Goal: Transaction & Acquisition: Purchase product/service

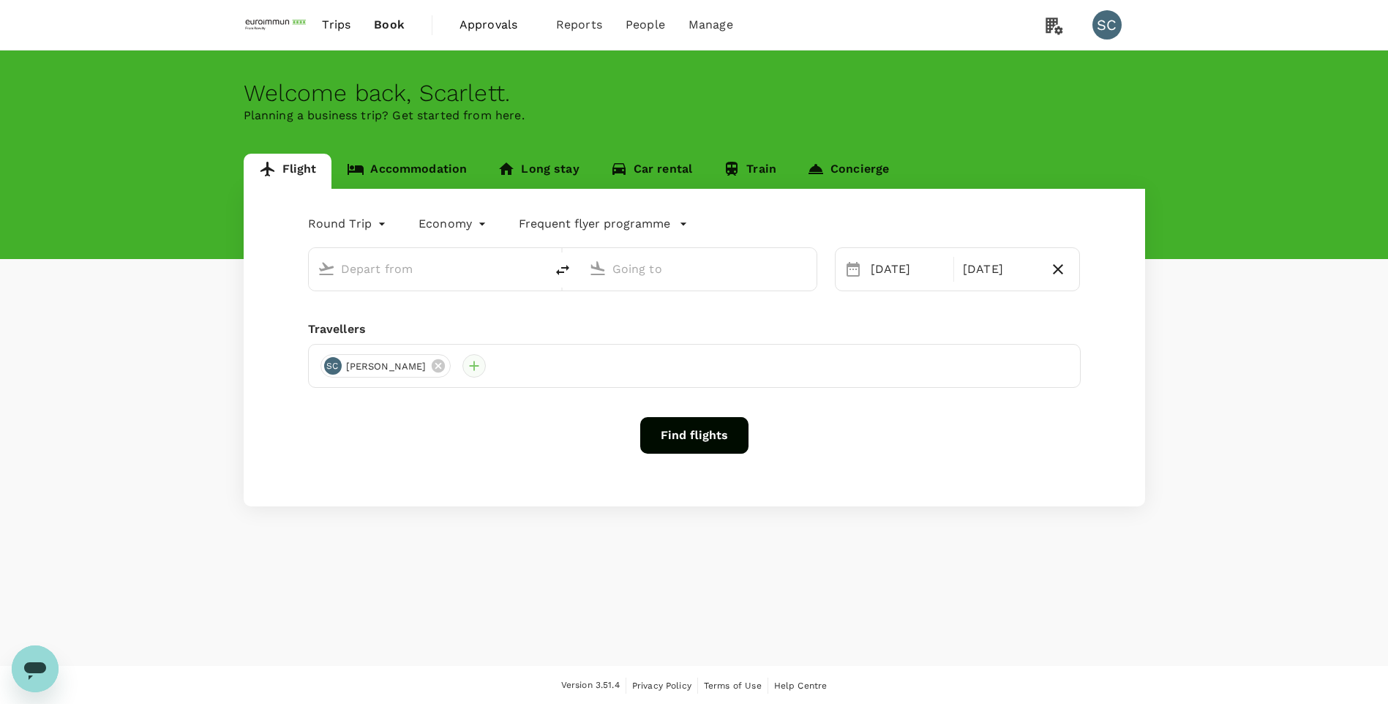
click at [463, 370] on div at bounding box center [474, 365] width 23 height 23
type input "Singapore Changi (SIN)"
type input "Taiwan Taoyuan Intl (TPE)"
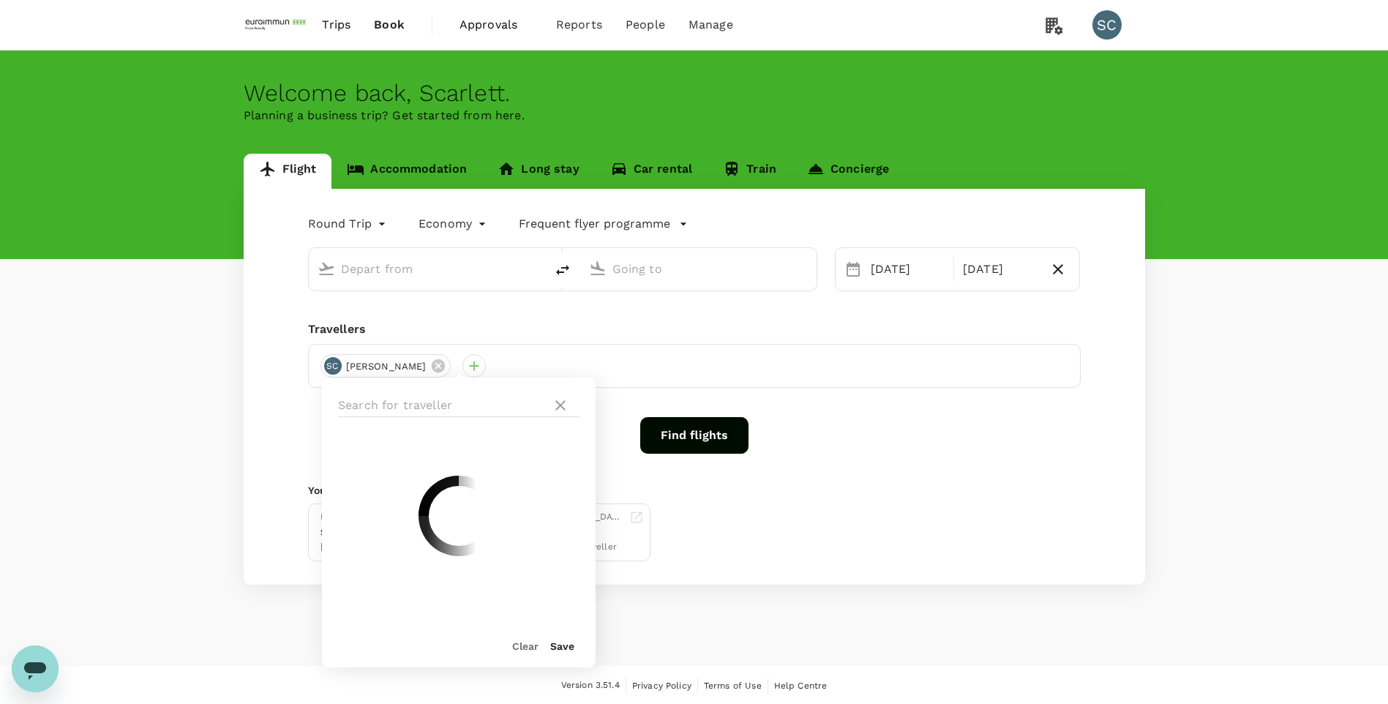
type input "Singapore Changi (SIN)"
type input "Taiwan Taoyuan Intl (TPE)"
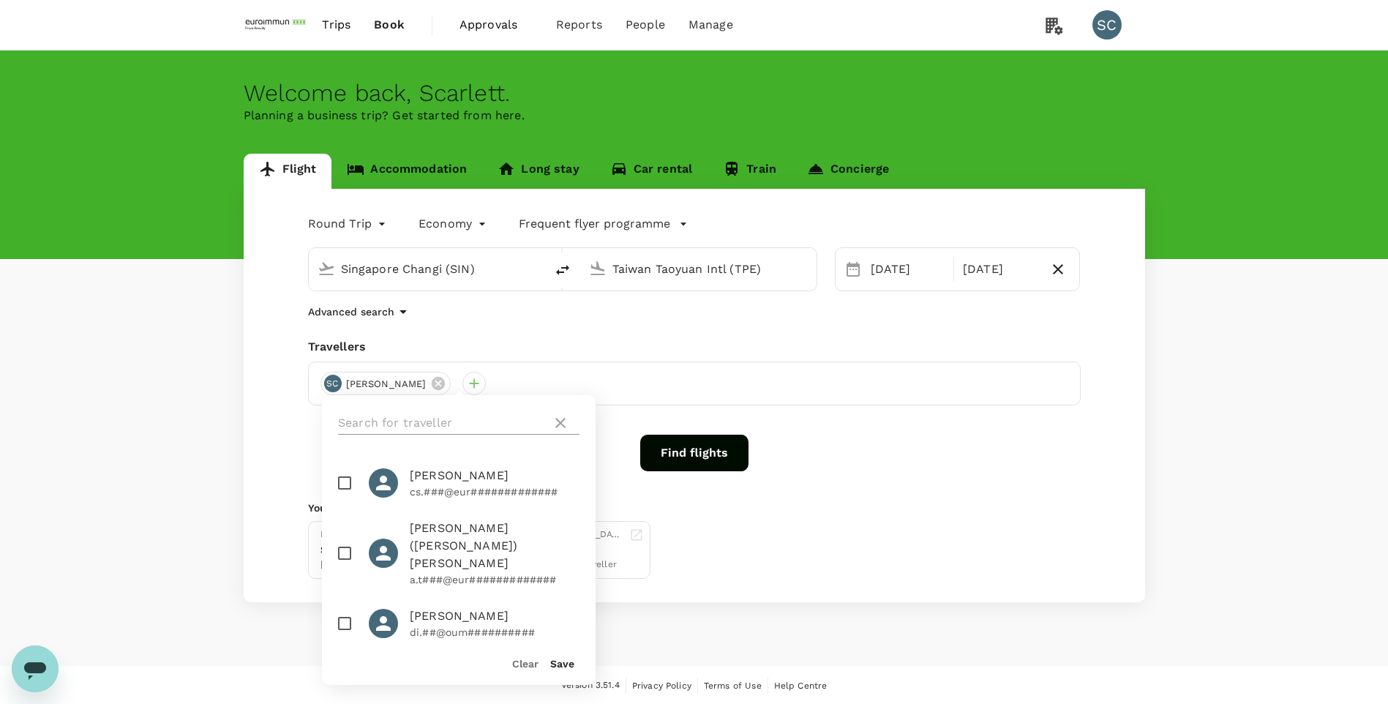
click at [416, 422] on input "text" at bounding box center [442, 422] width 208 height 23
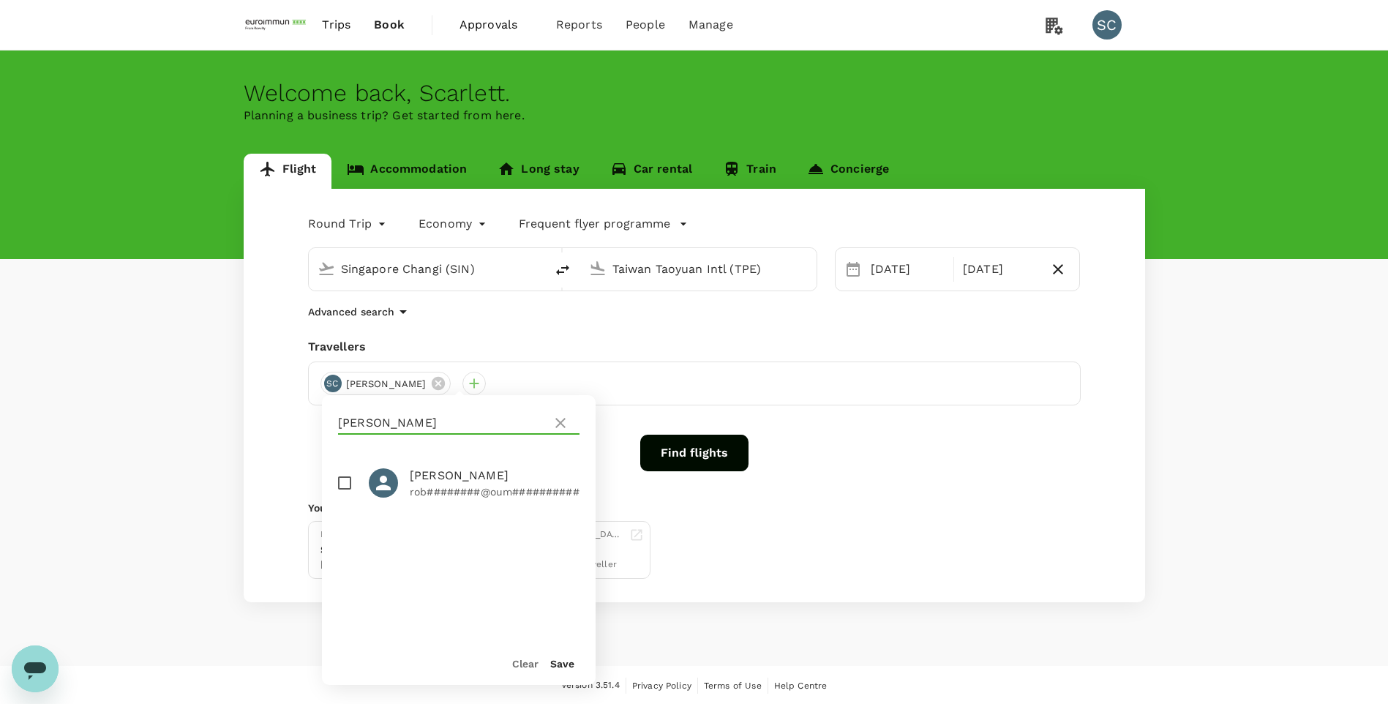
type input "[PERSON_NAME]"
click at [340, 482] on input "checkbox" at bounding box center [344, 483] width 31 height 31
checkbox input "true"
click at [568, 667] on button "Save" at bounding box center [562, 664] width 24 height 12
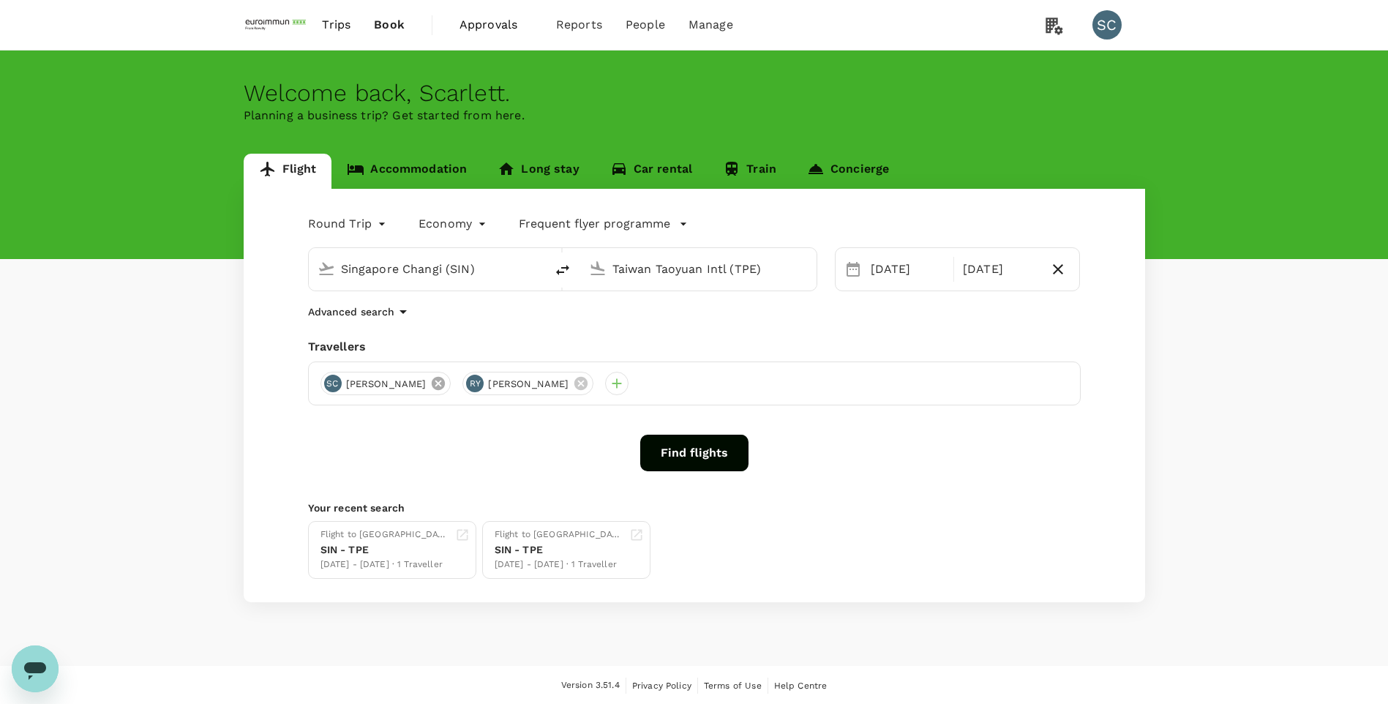
click at [432, 389] on icon at bounding box center [438, 383] width 13 height 13
click at [422, 170] on link "Accommodation" at bounding box center [407, 171] width 151 height 35
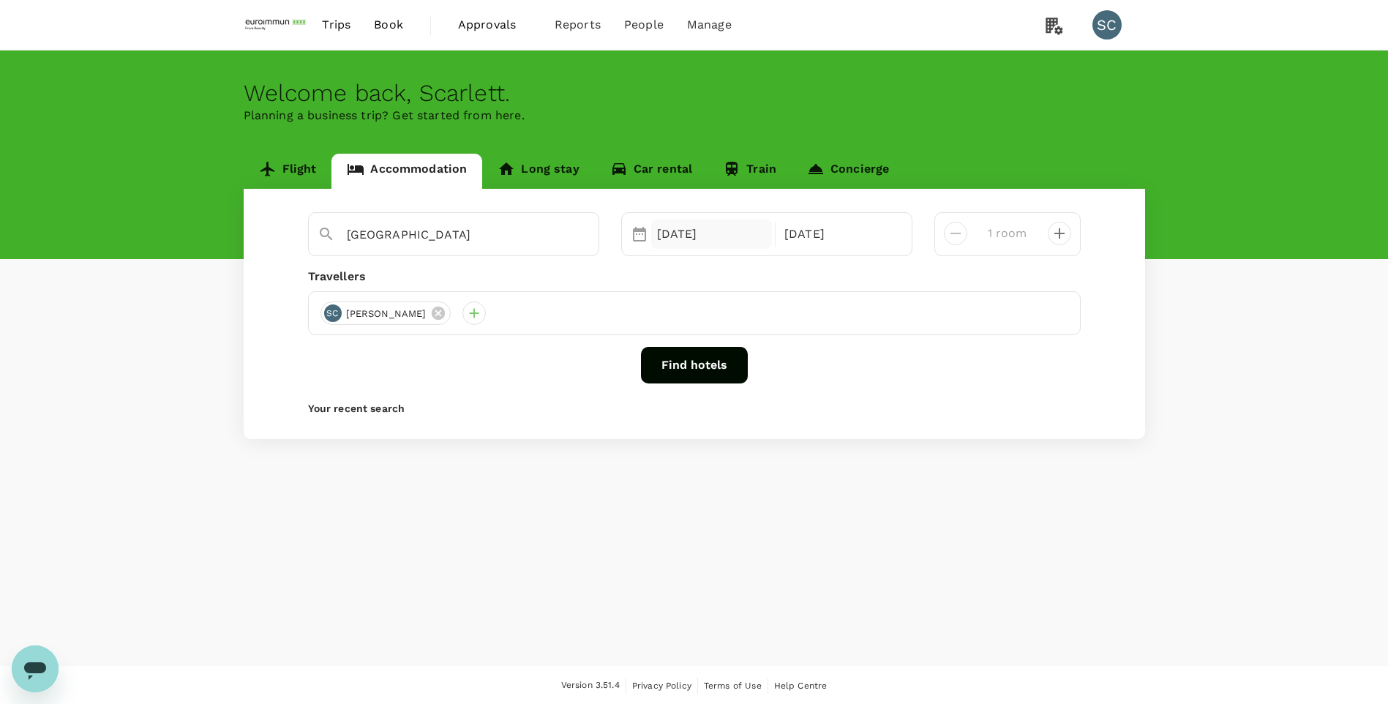
click at [743, 244] on div "[DATE]" at bounding box center [712, 234] width 122 height 29
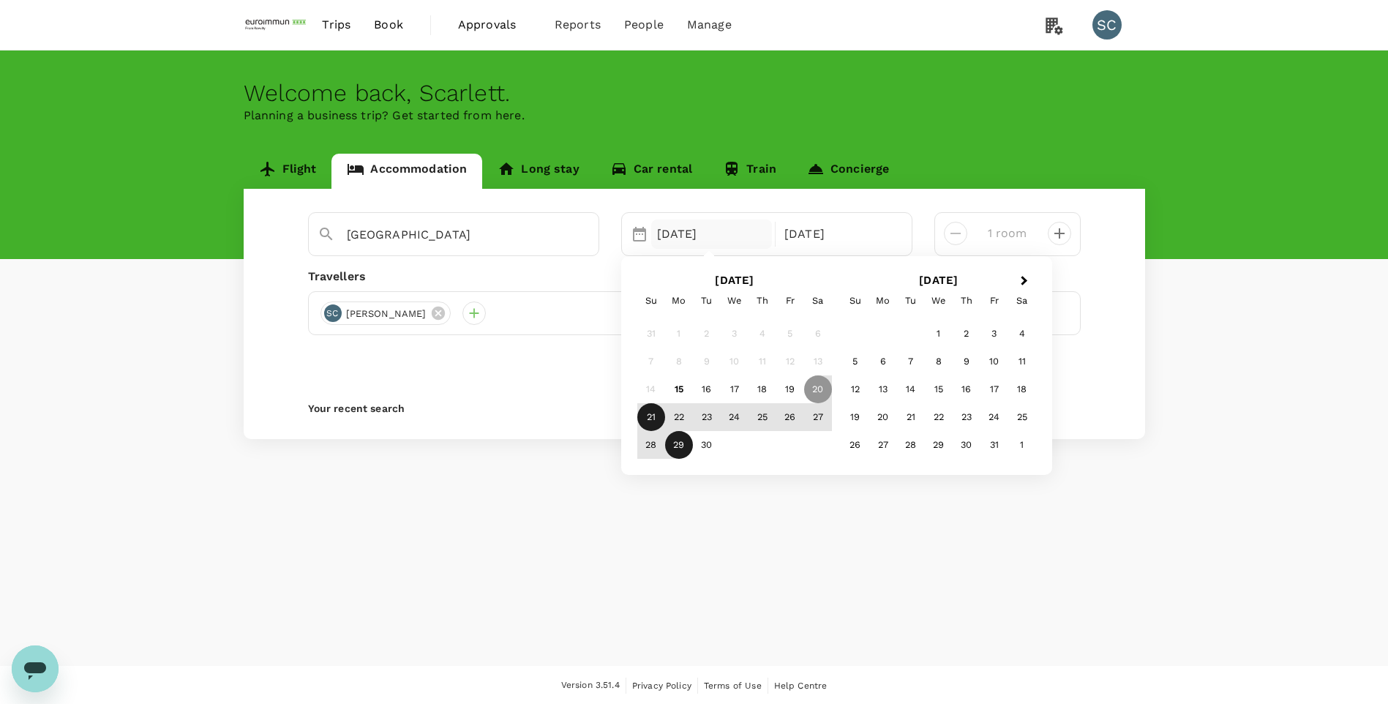
click at [647, 424] on div "21" at bounding box center [652, 417] width 28 height 28
click at [828, 419] on div "27" at bounding box center [818, 417] width 28 height 28
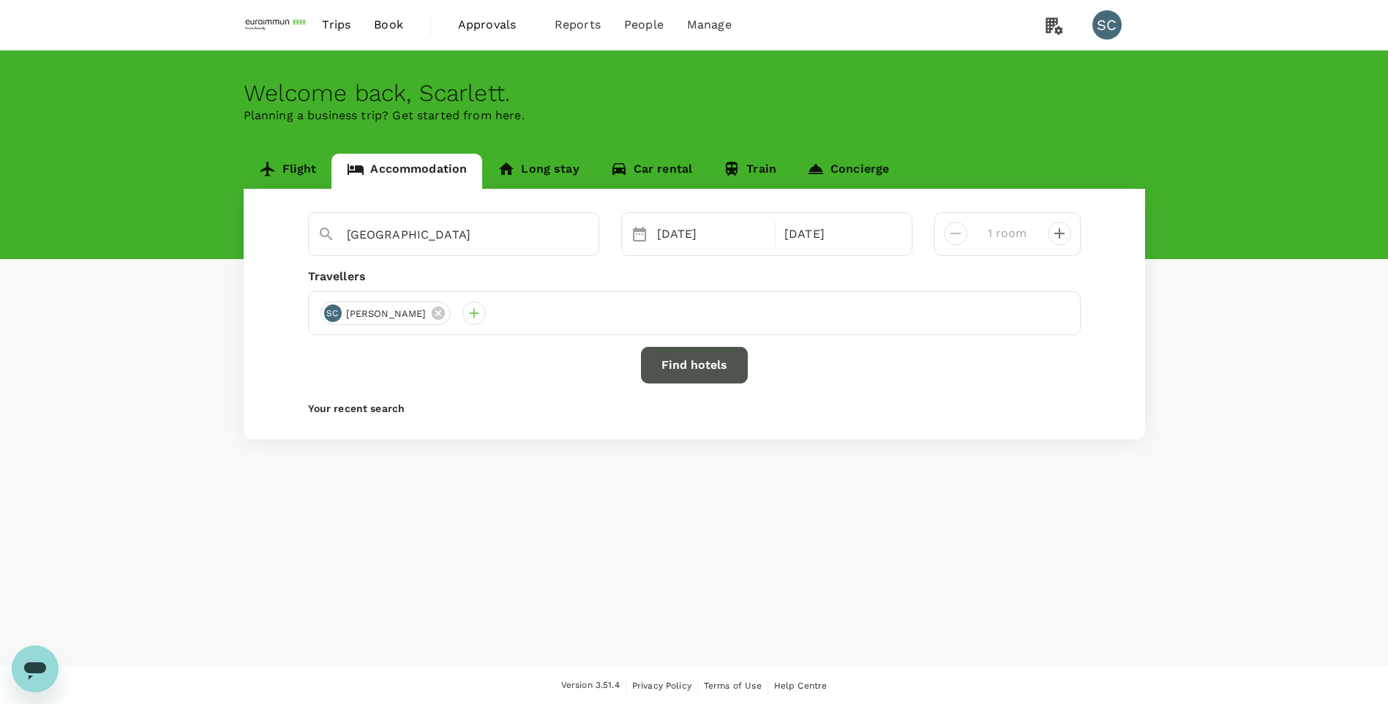
click at [703, 369] on button "Find hotels" at bounding box center [694, 365] width 107 height 37
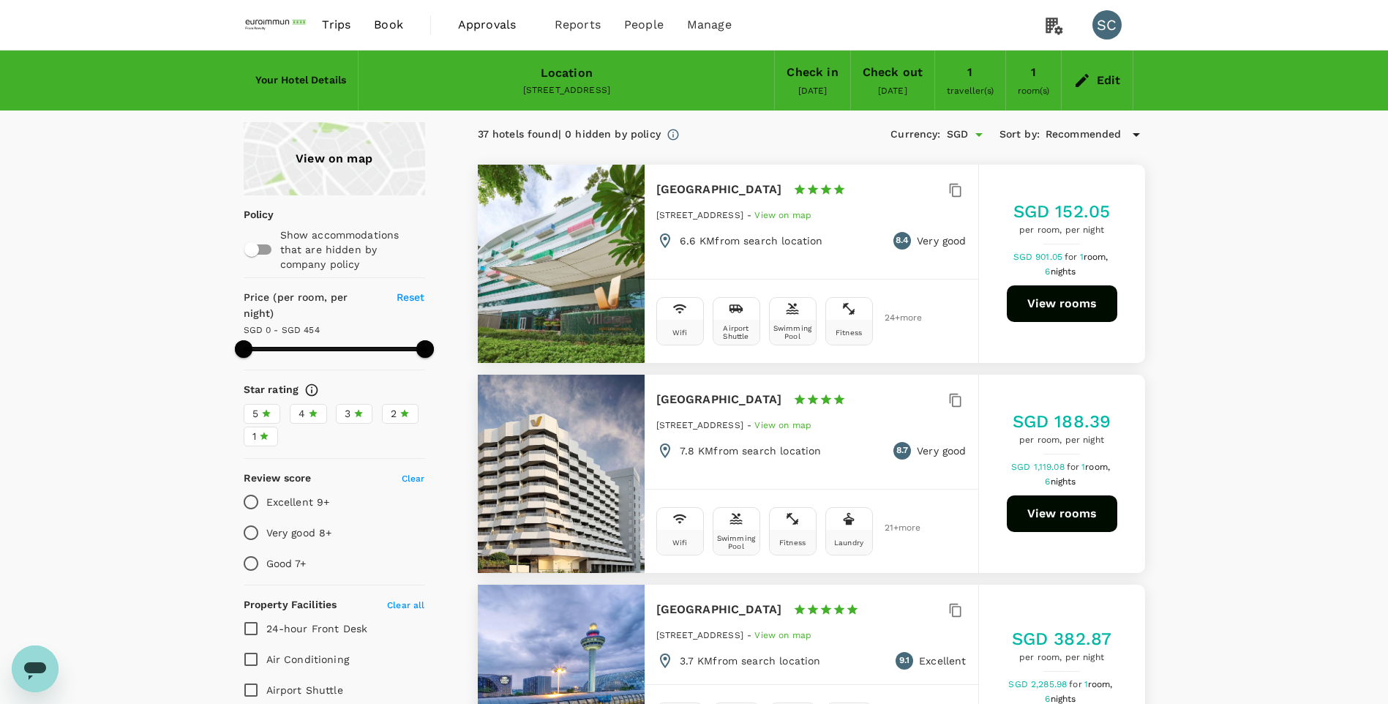
type input "454"
type input "3"
type input "454"
type input "41"
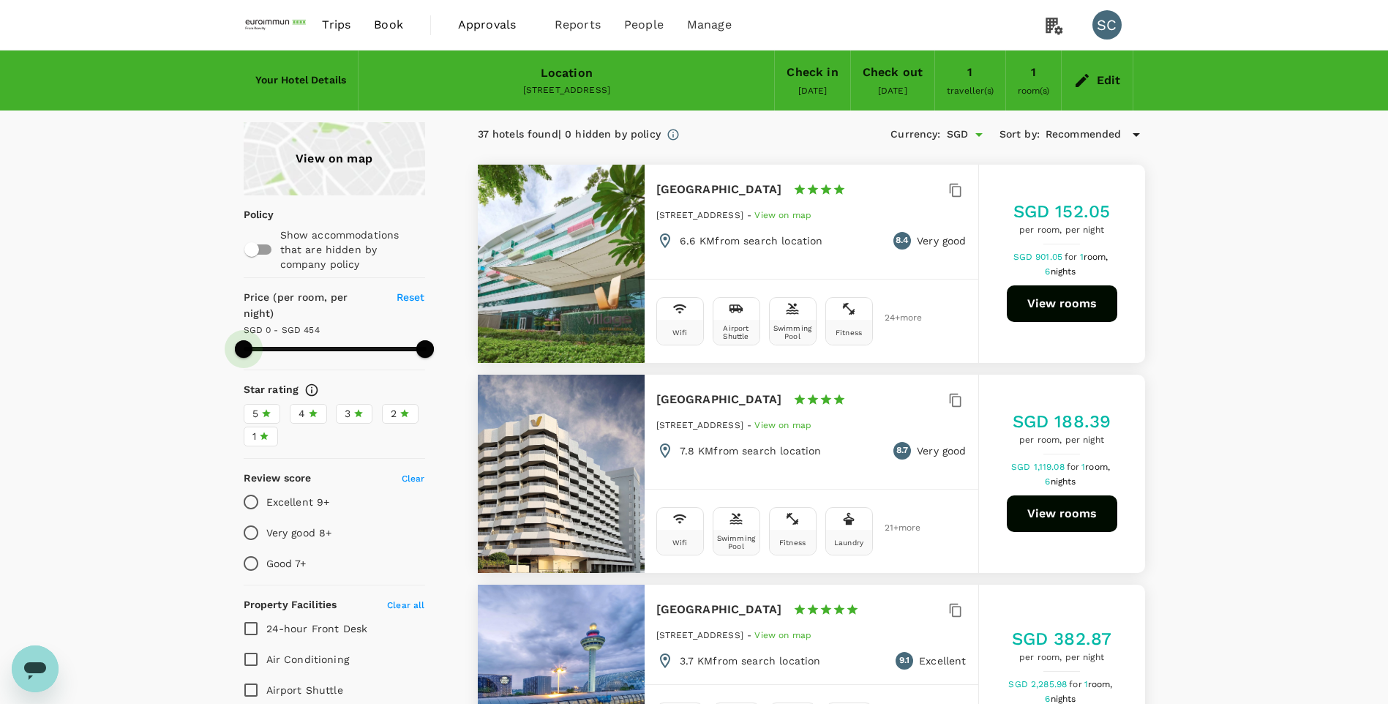
type input "454"
type input "67"
type input "454"
type input "100"
type input "454"
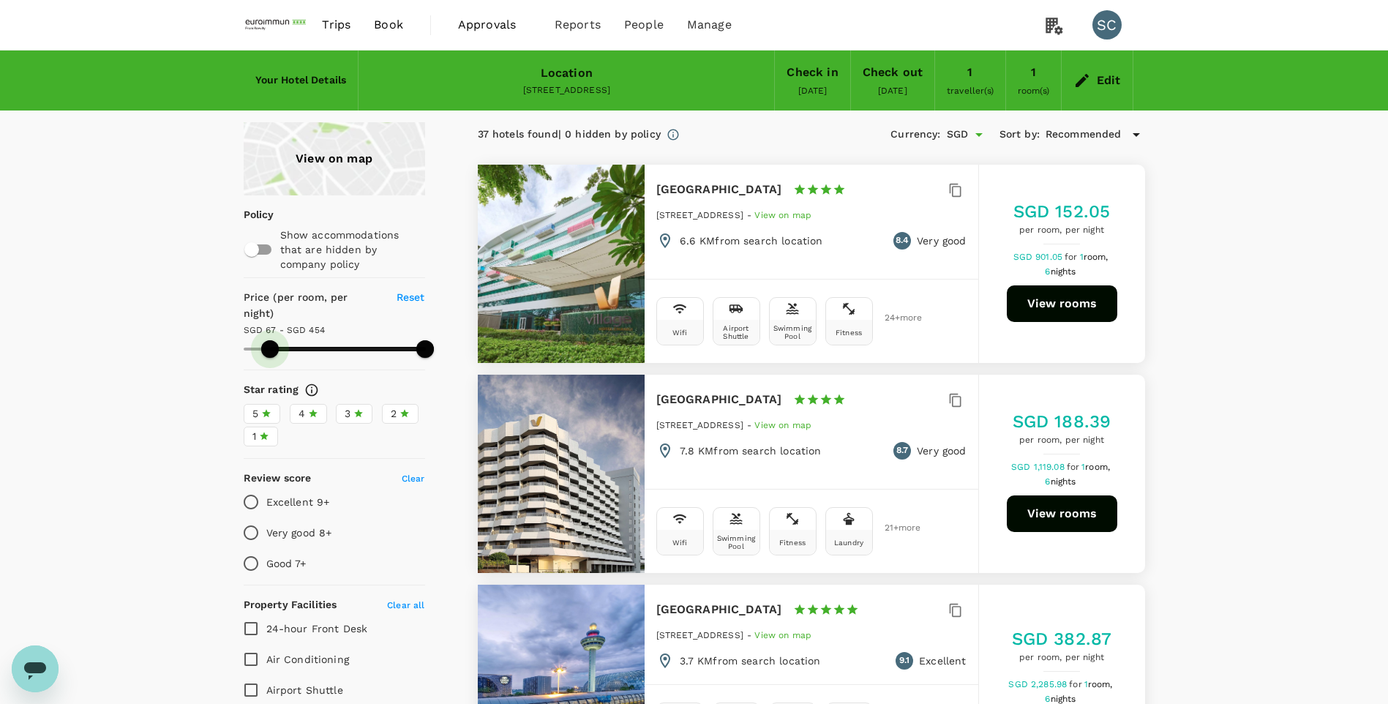
type input "113"
type input "454"
type input "114"
type input "454"
type input "116"
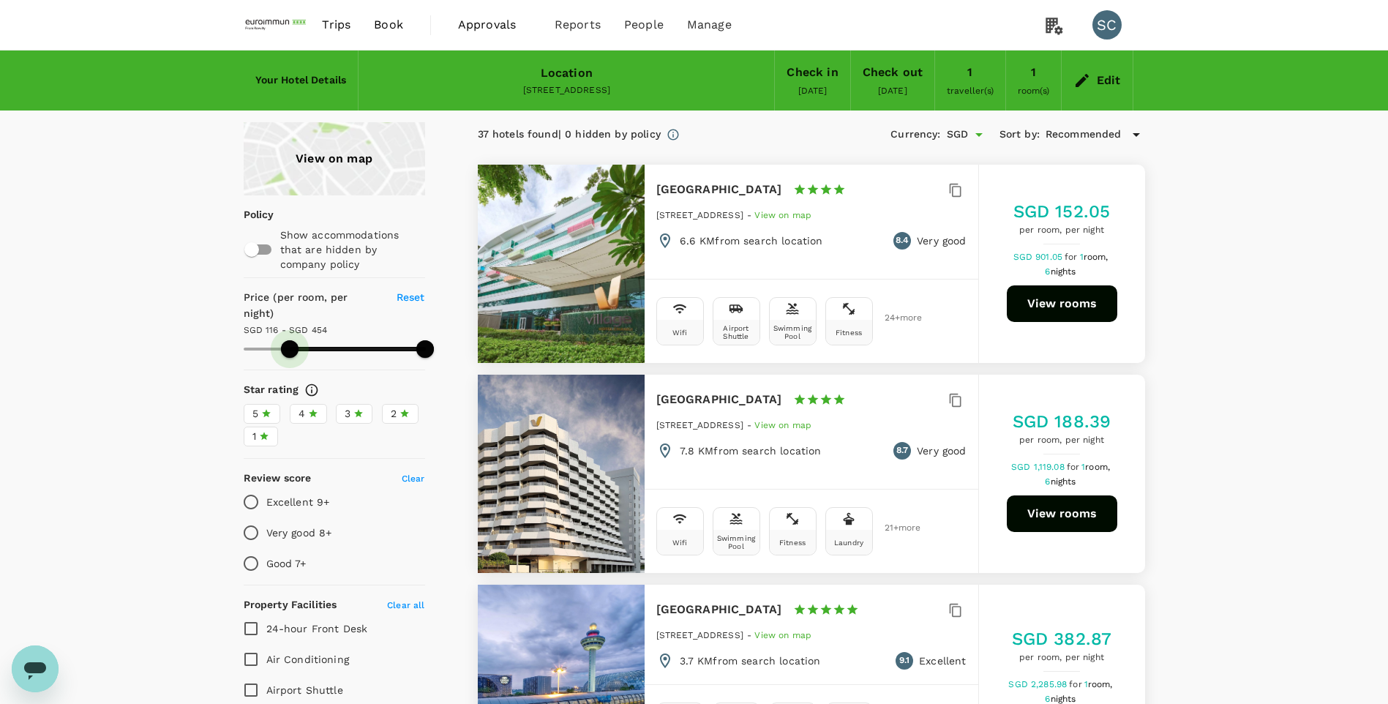
type input "454"
type input "118"
type input "454"
type input "125"
type input "454"
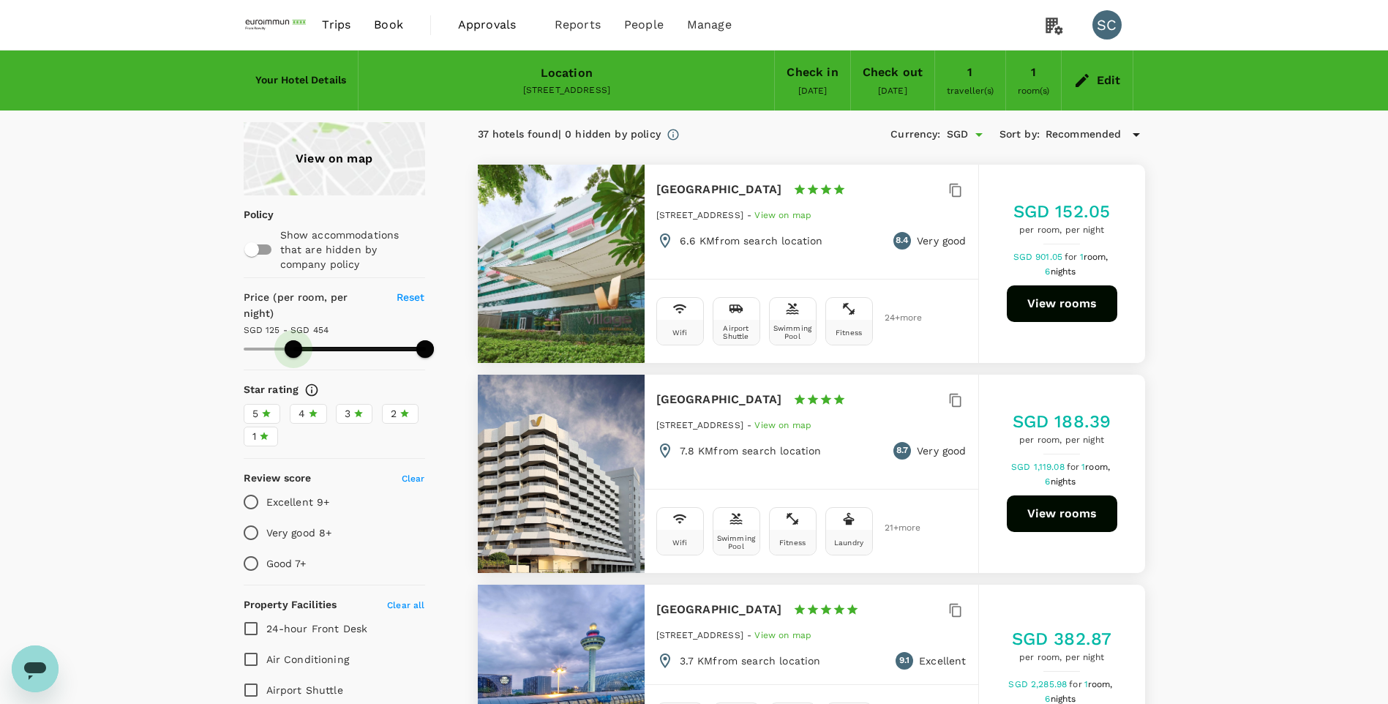
type input "131"
type input "454"
type input "146"
type input "454"
type input "153"
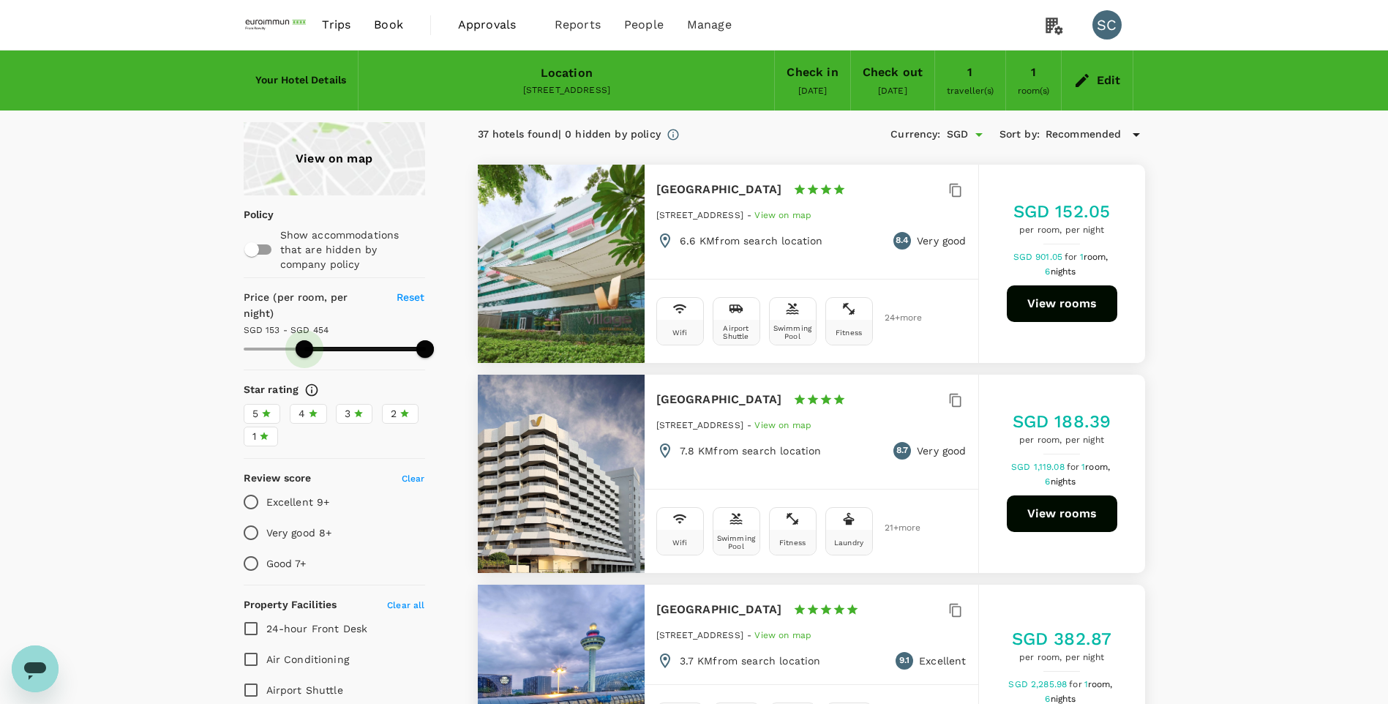
type input "454"
type input "157"
type input "454"
type input "158"
type input "454"
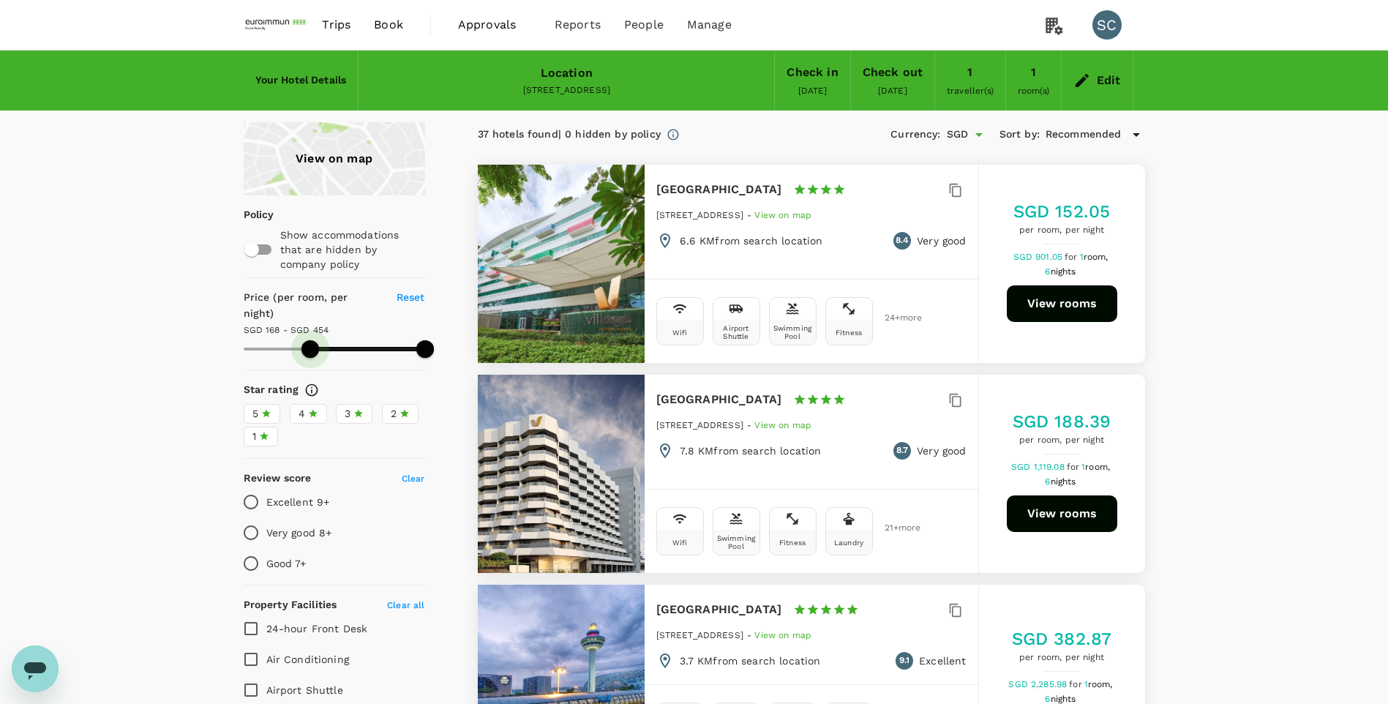
type input "168"
type input "454"
type input "171"
type input "454"
type input "173"
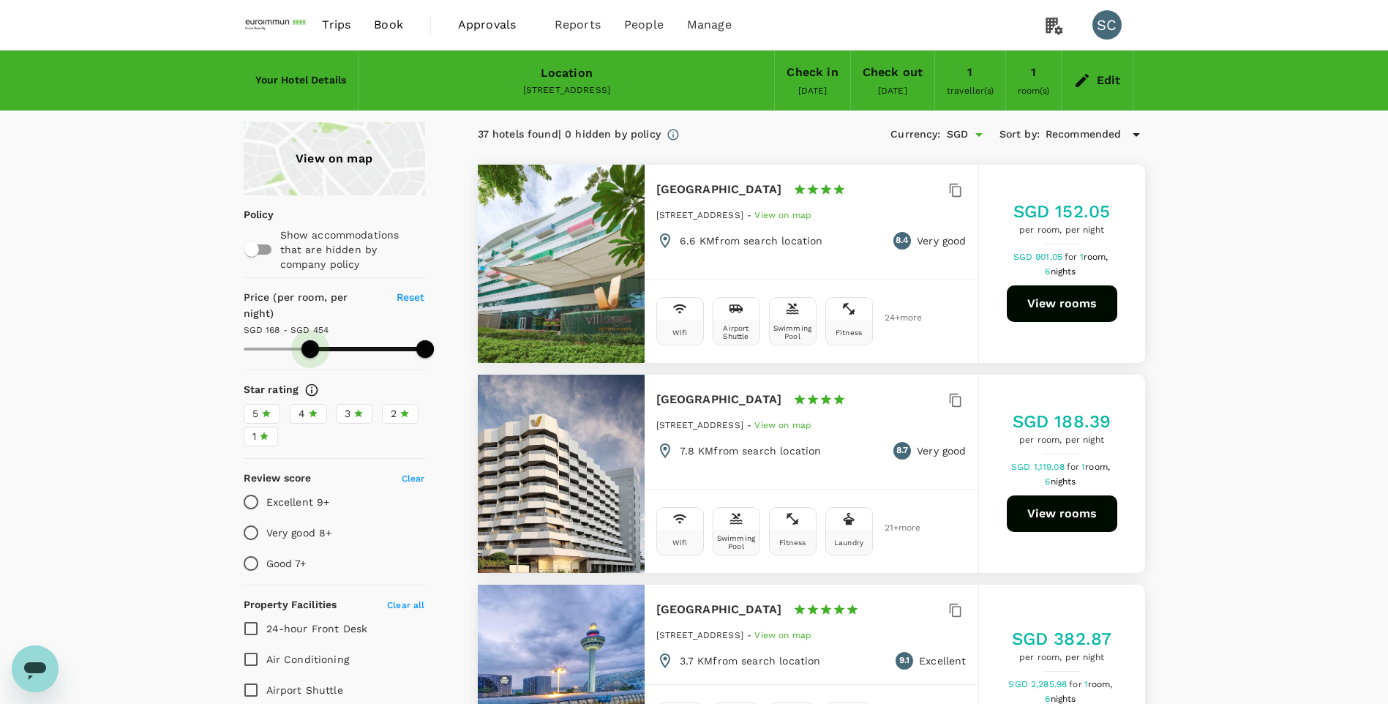
type input "454"
type input "178"
type input "454"
type input "182"
type input "454"
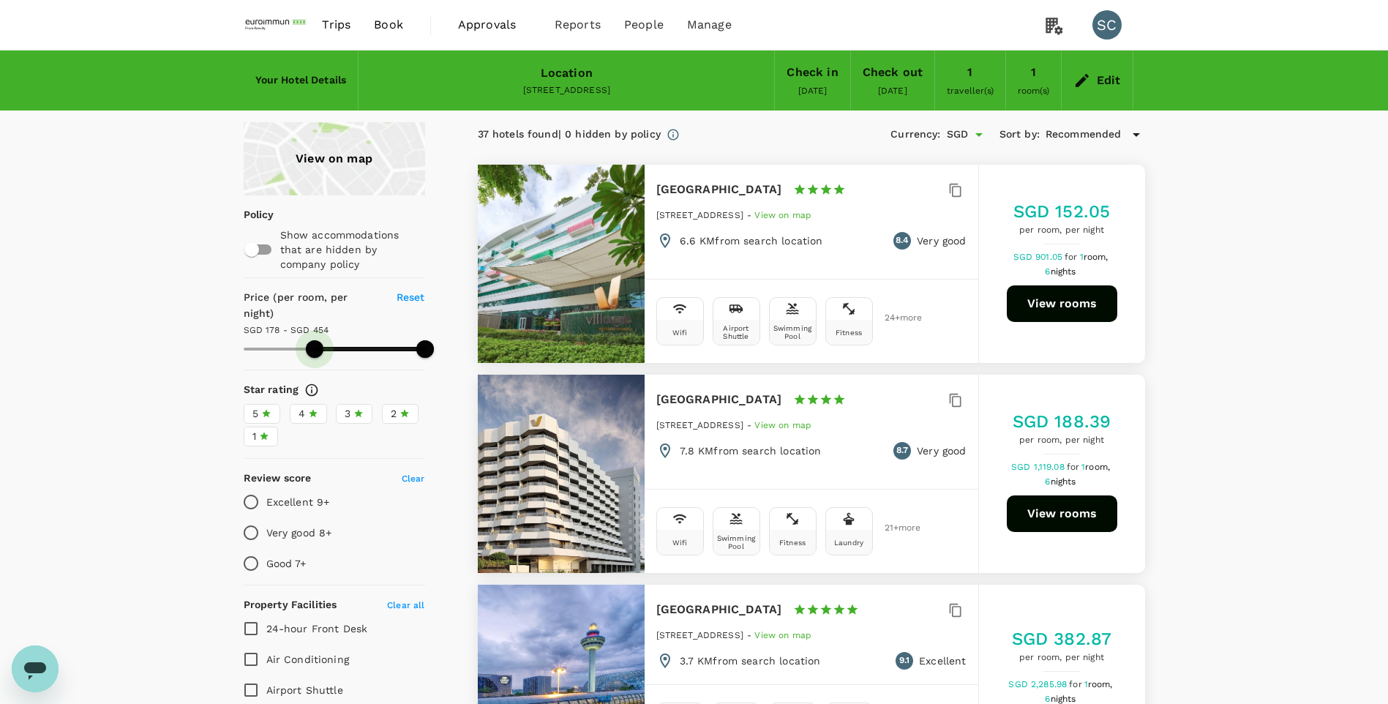
type input "189"
type input "454"
type input "191"
type input "454"
type input "193"
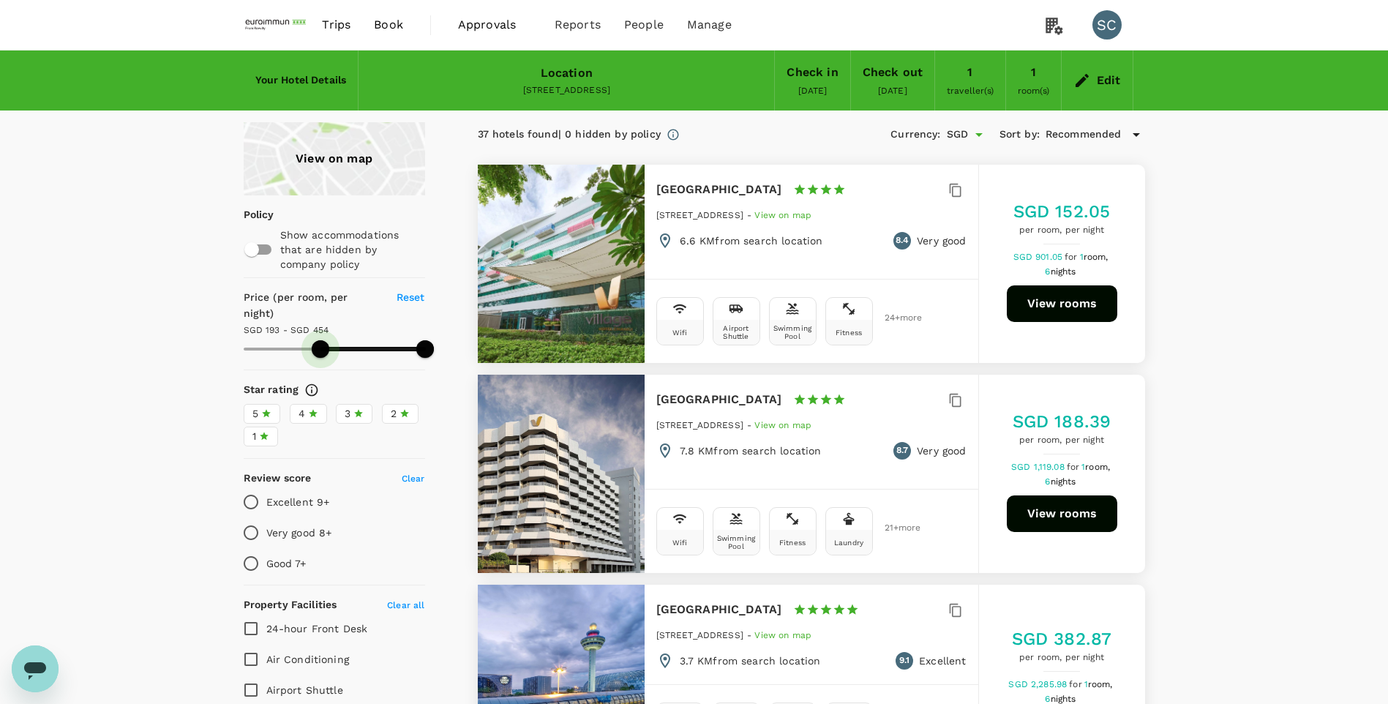
type input "454"
type input "202"
type input "454"
type input "204"
type input "454"
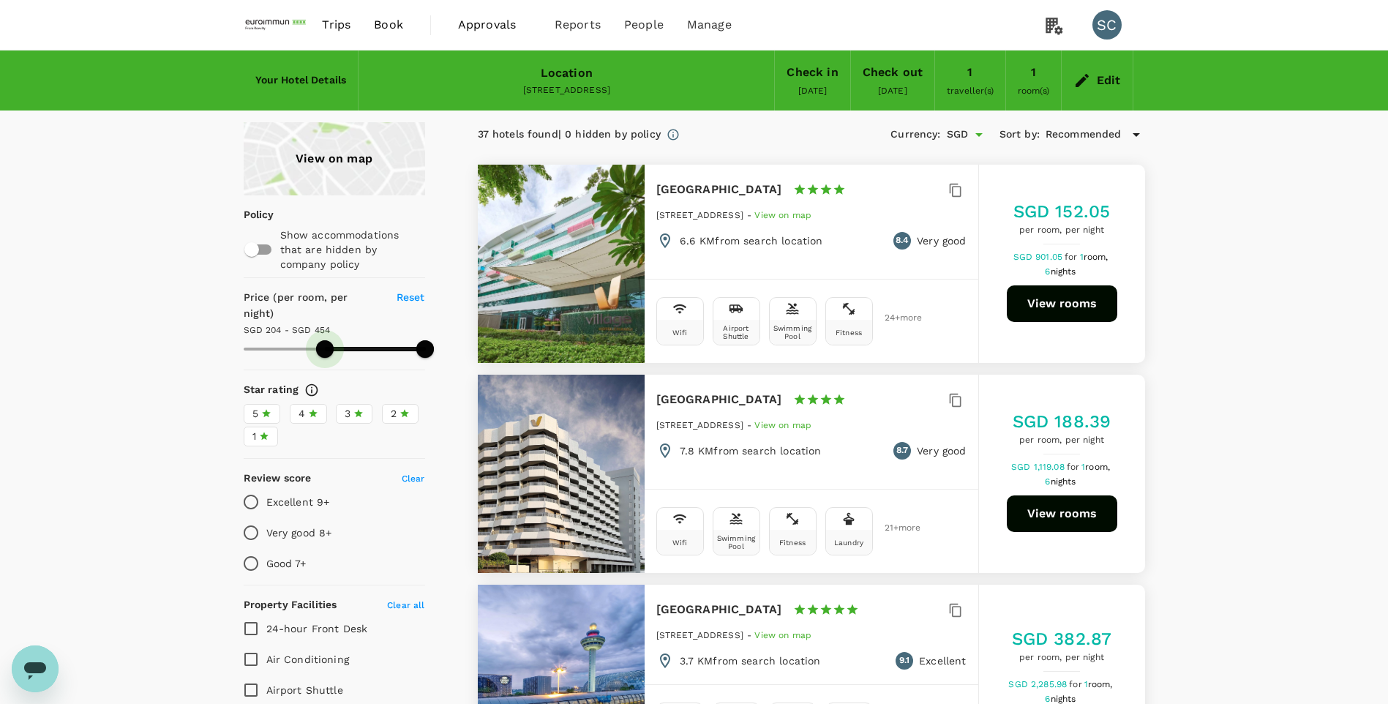
type input "208"
type input "454"
type input "211"
type input "454"
type input "215"
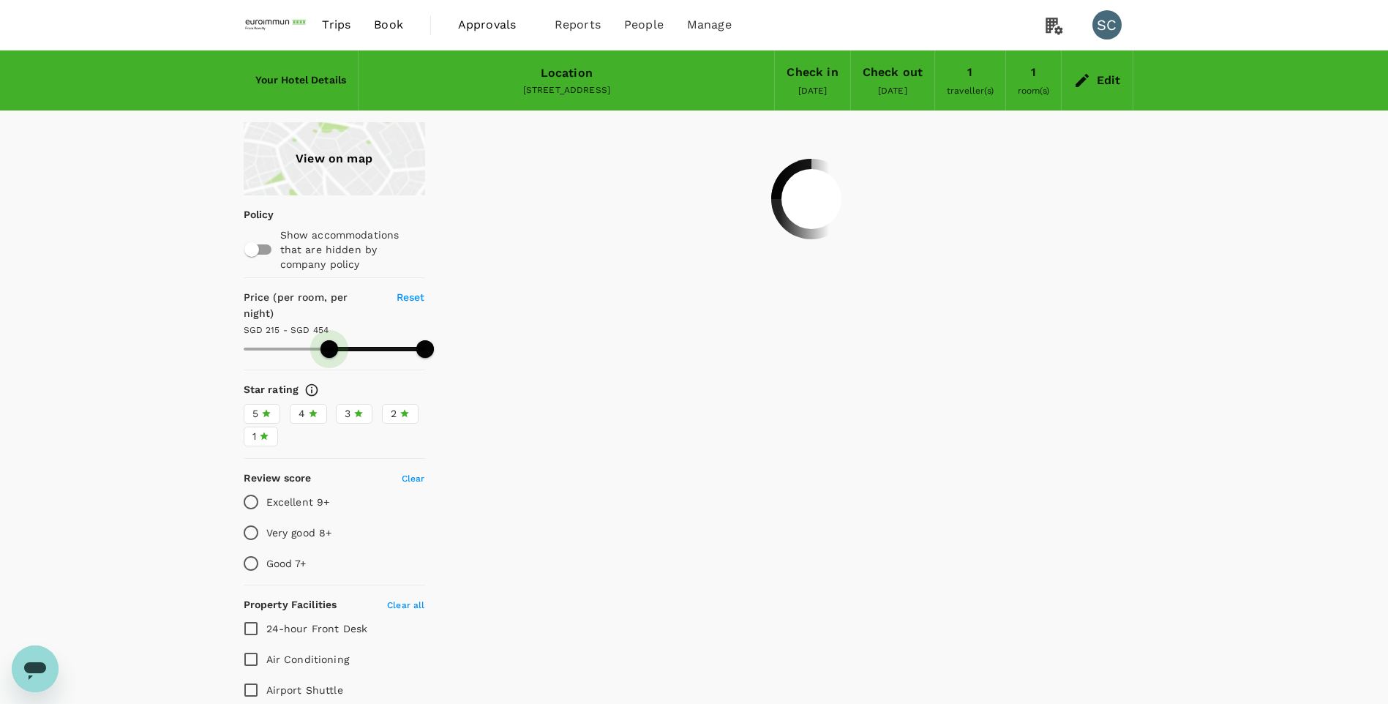
type input "454"
type input "217"
type input "454"
type input "221"
type input "454"
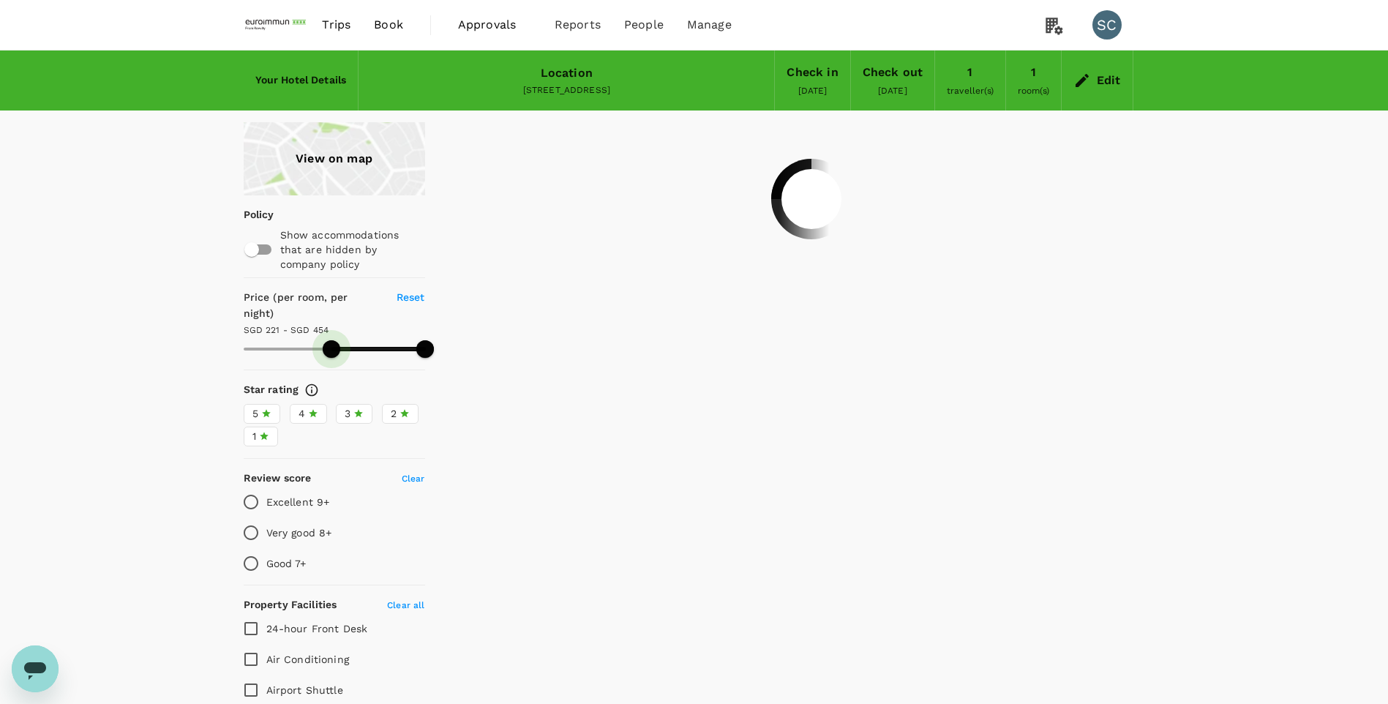
type input "222"
type input "454"
type input "221"
type input "454"
type input "222"
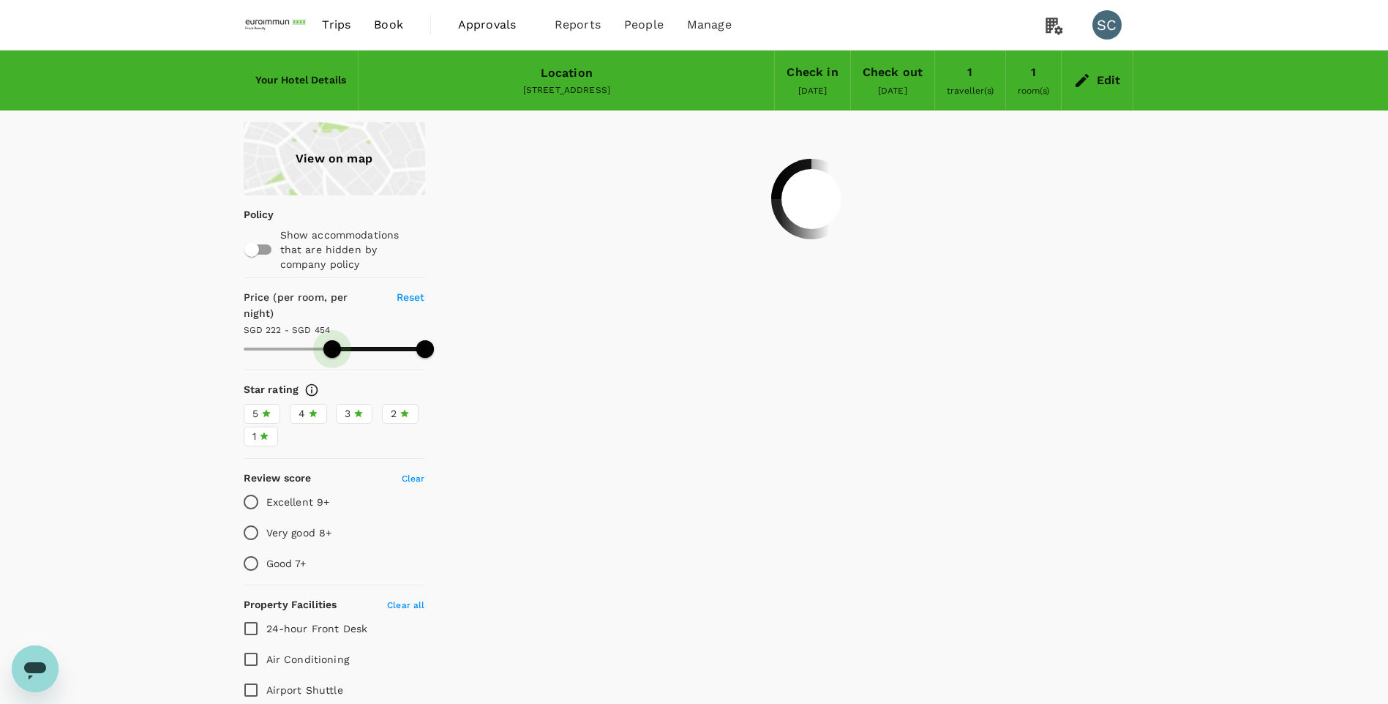
type input "454"
type input "224"
type input "454"
type input "226"
type input "454"
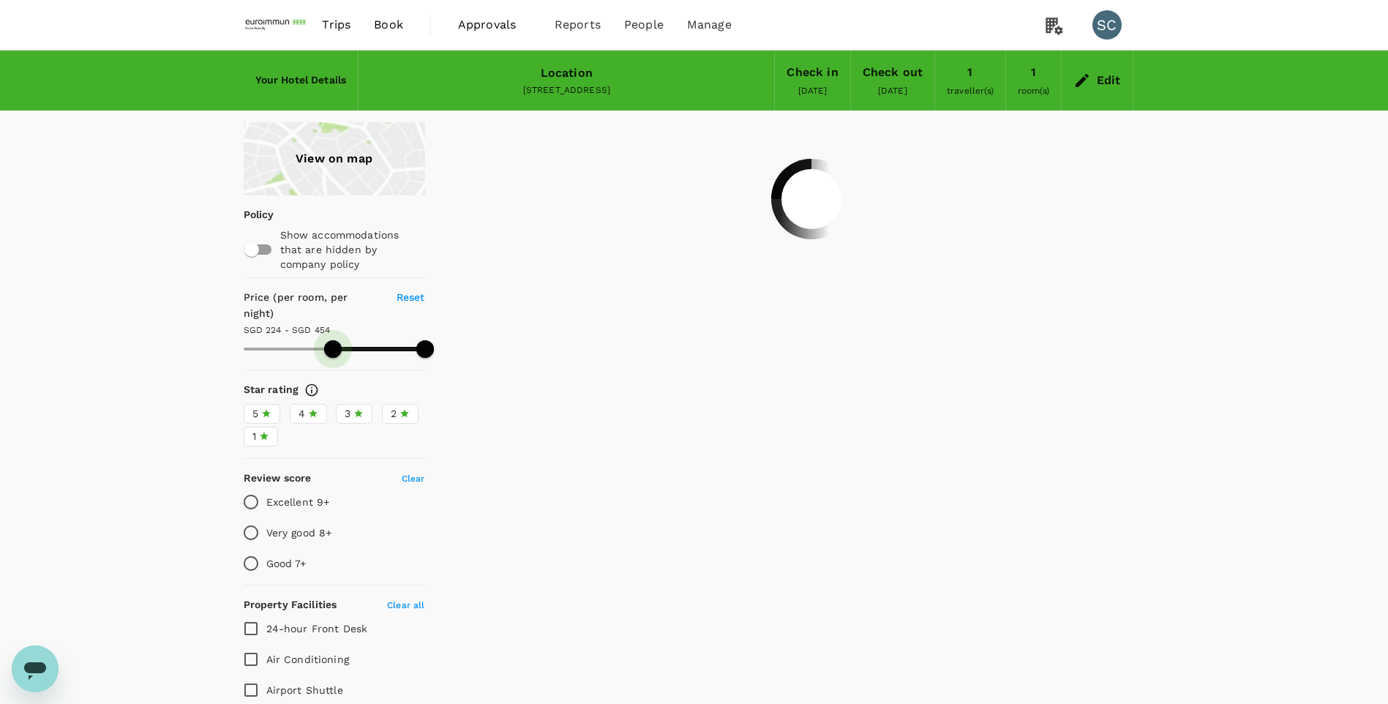
type input "228"
type input "454"
type input "230"
type input "454"
type input "237"
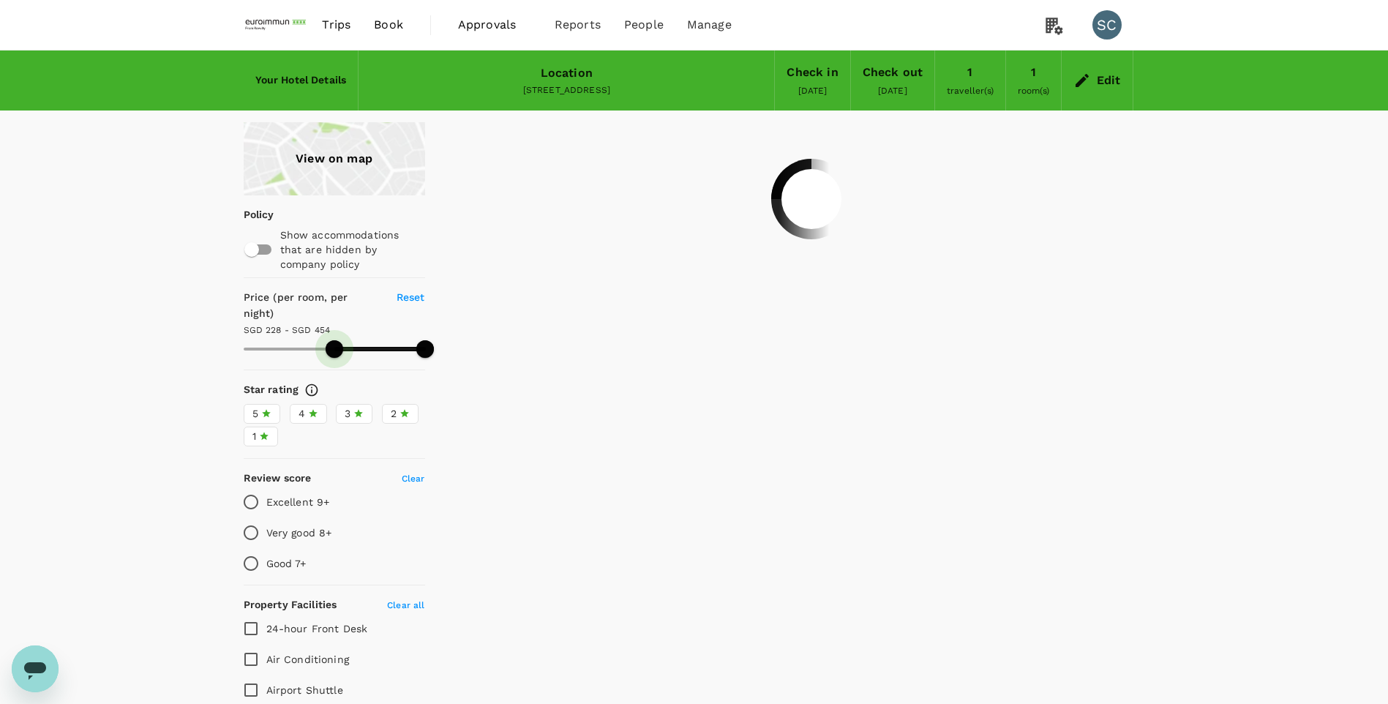
type input "454"
type input "241"
drag, startPoint x: 236, startPoint y: 332, endPoint x: 340, endPoint y: 332, distance: 103.2
click at [340, 340] on span at bounding box center [340, 349] width 18 height 18
type input "325"
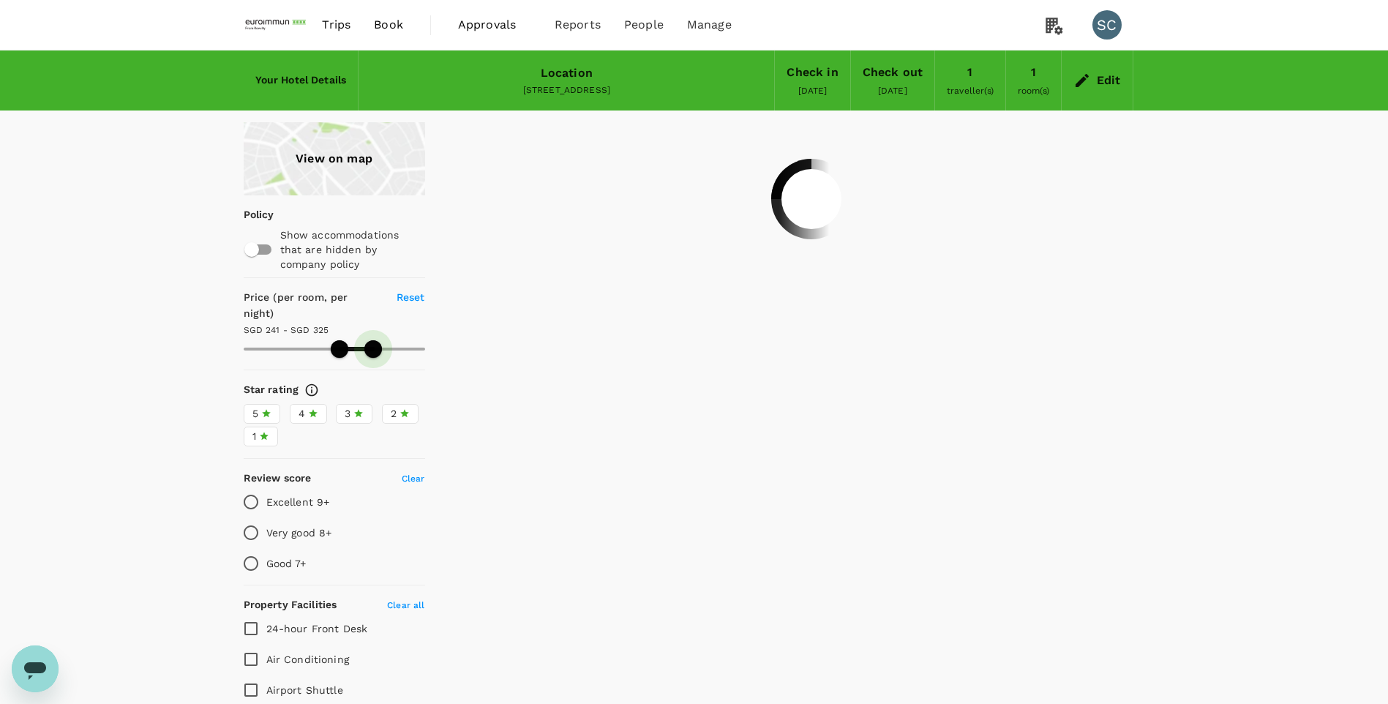
drag, startPoint x: 422, startPoint y: 331, endPoint x: 373, endPoint y: 336, distance: 49.3
click at [373, 340] on span at bounding box center [374, 349] width 18 height 18
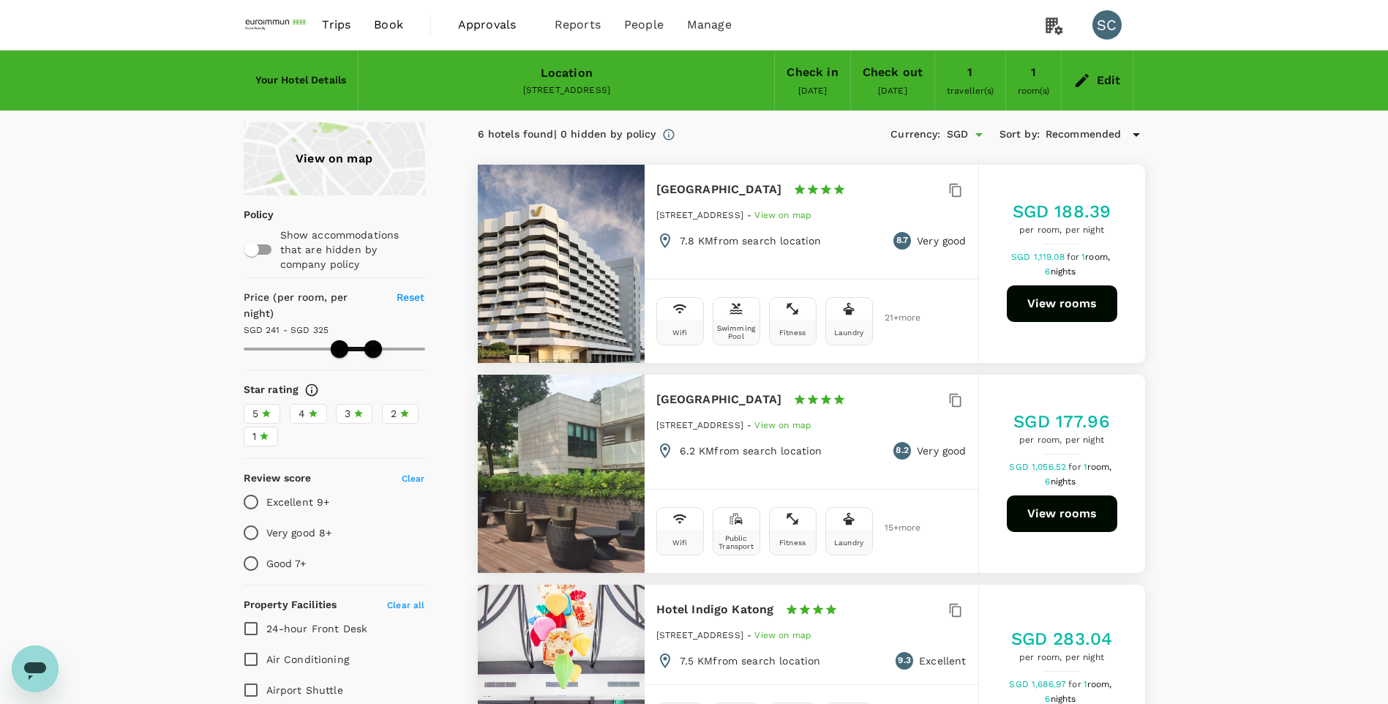
drag, startPoint x: 289, startPoint y: 27, endPoint x: 297, endPoint y: 27, distance: 8.1
click at [289, 27] on img at bounding box center [277, 25] width 67 height 32
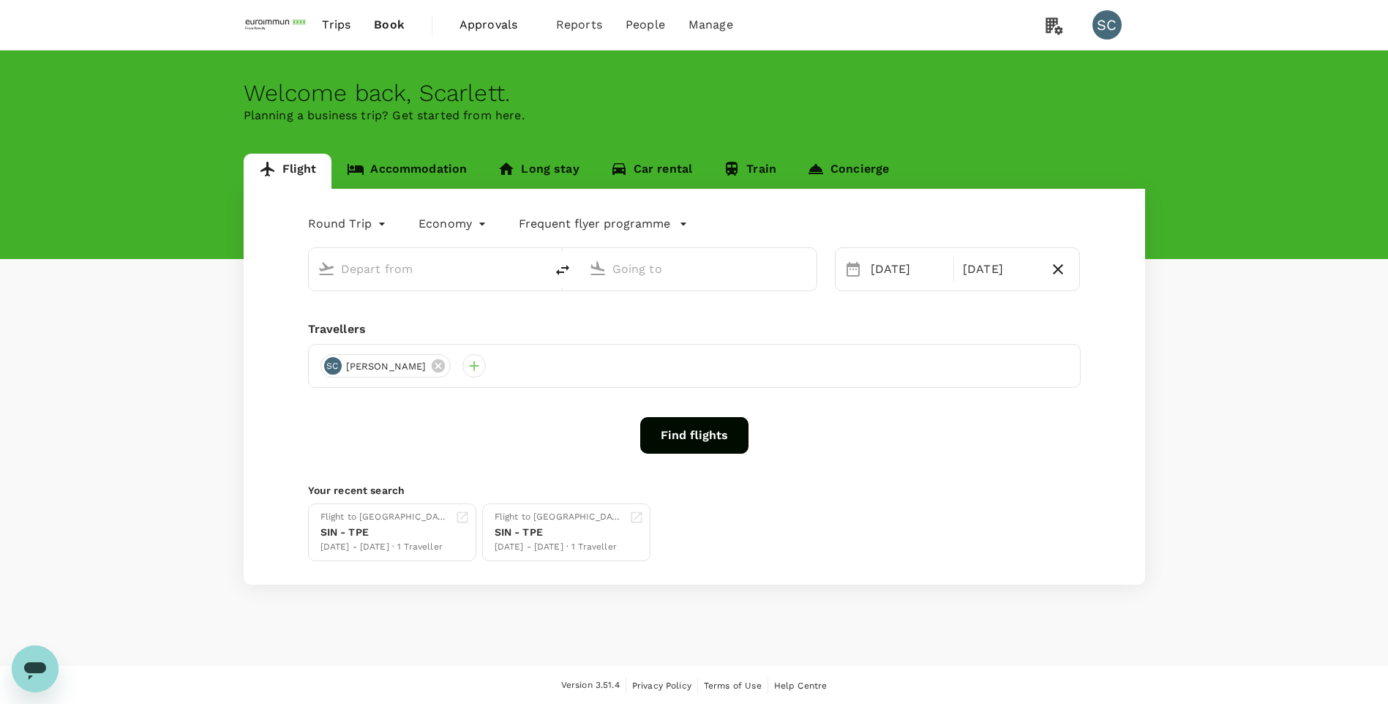
type input "Singapore Changi (SIN)"
type input "Taiwan Taoyuan Intl (TPE)"
type input "Singapore Changi (SIN)"
type input "Taiwan Taoyuan Intl (TPE)"
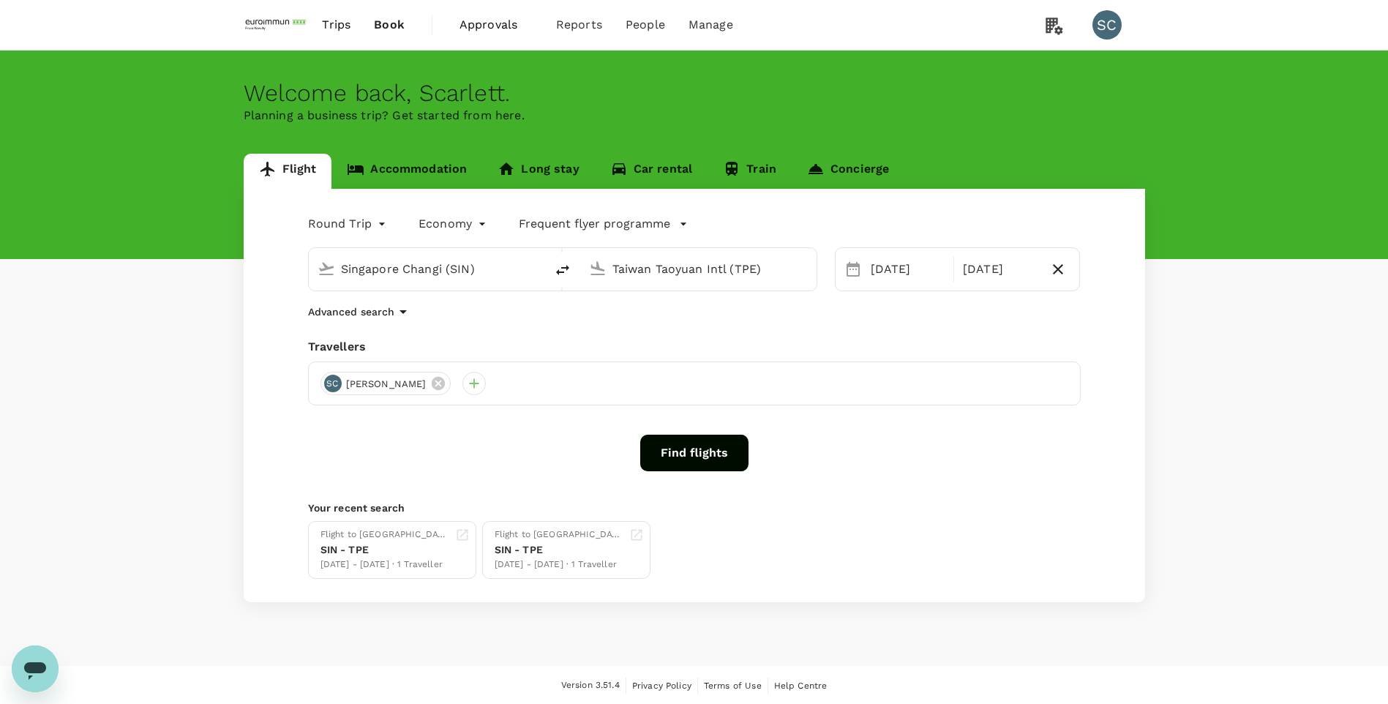
click at [666, 278] on input "Taiwan Taoyuan Intl (TPE)" at bounding box center [699, 269] width 173 height 23
click at [430, 391] on icon at bounding box center [438, 383] width 16 height 16
click at [332, 379] on div at bounding box center [332, 383] width 23 height 23
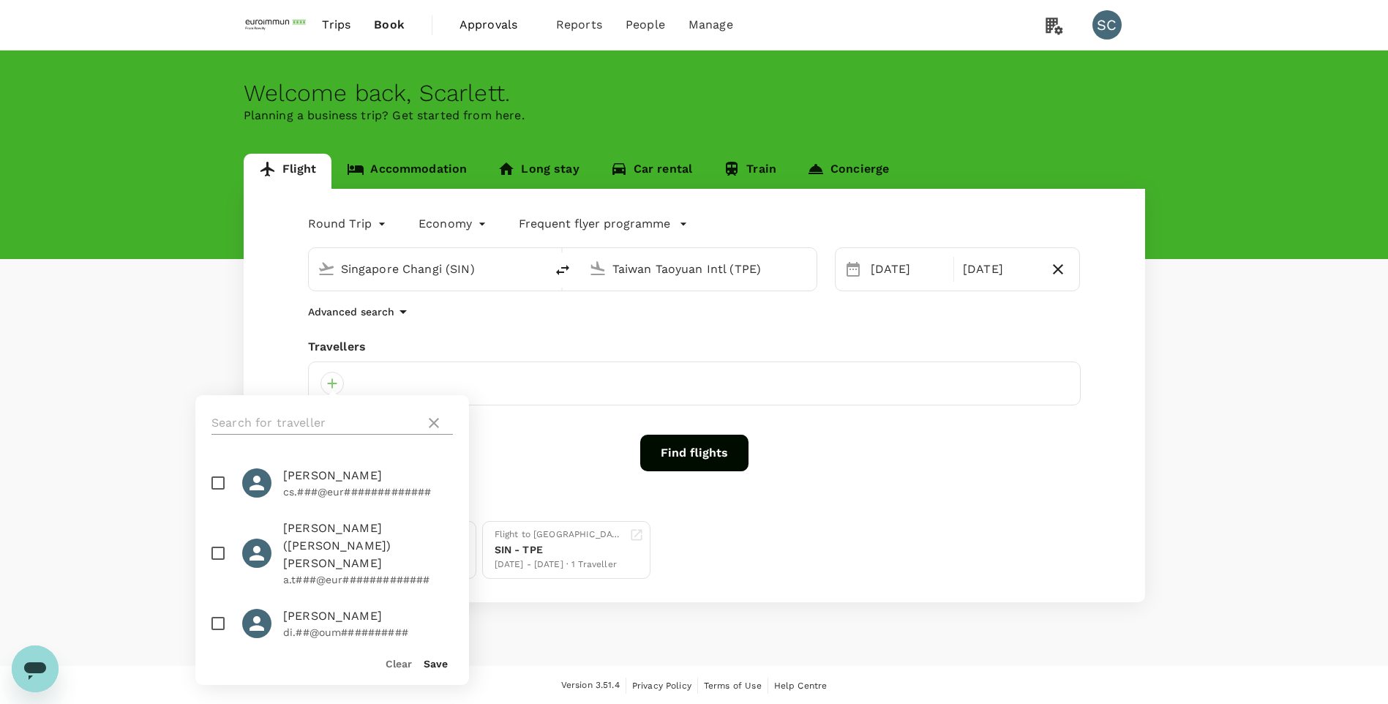
click at [303, 419] on input "text" at bounding box center [316, 422] width 208 height 23
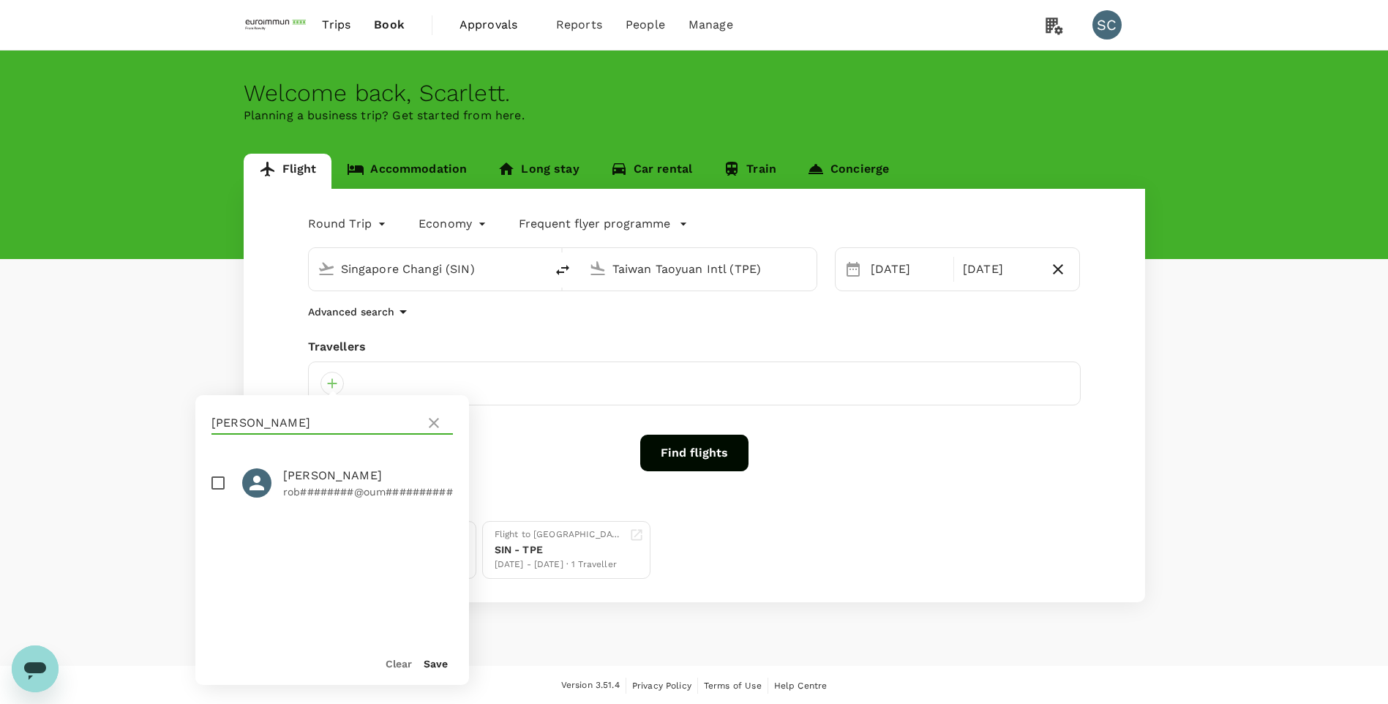
type input "[PERSON_NAME]"
click at [220, 482] on input "checkbox" at bounding box center [218, 483] width 31 height 31
checkbox input "true"
click at [439, 668] on button "Save" at bounding box center [436, 664] width 24 height 12
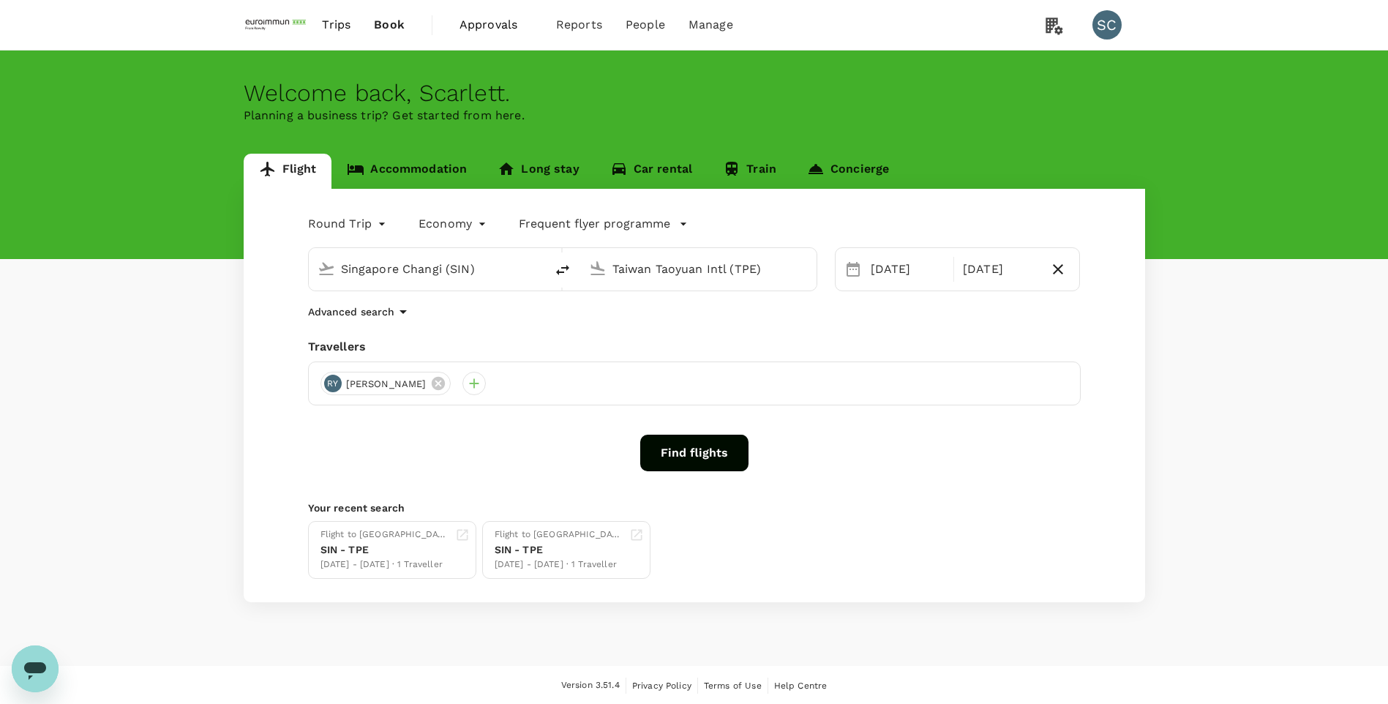
click at [323, 269] on icon at bounding box center [327, 269] width 18 height 18
click at [382, 272] on input "Singapore Changi (SIN)" at bounding box center [427, 269] width 173 height 23
click at [423, 319] on p "Hong Kong Intl" at bounding box center [449, 326] width 256 height 15
type input "Hong Kong Intl (HKG)"
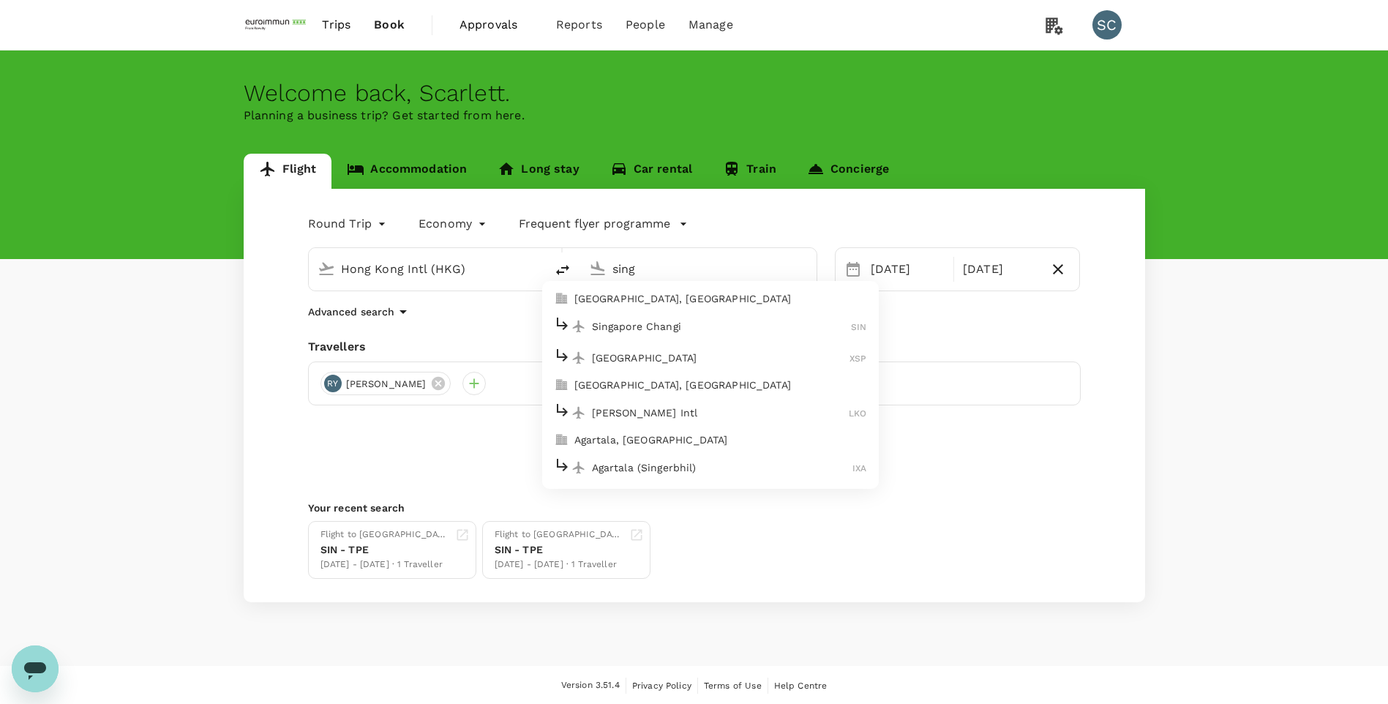
click at [689, 324] on p "Singapore Changi" at bounding box center [722, 326] width 260 height 15
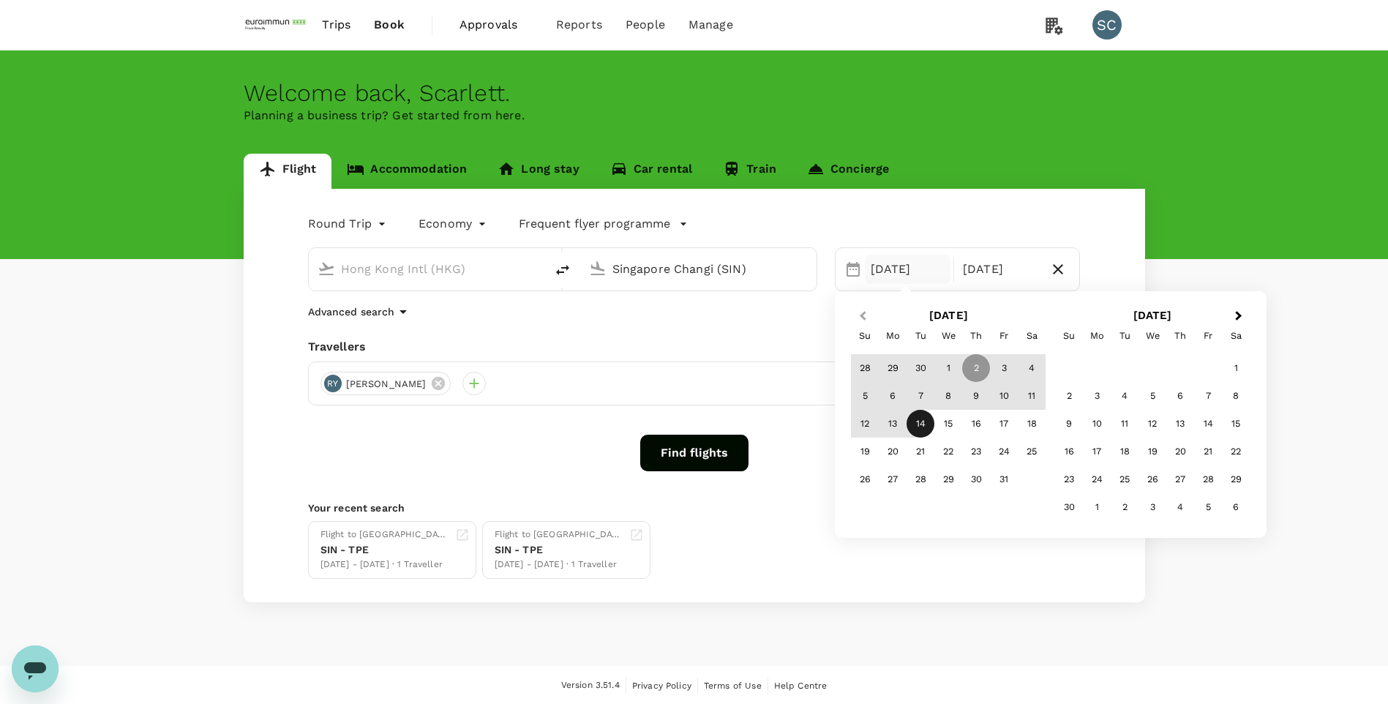
type input "Singapore Changi (SIN)"
click at [863, 318] on span "Previous Month" at bounding box center [863, 316] width 0 height 17
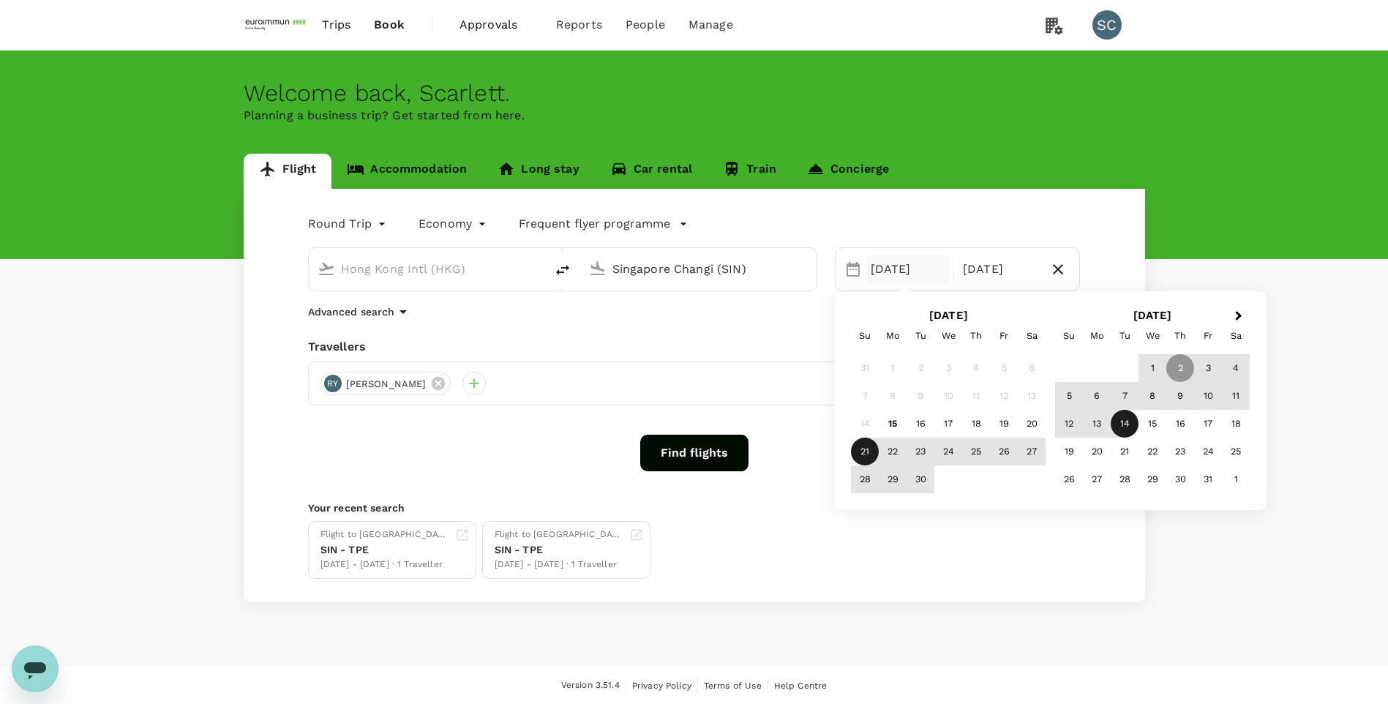
click at [862, 456] on div "21" at bounding box center [865, 452] width 28 height 28
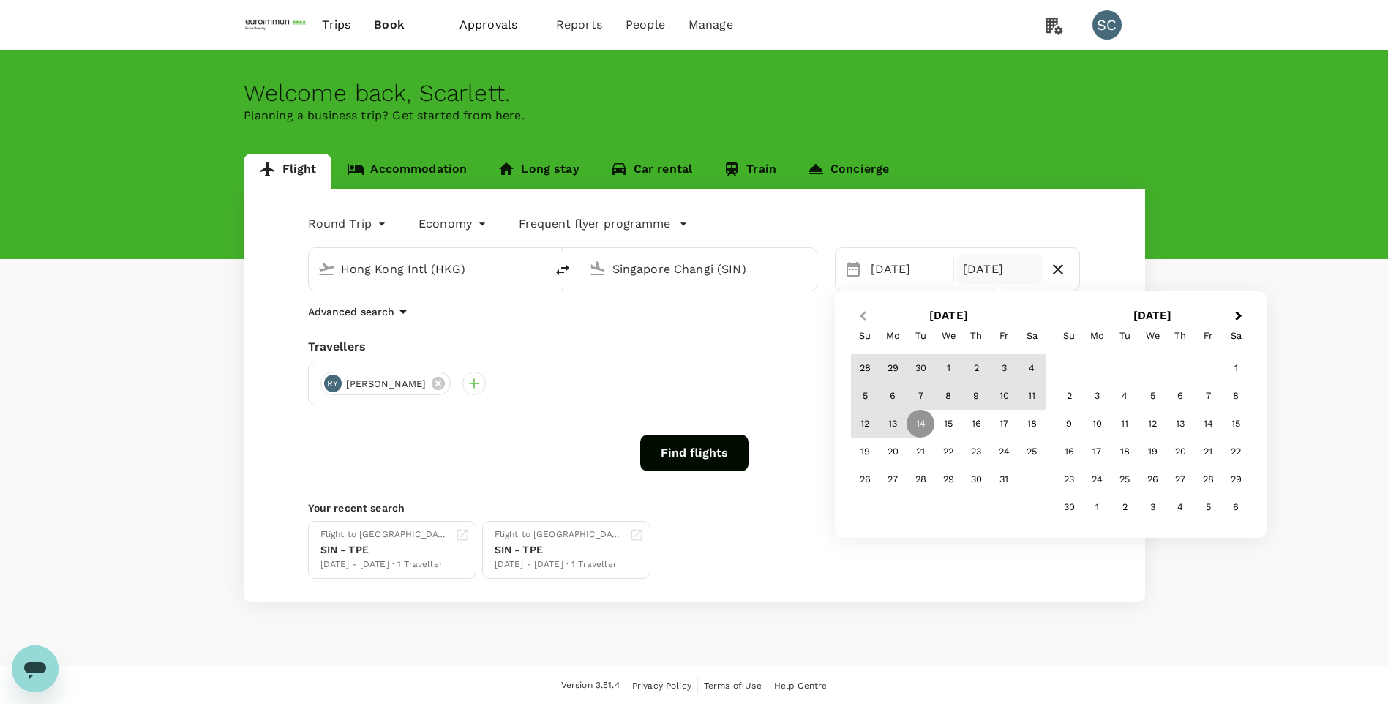
click at [860, 321] on button "Previous Month" at bounding box center [861, 316] width 23 height 23
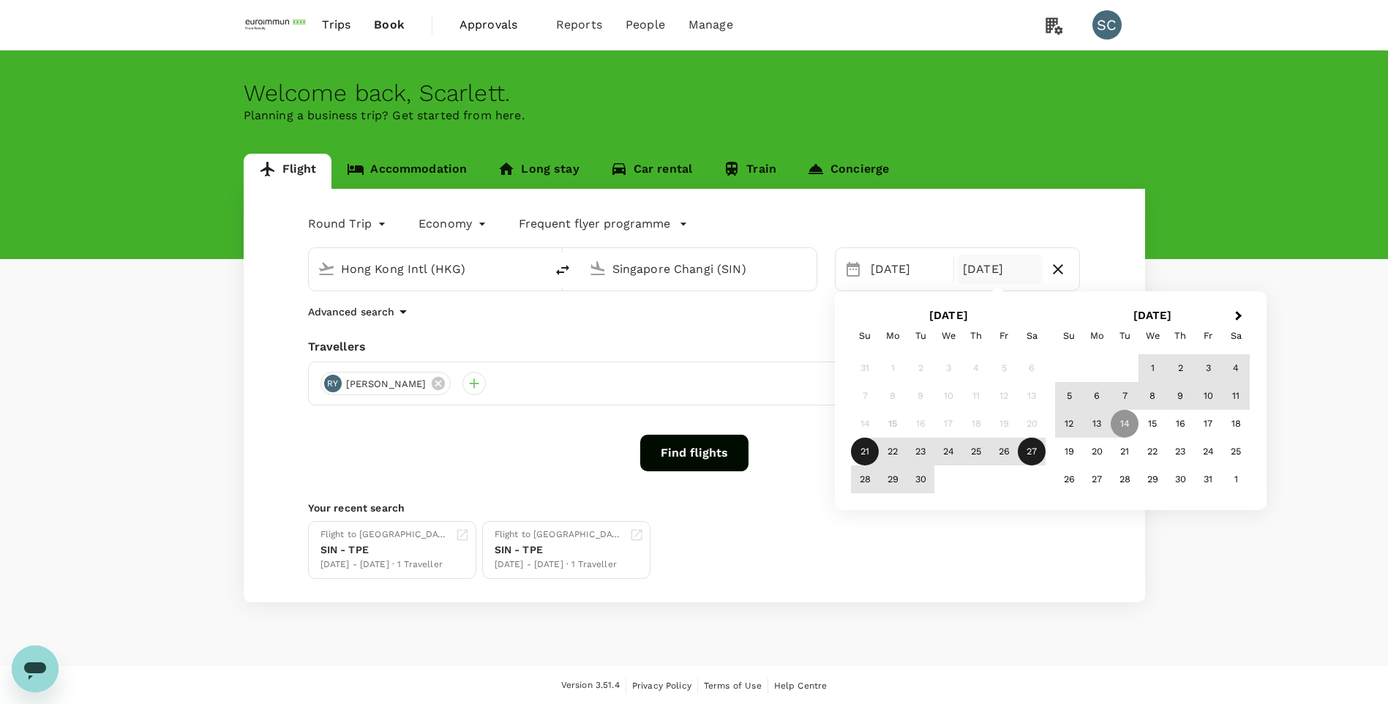
click at [1031, 457] on div "27" at bounding box center [1032, 452] width 28 height 28
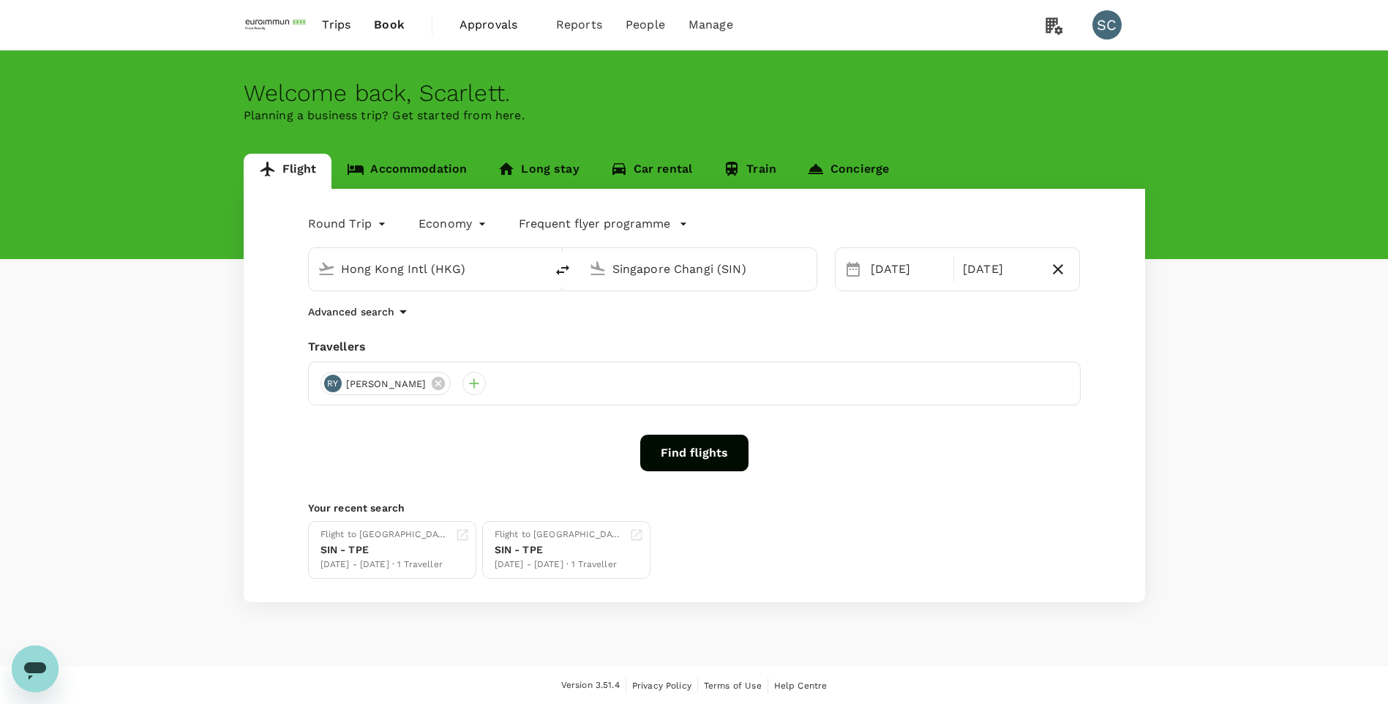
click at [724, 460] on button "Find flights" at bounding box center [694, 453] width 108 height 37
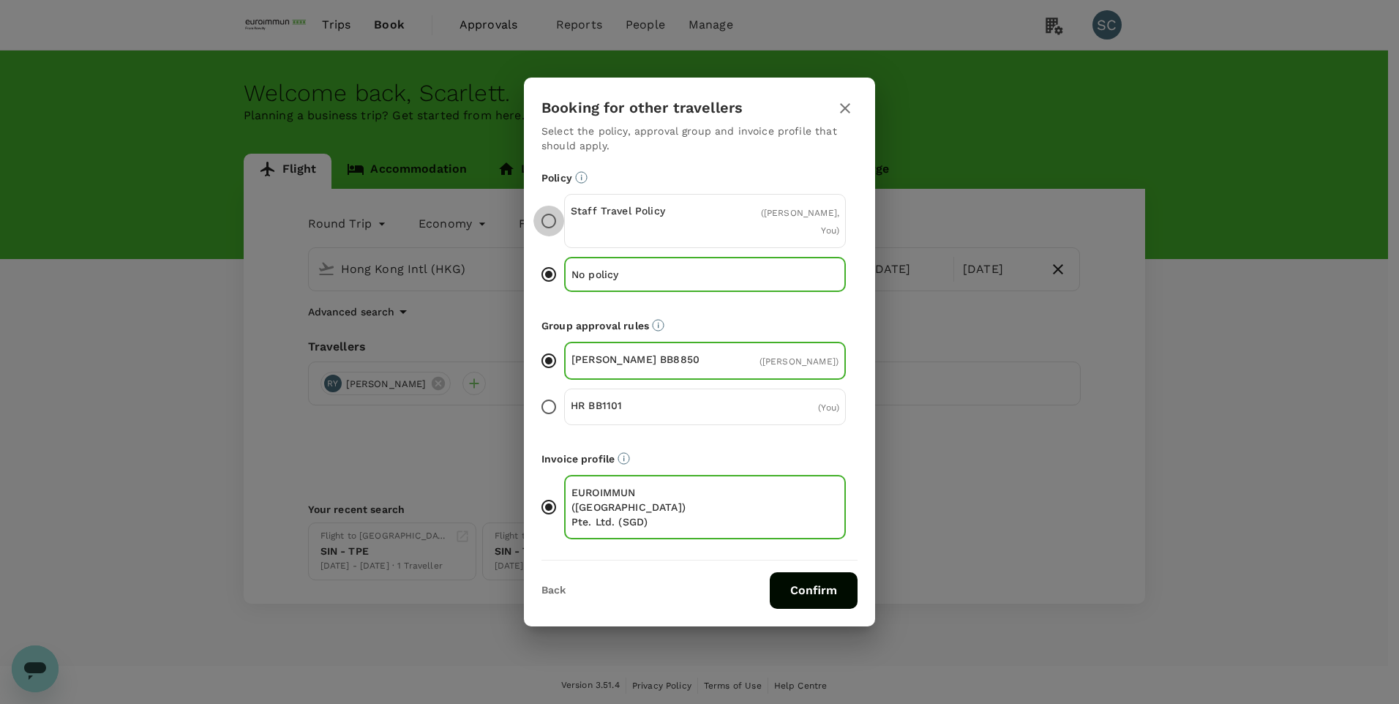
click at [548, 226] on input "Staff Travel Policy ( [PERSON_NAME], You )" at bounding box center [549, 221] width 31 height 31
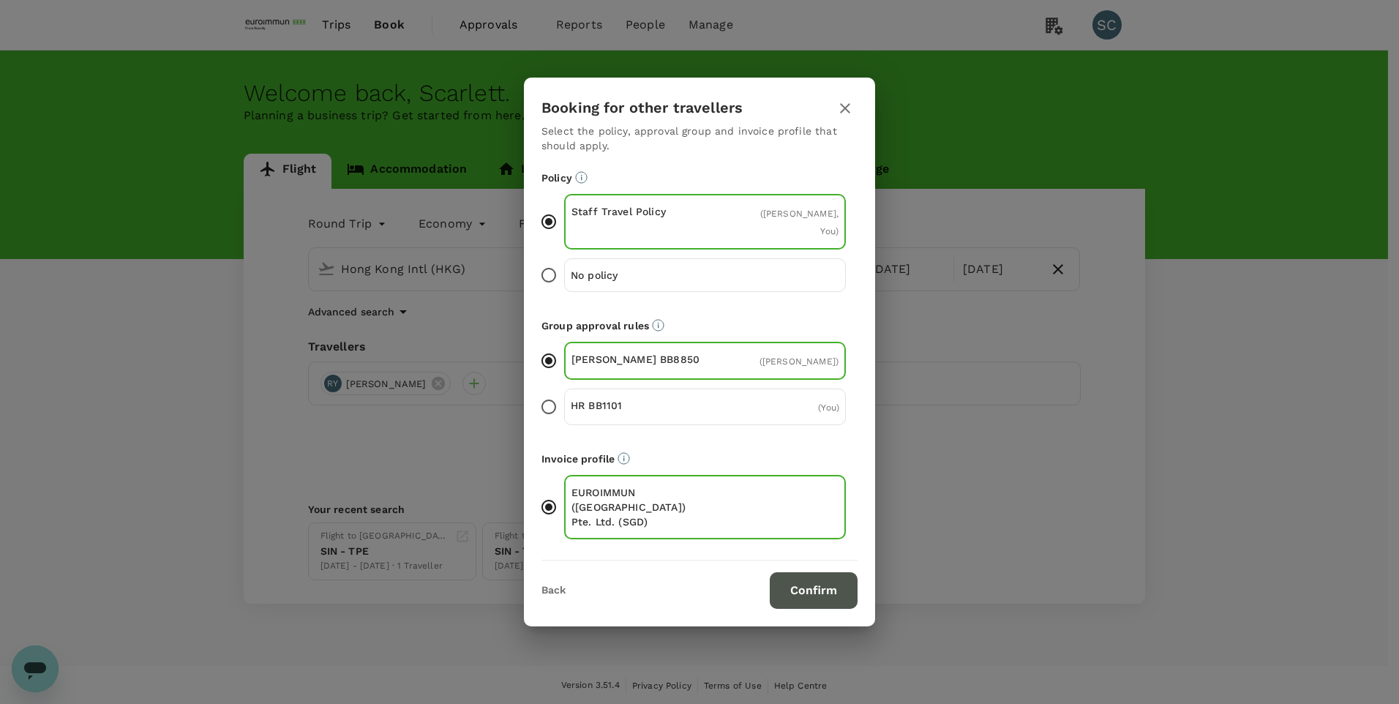
click at [819, 581] on button "Confirm" at bounding box center [814, 590] width 88 height 37
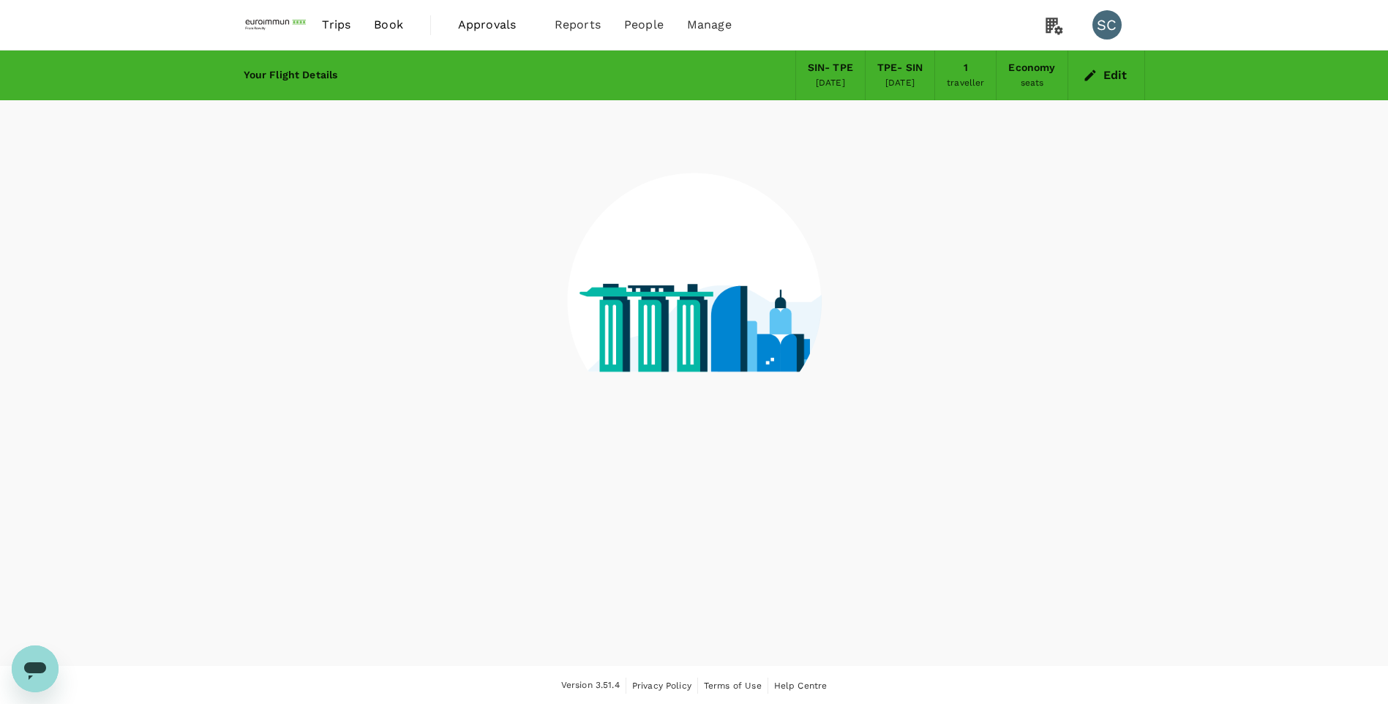
click at [690, 463] on icon at bounding box center [695, 289] width 256 height 378
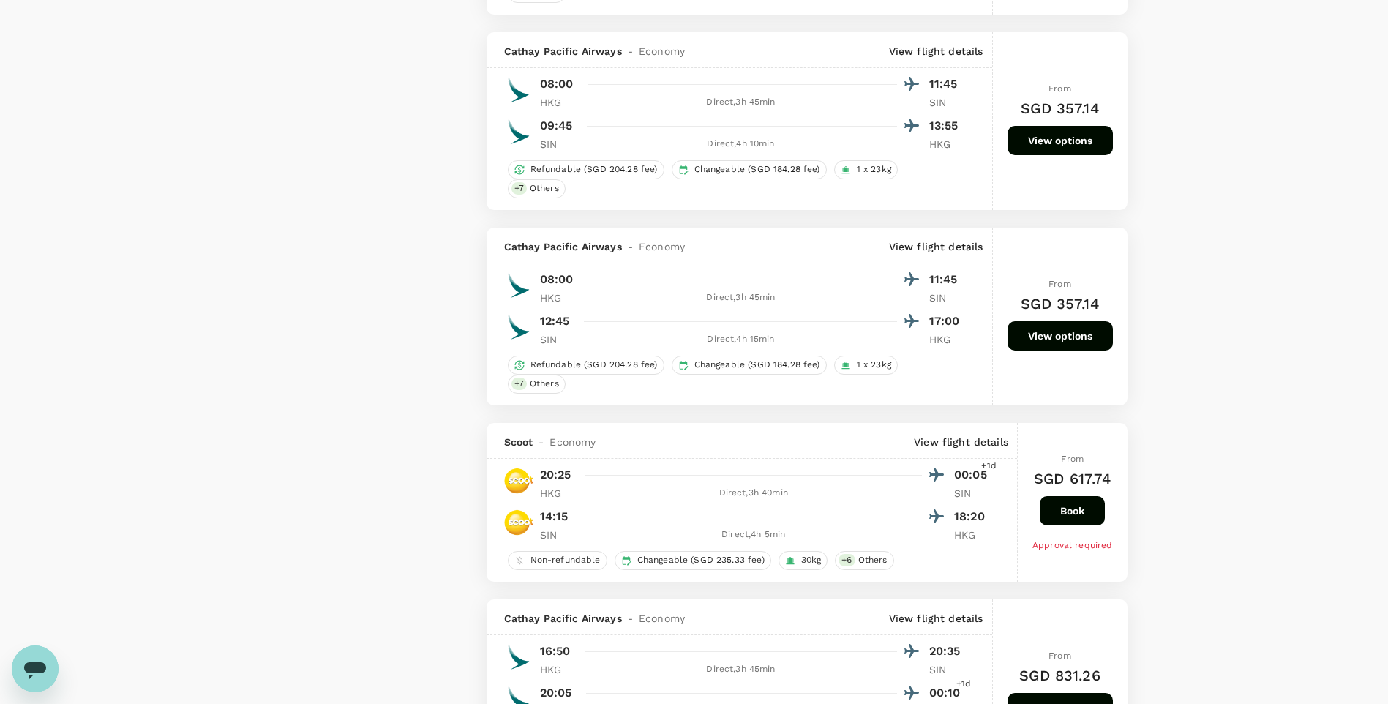
type input "1130"
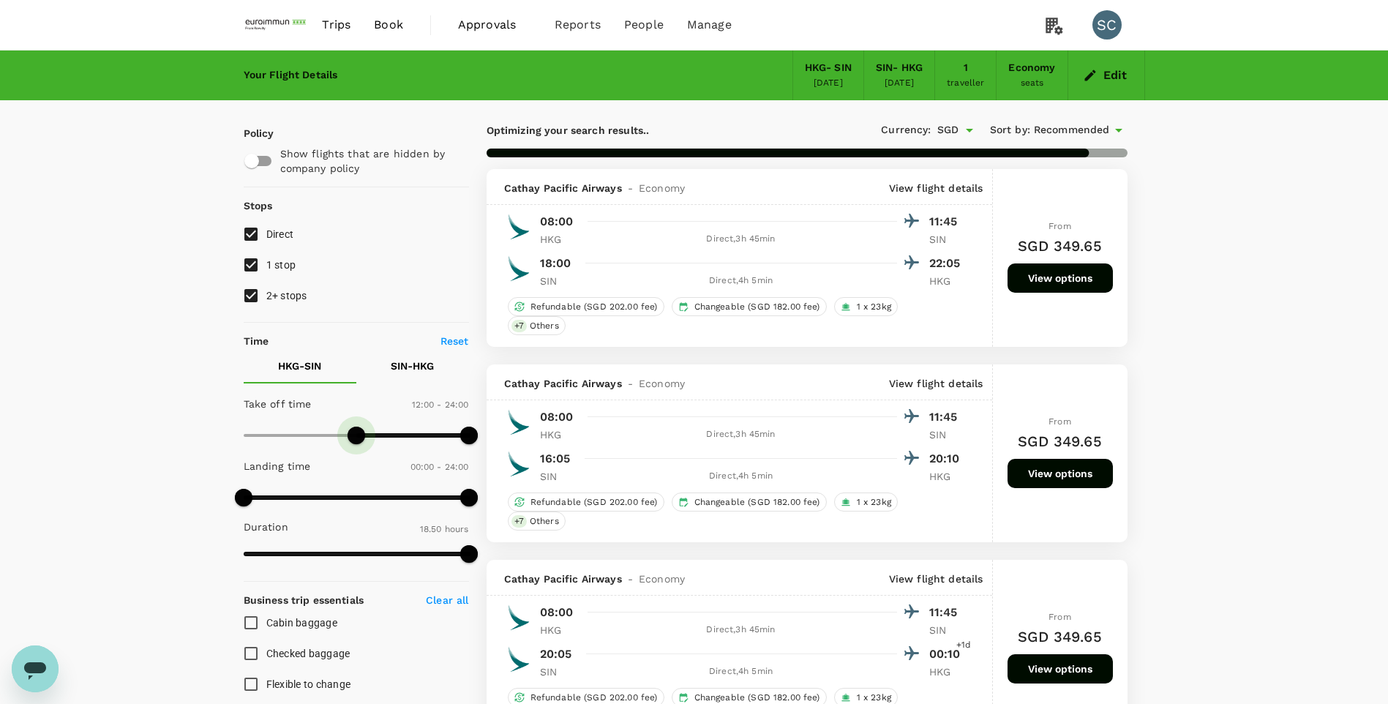
type input "660"
drag, startPoint x: 247, startPoint y: 439, endPoint x: 346, endPoint y: 446, distance: 99.8
click at [346, 444] on span at bounding box center [347, 436] width 18 height 18
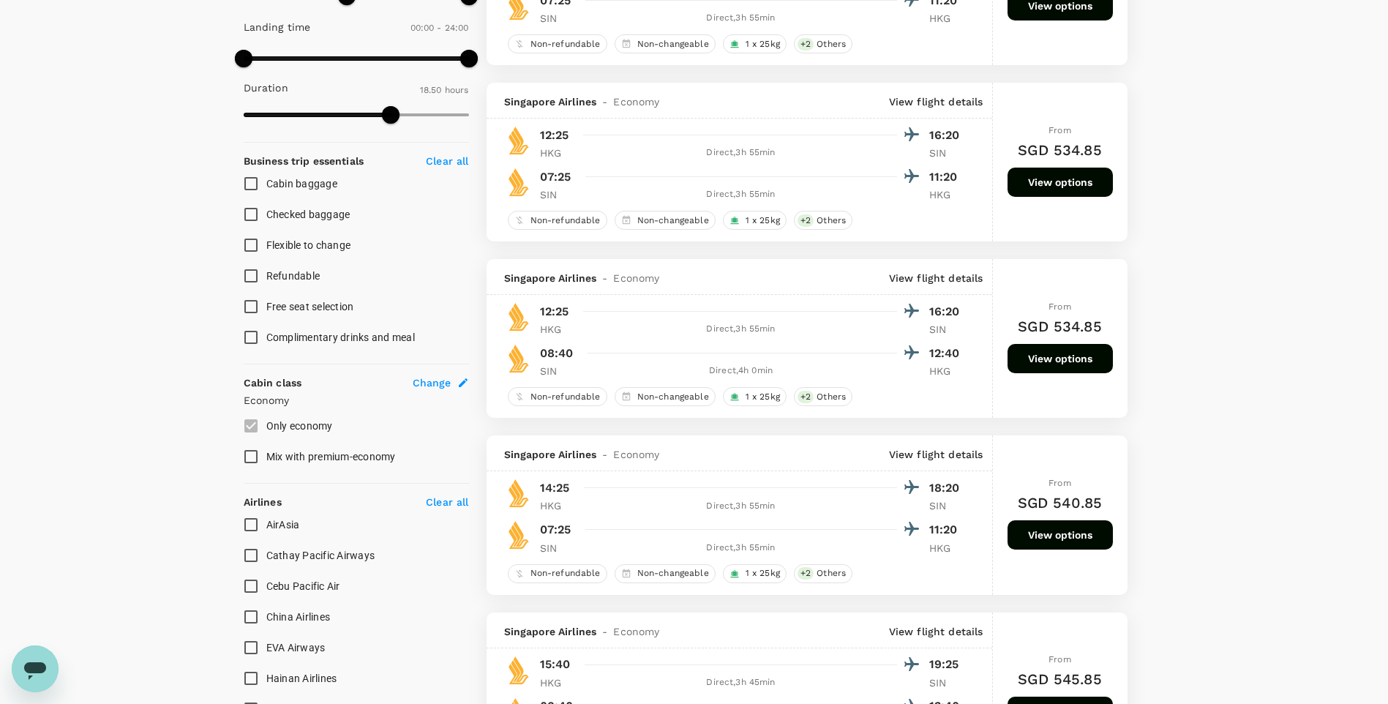
scroll to position [512, 0]
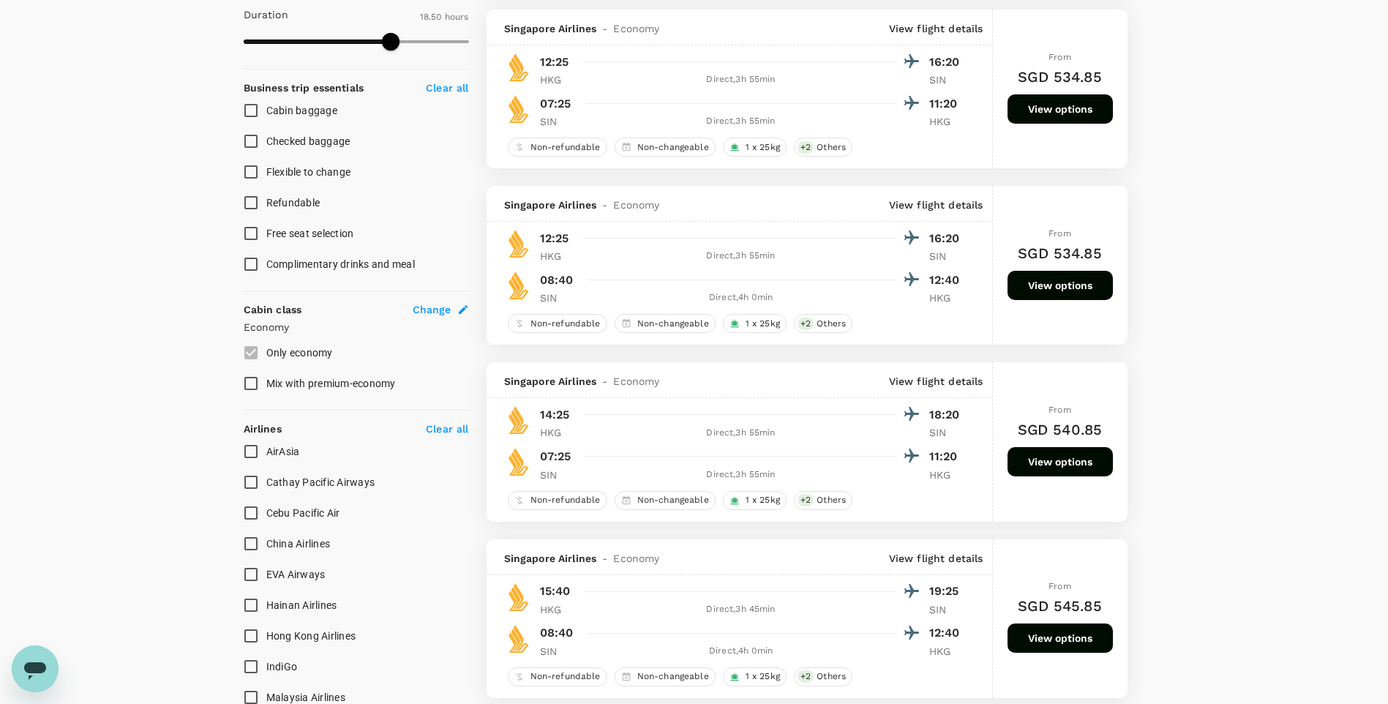
click at [248, 479] on input "Cathay Pacific Airways" at bounding box center [251, 482] width 31 height 31
checkbox input "true"
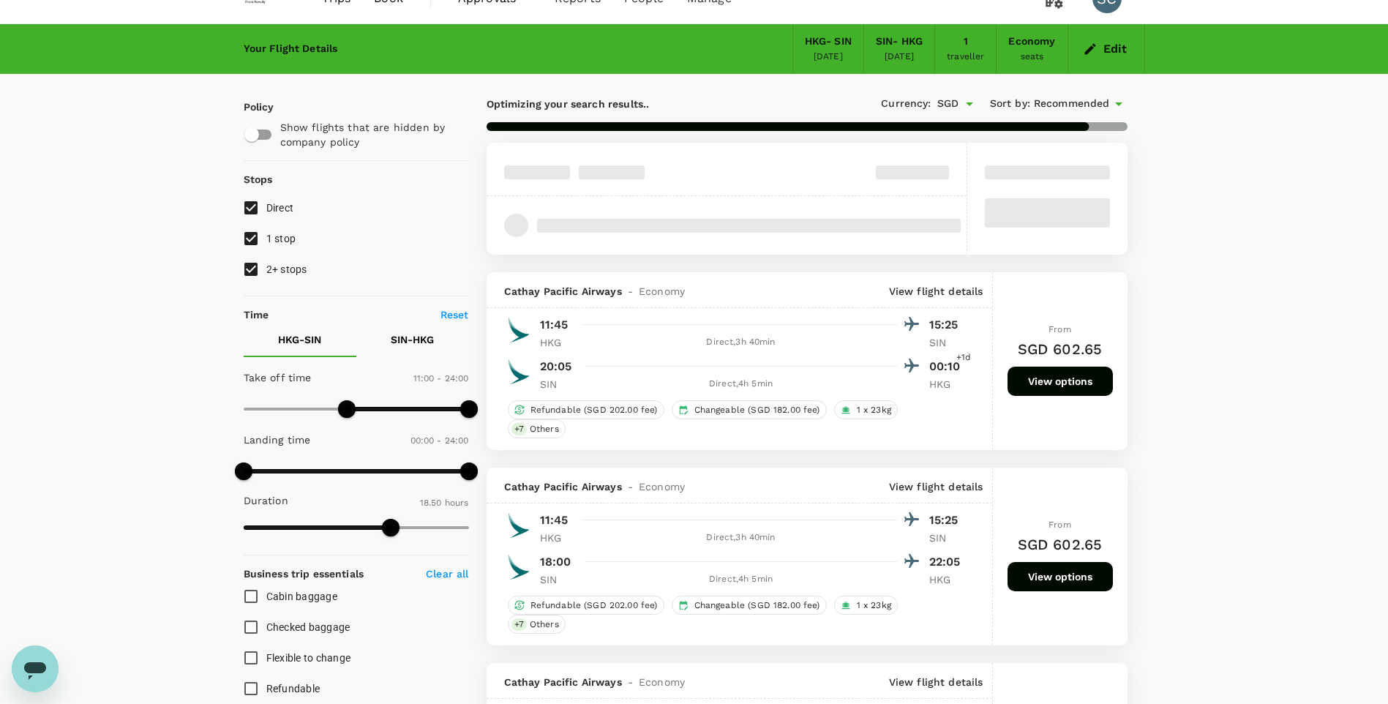
scroll to position [0, 0]
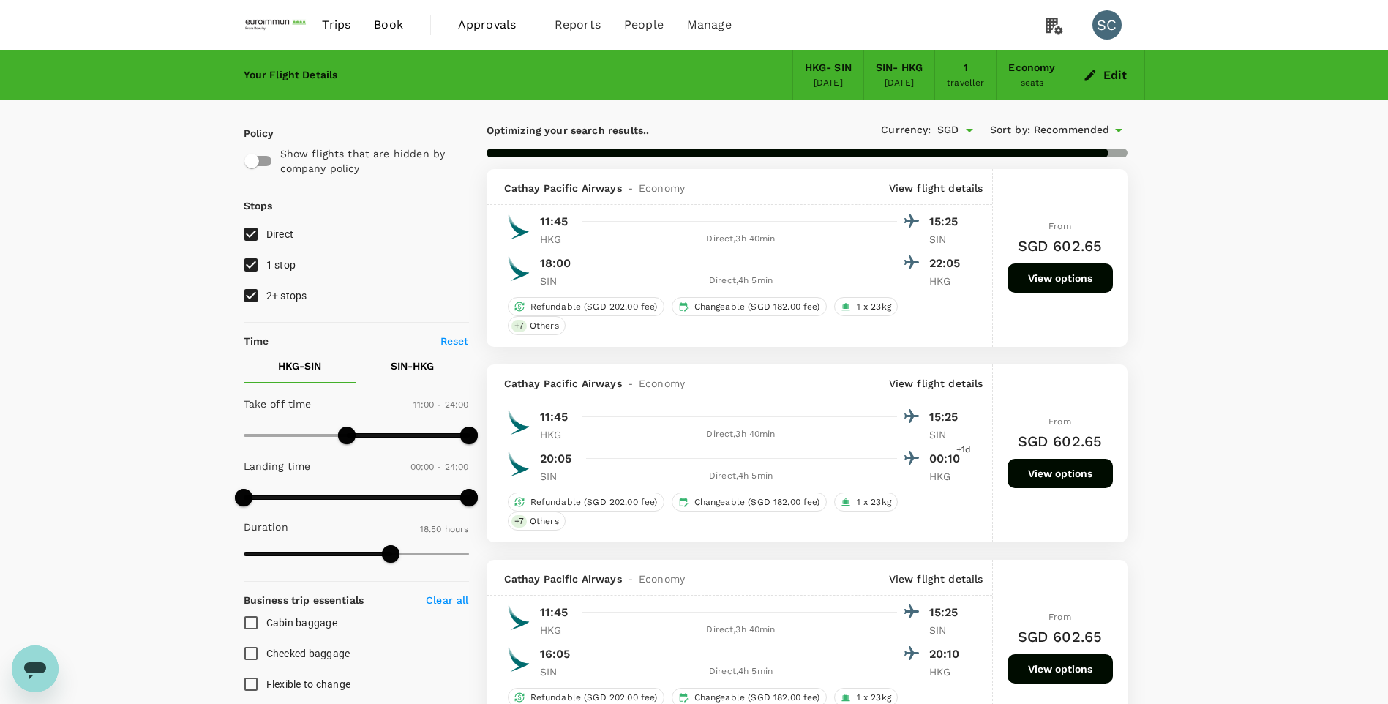
click at [408, 372] on p "SIN - HKG" at bounding box center [412, 366] width 43 height 15
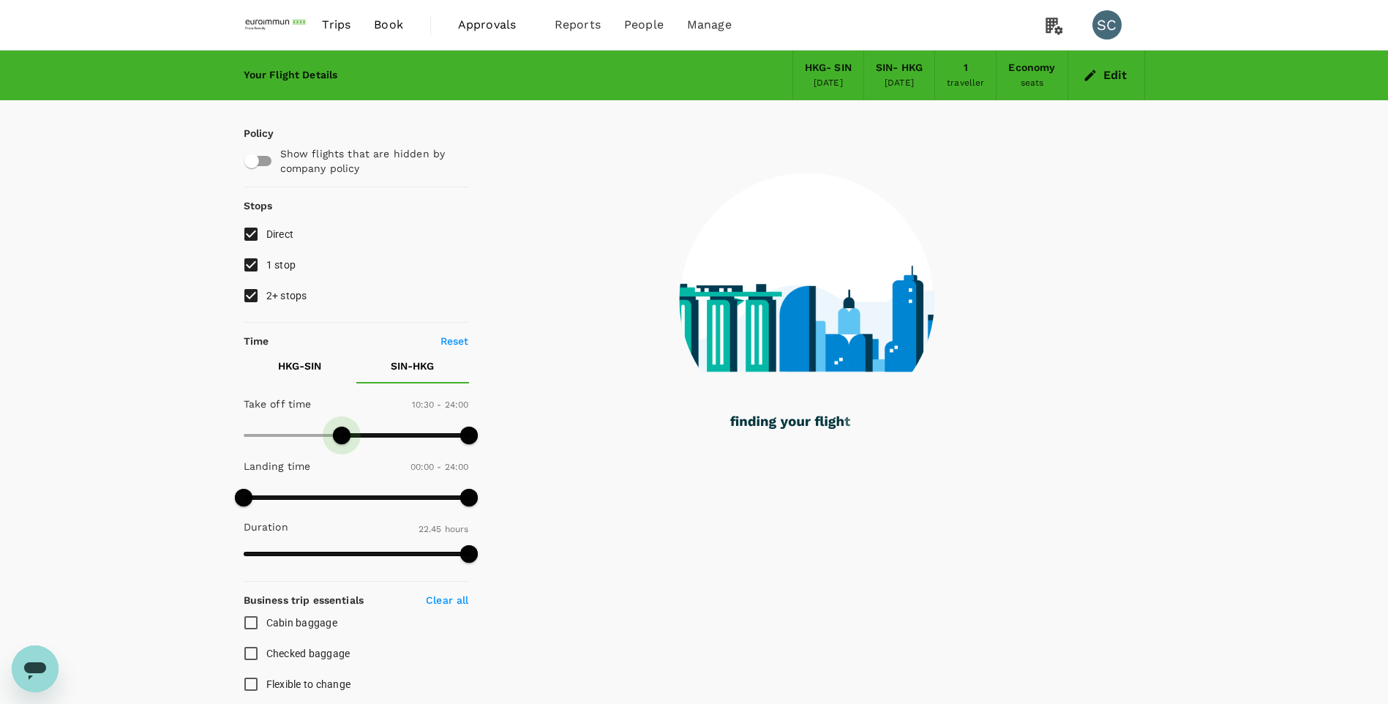
type input "660"
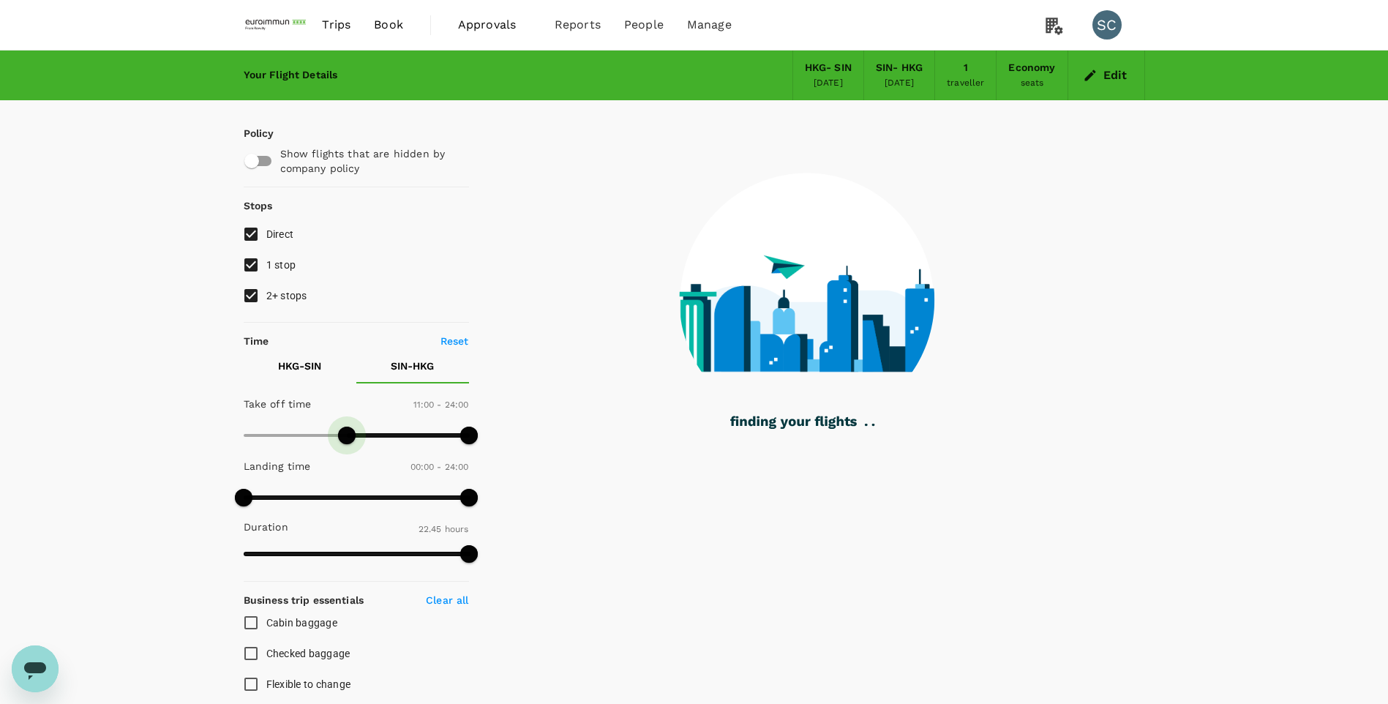
drag, startPoint x: 245, startPoint y: 435, endPoint x: 346, endPoint y: 431, distance: 101.1
click at [346, 431] on span at bounding box center [347, 436] width 18 height 18
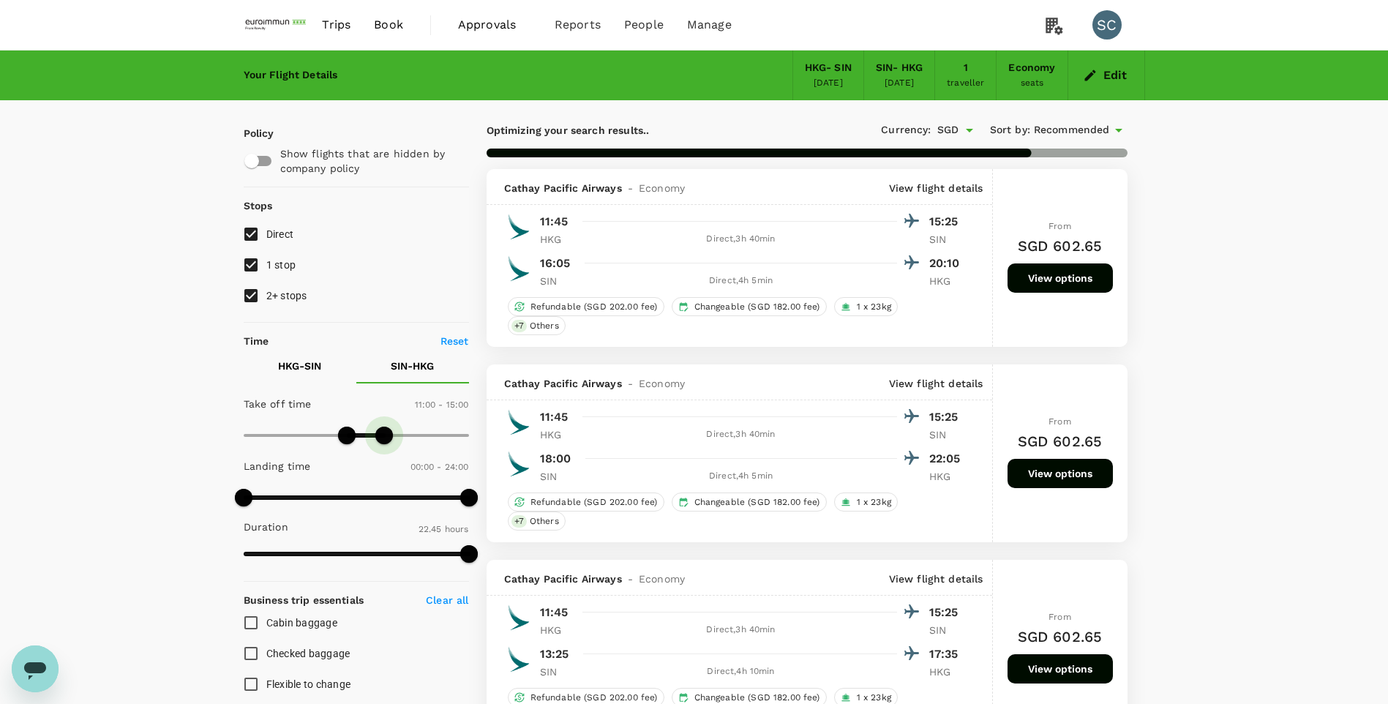
type input "870"
drag, startPoint x: 474, startPoint y: 435, endPoint x: 381, endPoint y: 439, distance: 93.0
click at [381, 439] on span at bounding box center [380, 436] width 18 height 18
click at [306, 366] on p "HKG - SIN" at bounding box center [299, 366] width 43 height 15
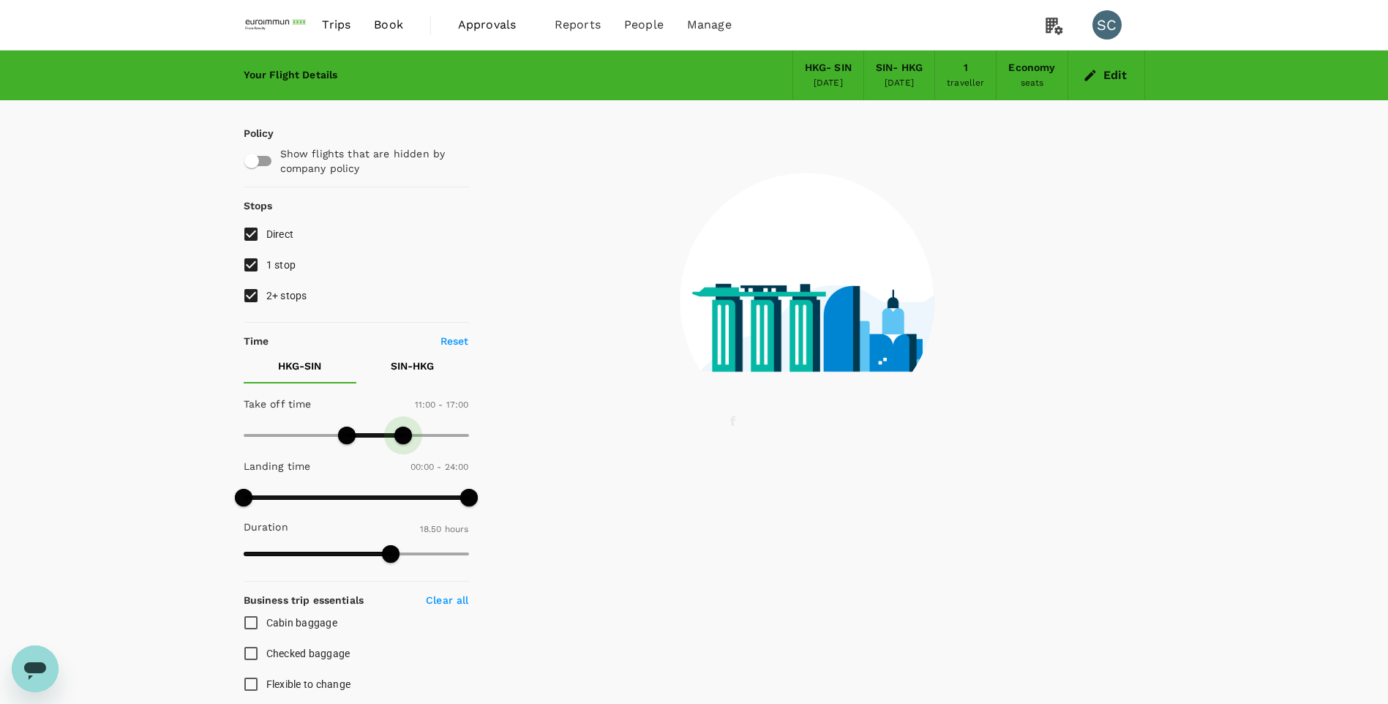
type input "1050"
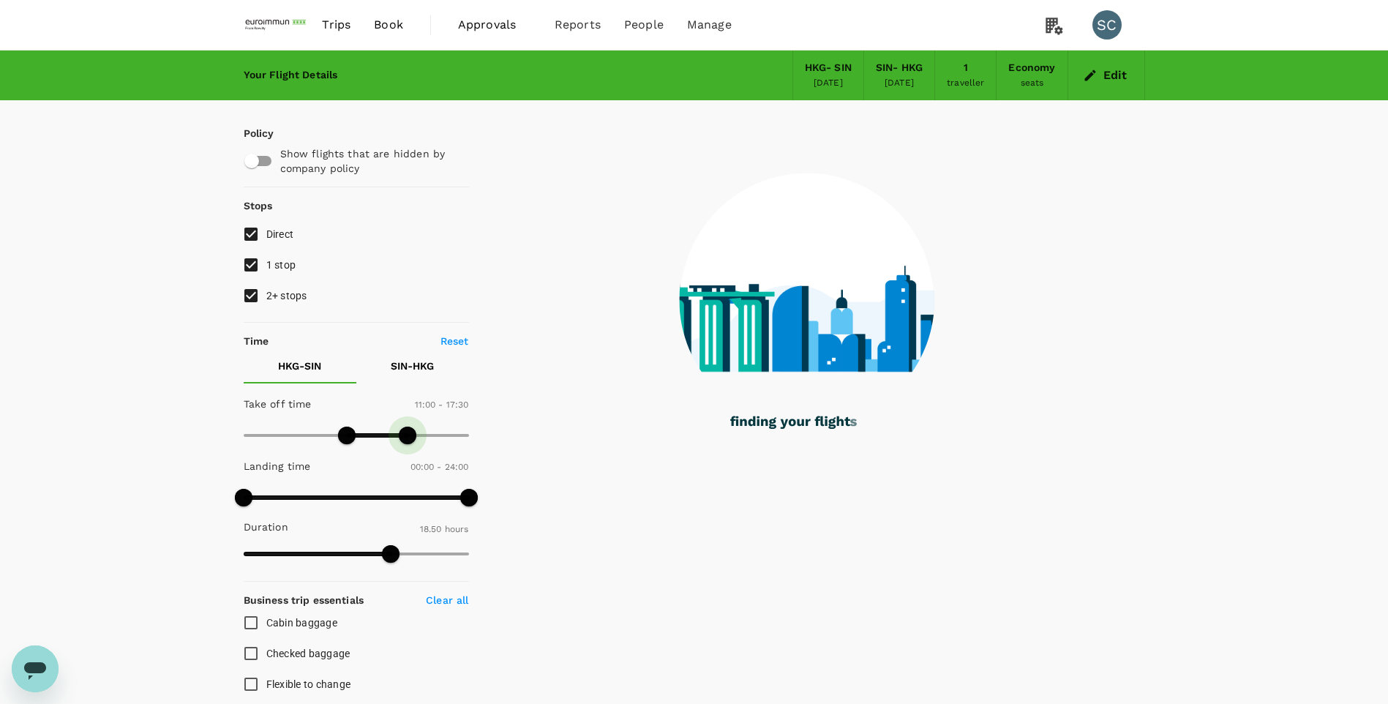
drag, startPoint x: 468, startPoint y: 436, endPoint x: 405, endPoint y: 441, distance: 63.2
click at [405, 441] on span at bounding box center [408, 436] width 18 height 18
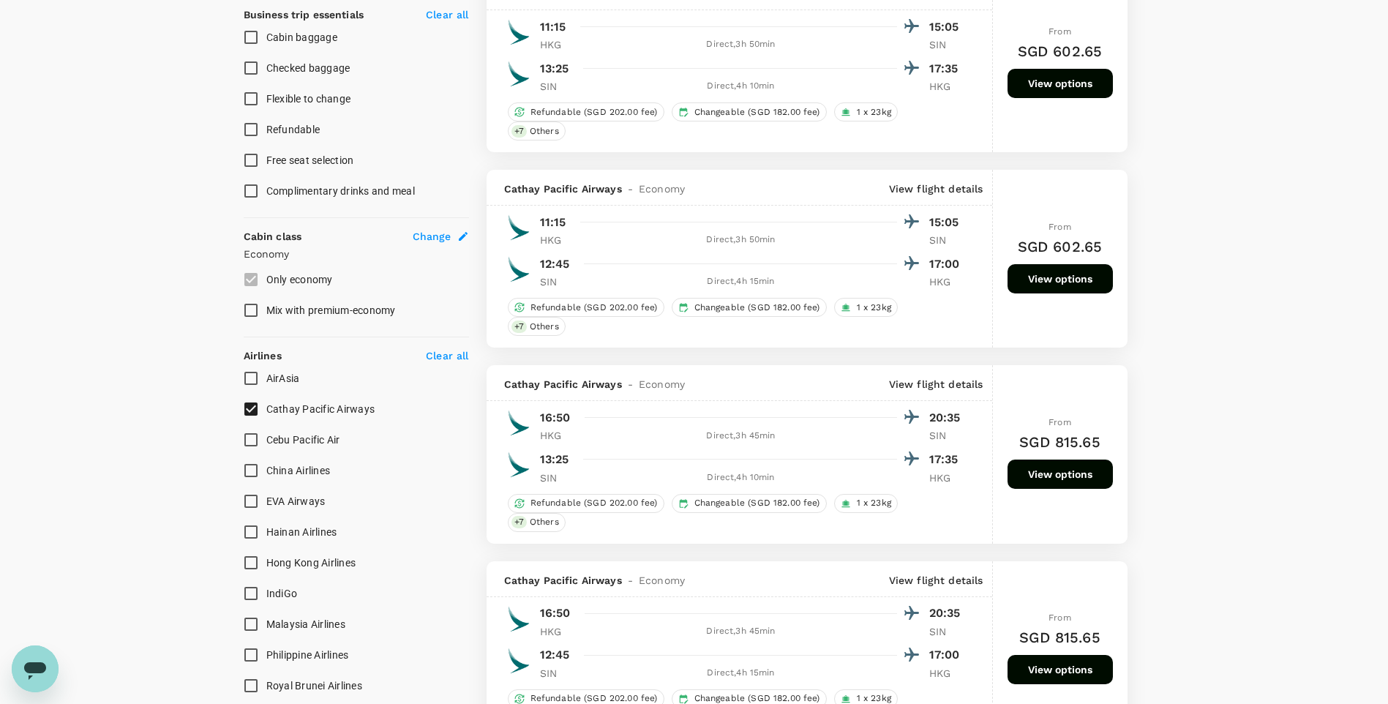
checkbox input "false"
checkbox input "true"
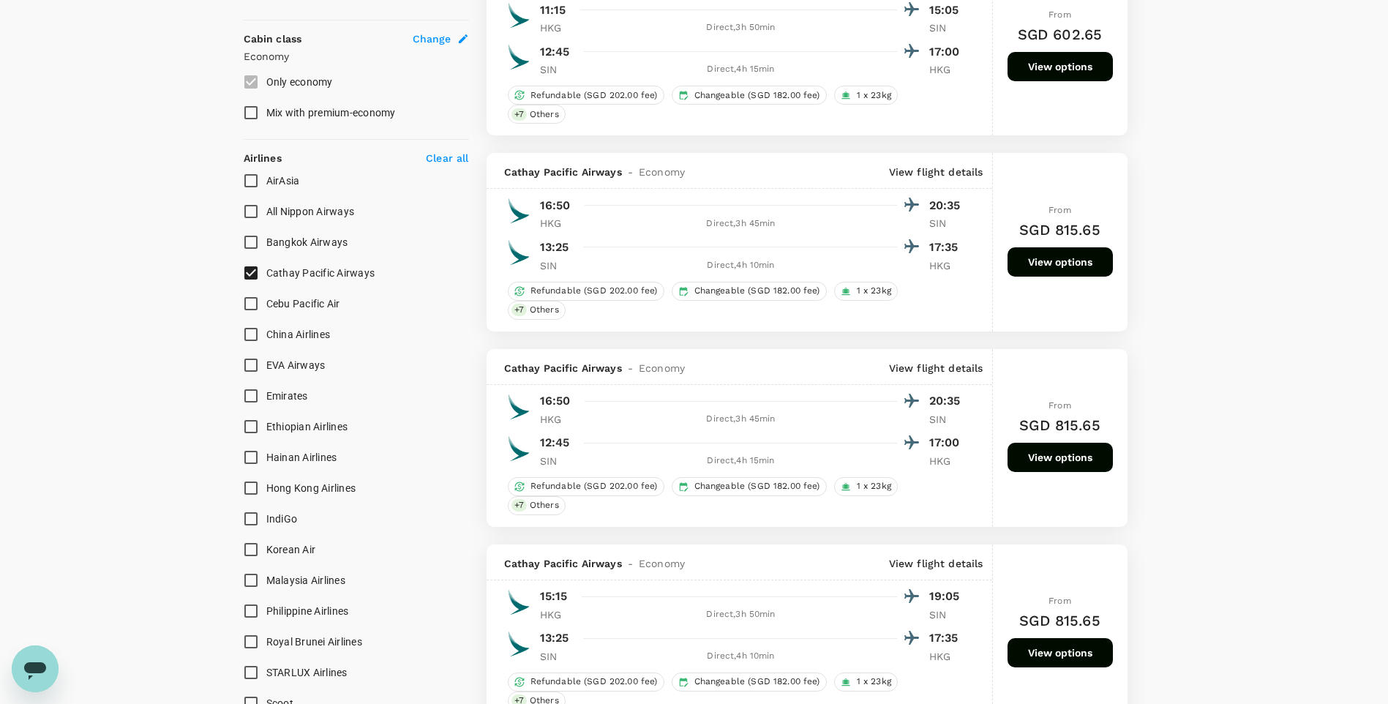
scroll to position [805, 0]
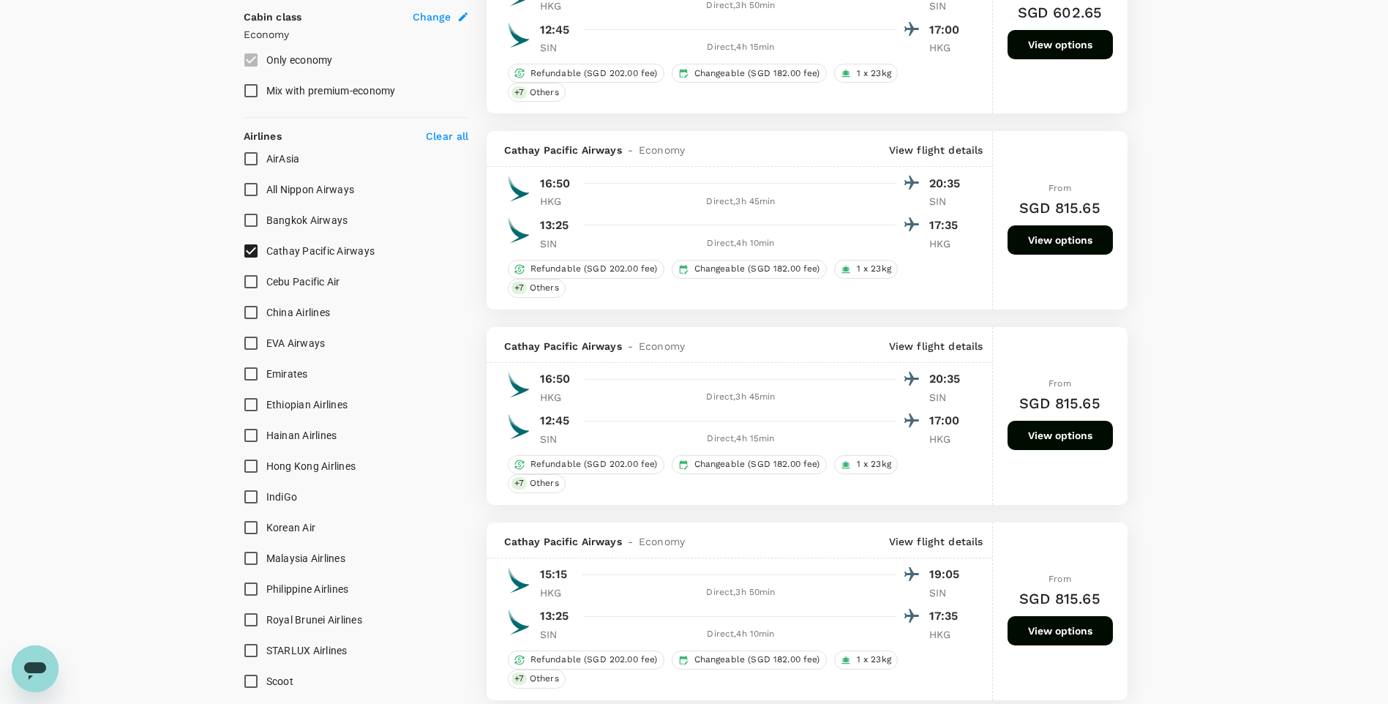
click at [1054, 436] on button "View options" at bounding box center [1060, 435] width 105 height 29
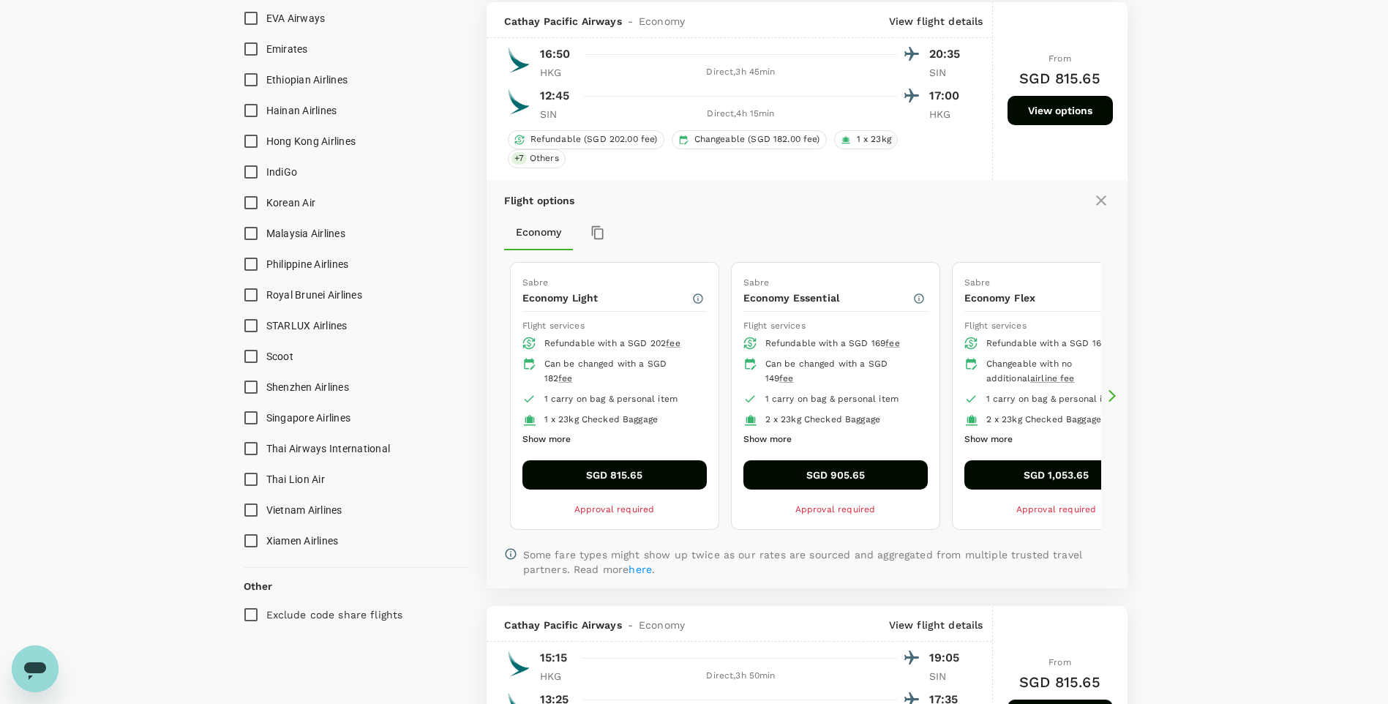
scroll to position [1057, 0]
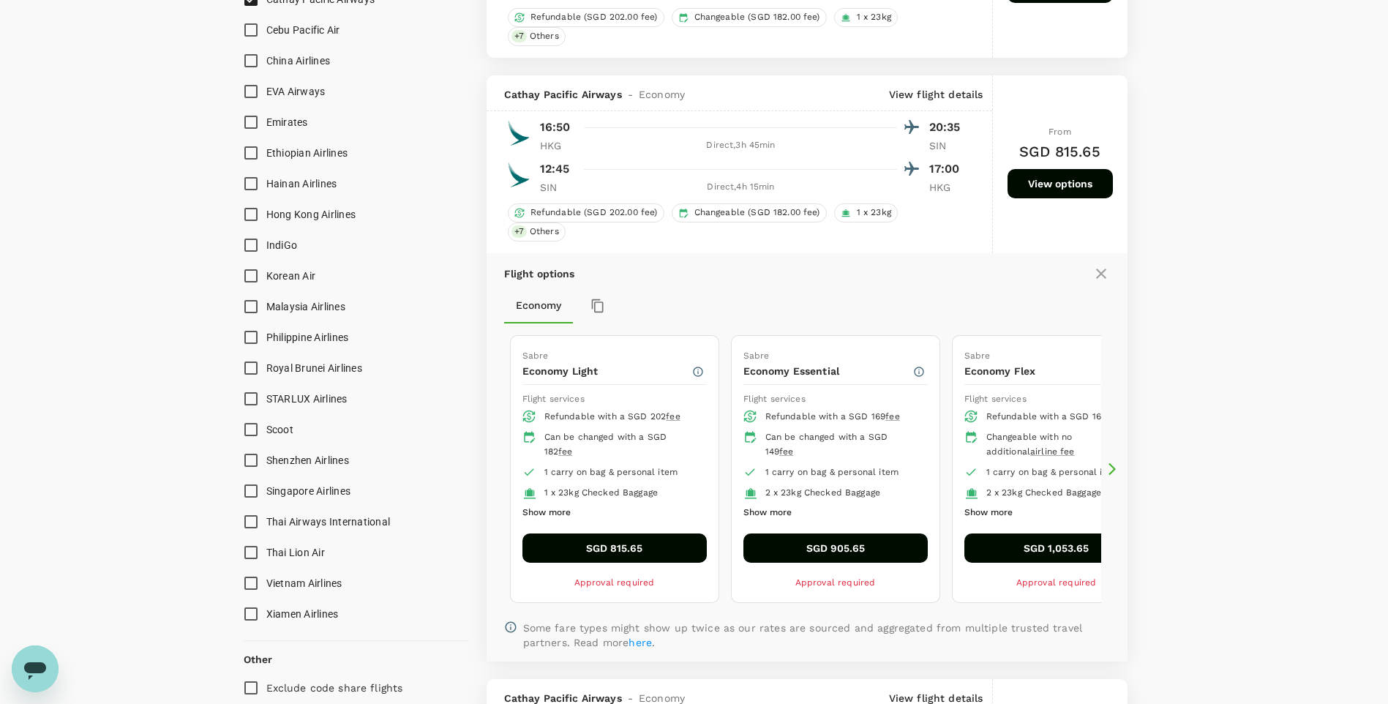
click at [1114, 470] on icon at bounding box center [1112, 469] width 7 height 12
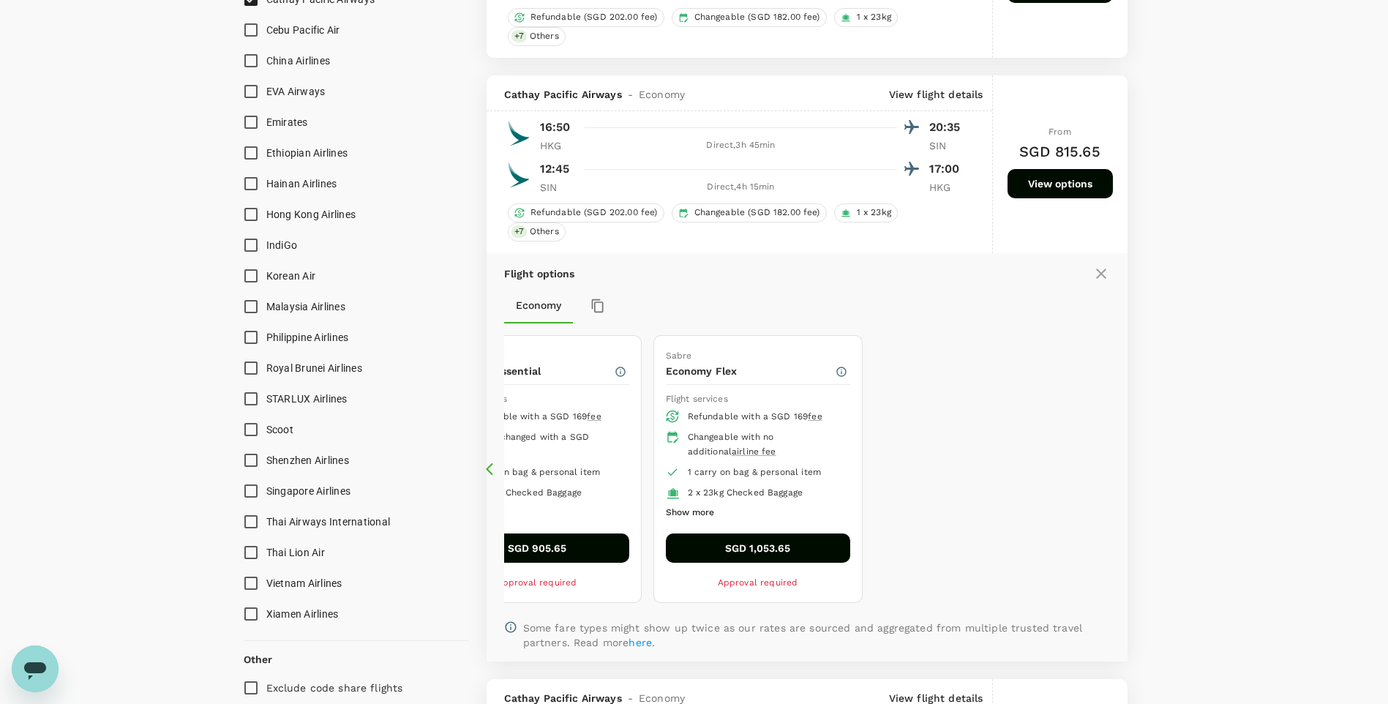
click at [486, 466] on icon at bounding box center [493, 469] width 15 height 15
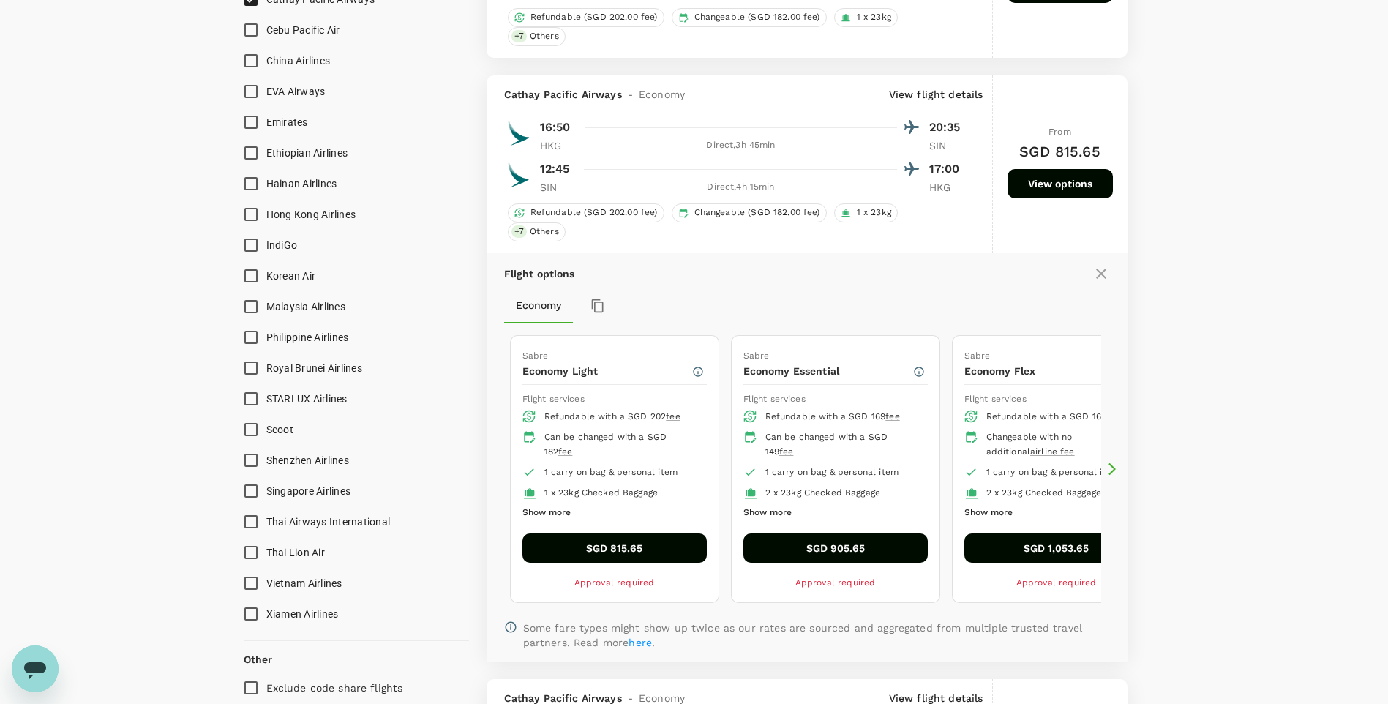
click at [616, 556] on button "SGD 815.65" at bounding box center [615, 548] width 184 height 29
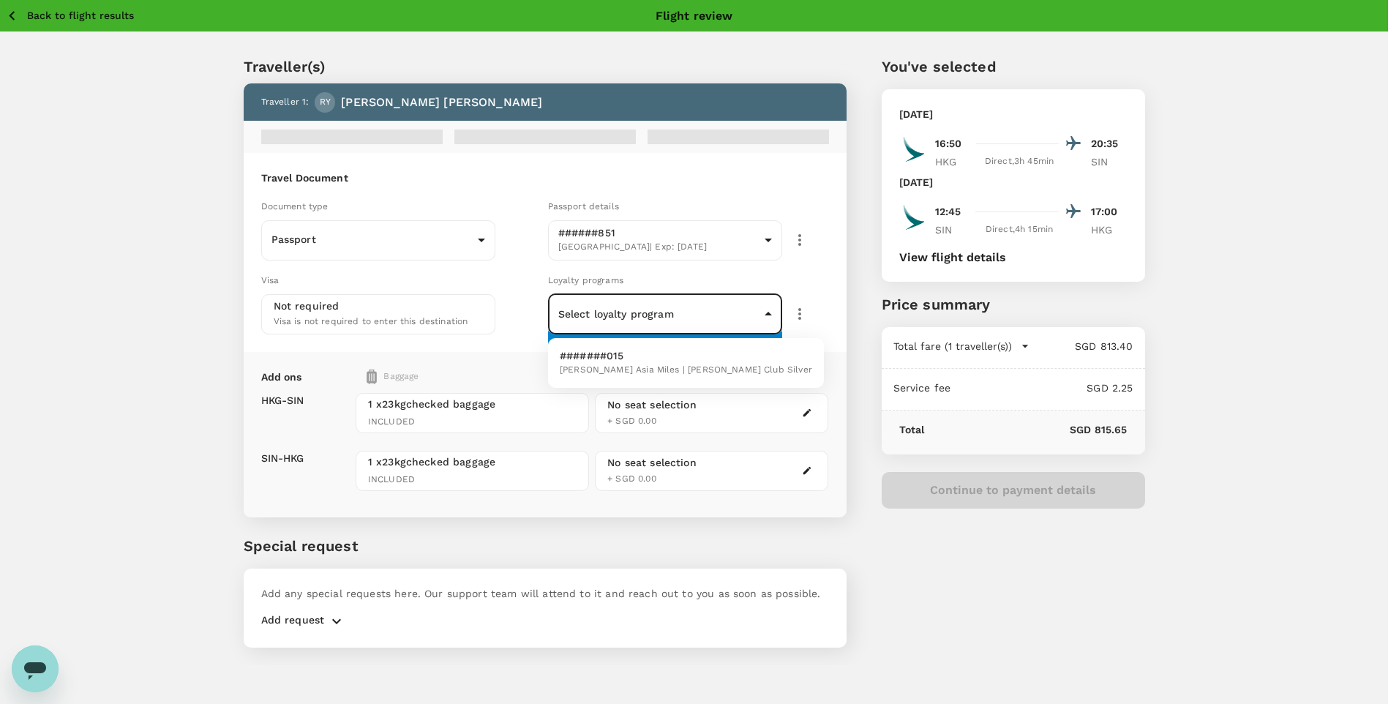
click at [723, 324] on body "Back to flight results Flight review Traveller(s) Traveller 1 : [PERSON_NAME] T…" at bounding box center [699, 372] width 1399 height 744
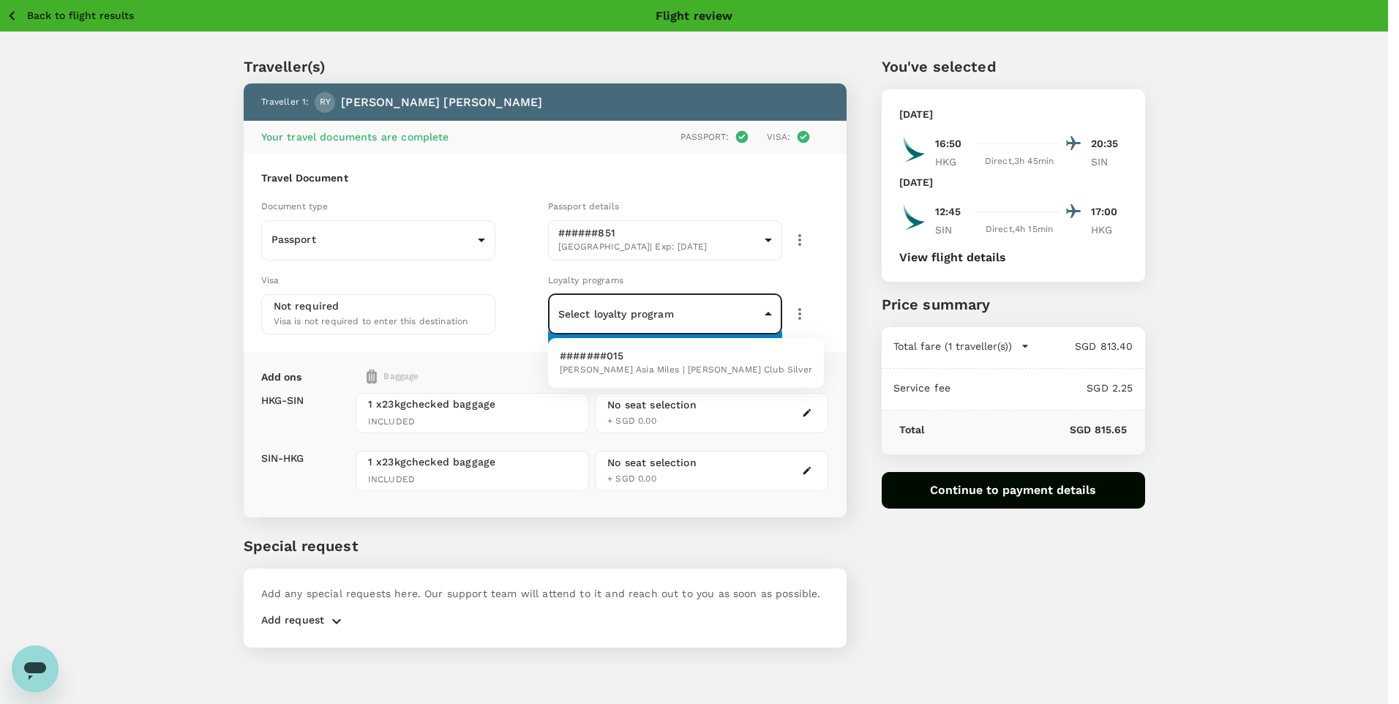
click at [659, 373] on span "[PERSON_NAME] Asia Miles | [PERSON_NAME] Club Silver" at bounding box center [686, 370] width 253 height 15
type input "817f057a-f2e2-43b1-8920-6a669a45b33c"
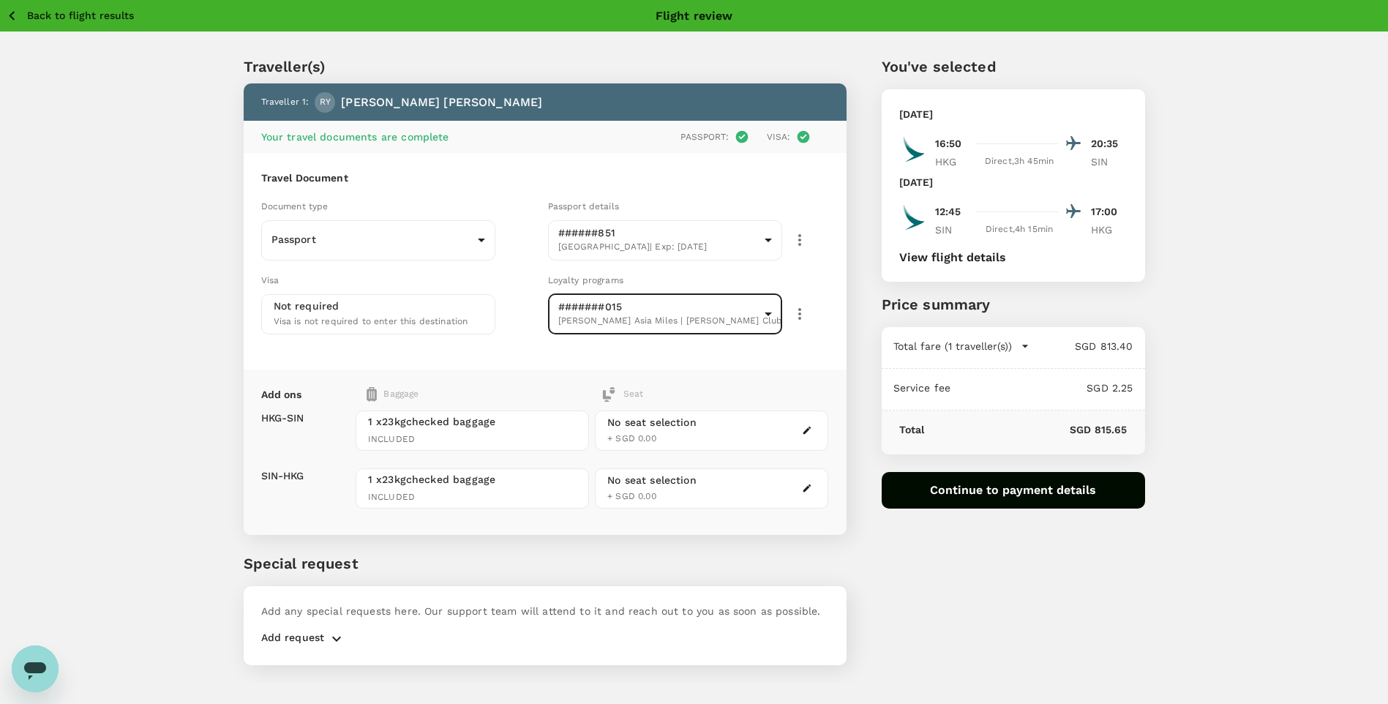
click at [661, 316] on body "Back to flight results Flight review Traveller(s) Traveller 1 : [PERSON_NAME] Y…" at bounding box center [694, 372] width 1388 height 744
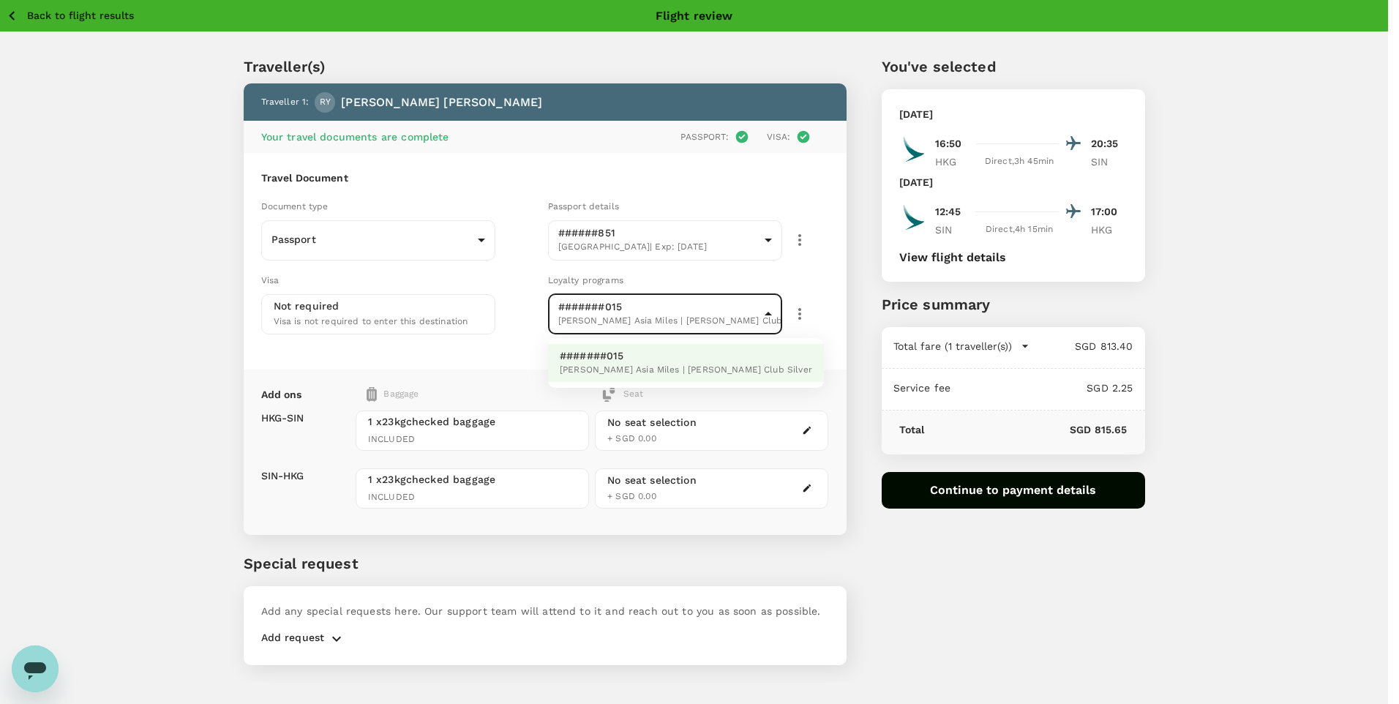
click at [645, 363] on span "[PERSON_NAME] Asia Miles | [PERSON_NAME] Club Silver" at bounding box center [686, 370] width 253 height 15
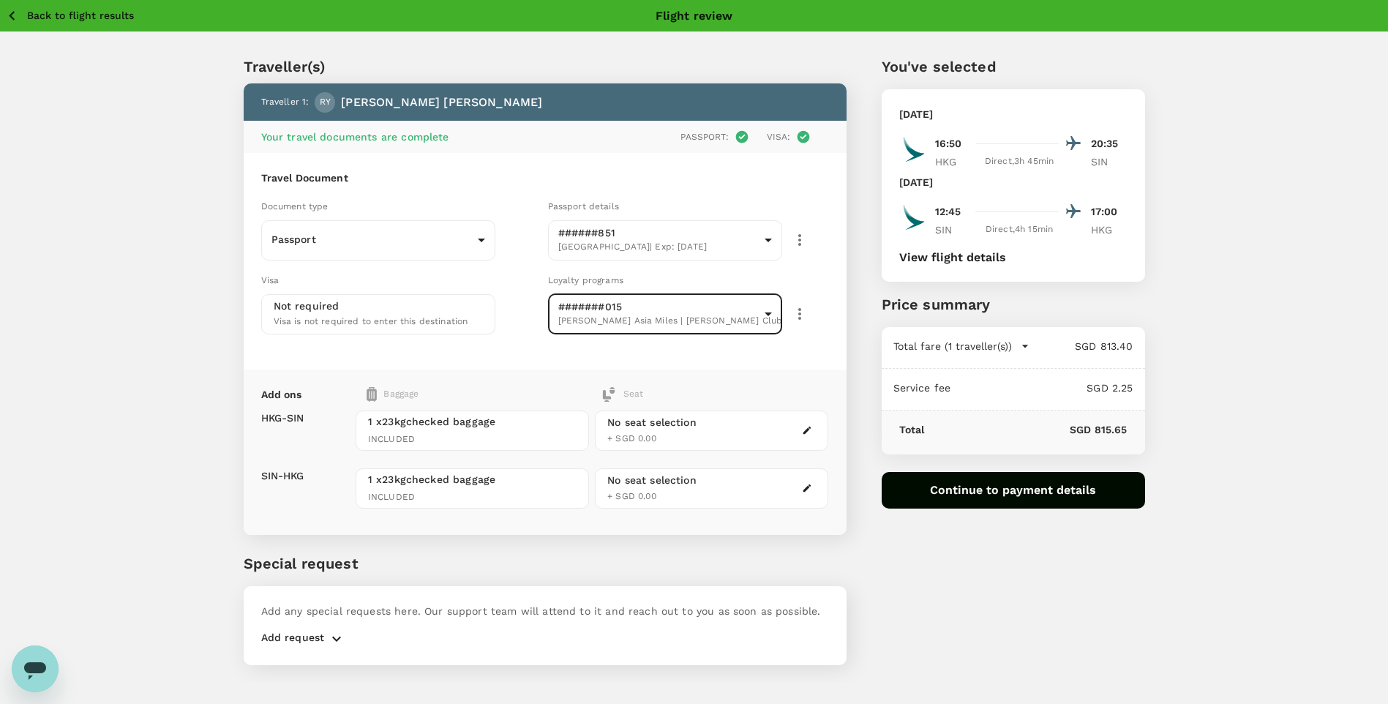
click at [389, 319] on span "Visa is not required to enter this destination" at bounding box center [371, 321] width 195 height 10
click at [763, 242] on body "Back to flight results Flight review Traveller(s) Traveller 1 : [PERSON_NAME] Y…" at bounding box center [694, 372] width 1388 height 744
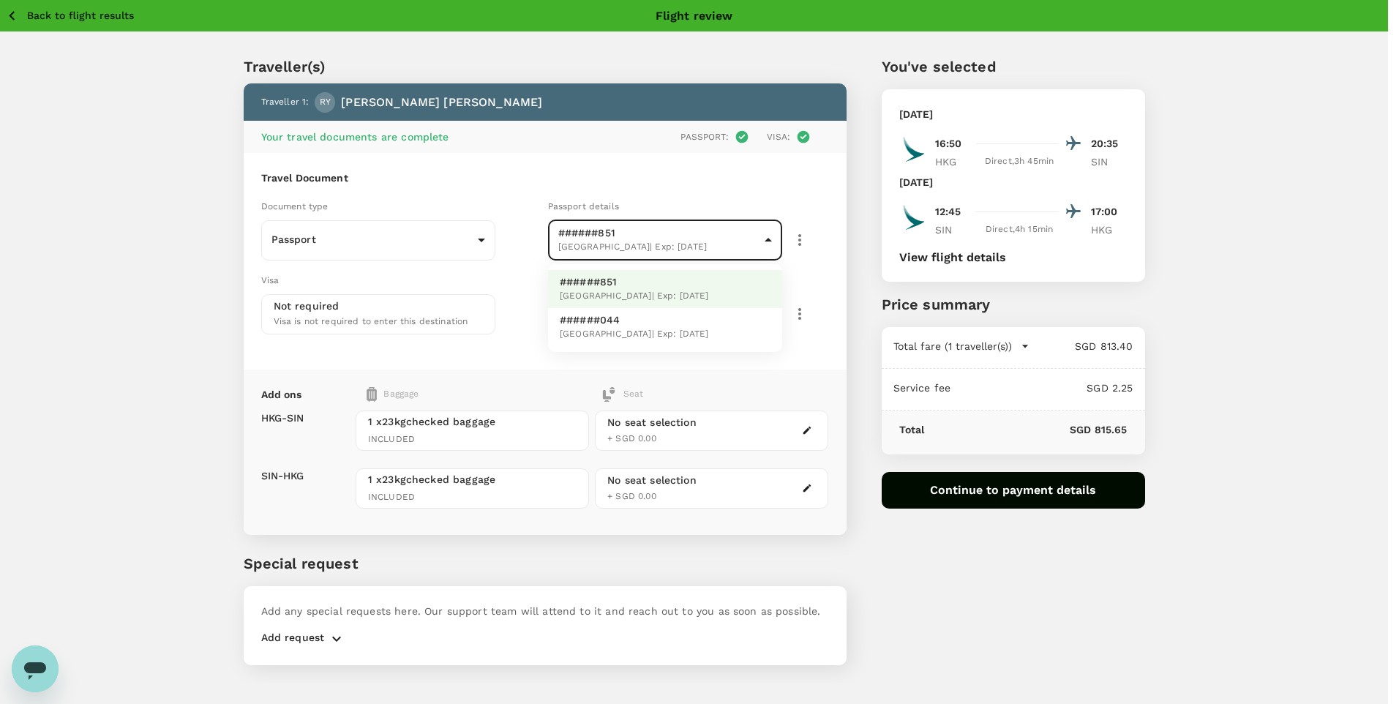
click at [763, 242] on div at bounding box center [699, 352] width 1399 height 704
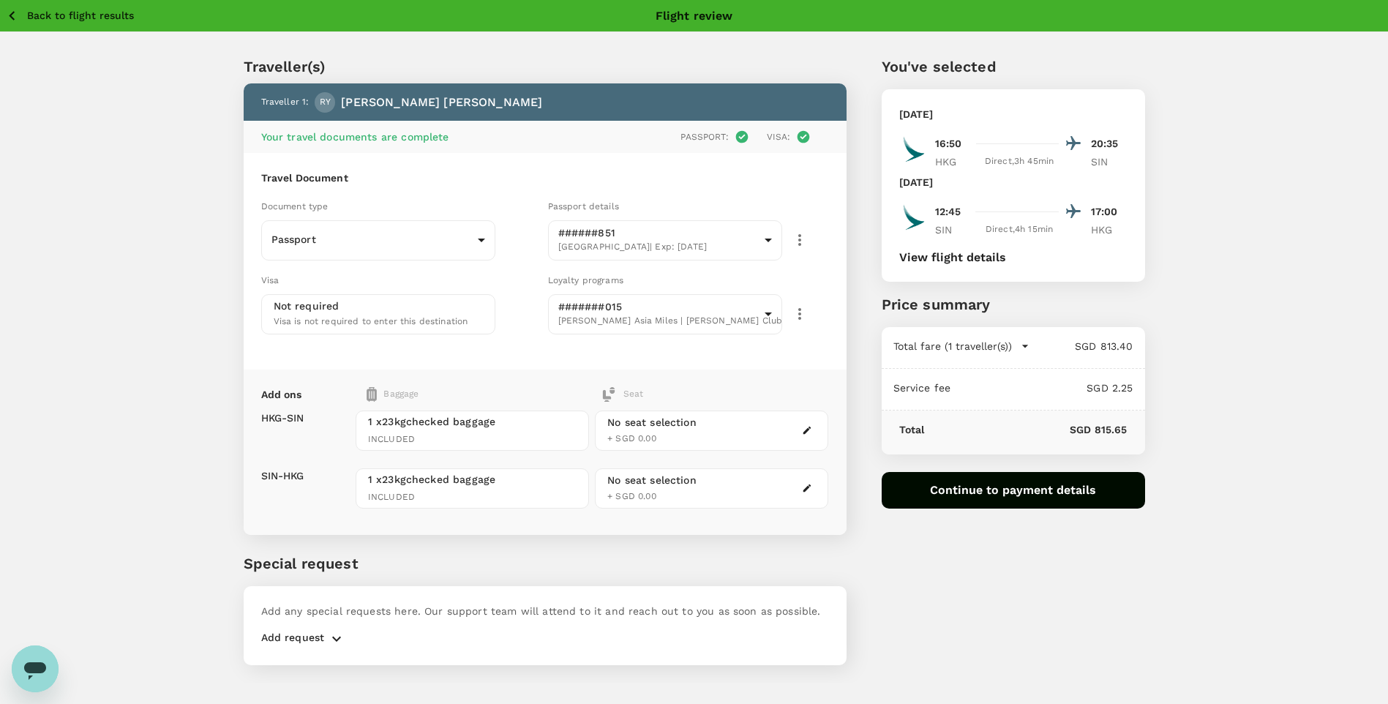
click at [1263, 250] on div "Traveller(s) Traveller 1 : [PERSON_NAME] Your travel documents are complete Pas…" at bounding box center [694, 357] width 1388 height 651
click at [1263, 376] on div "Traveller(s) Traveller 1 : [PERSON_NAME] Your travel documents are complete Pas…" at bounding box center [694, 357] width 1388 height 651
drag, startPoint x: 1320, startPoint y: 340, endPoint x: 1300, endPoint y: 345, distance: 20.4
click at [1320, 340] on div "Traveller(s) Traveller 1 : [PERSON_NAME] Your travel documents are complete Pas…" at bounding box center [694, 357] width 1388 height 651
click at [1019, 351] on icon "button" at bounding box center [1025, 346] width 15 height 15
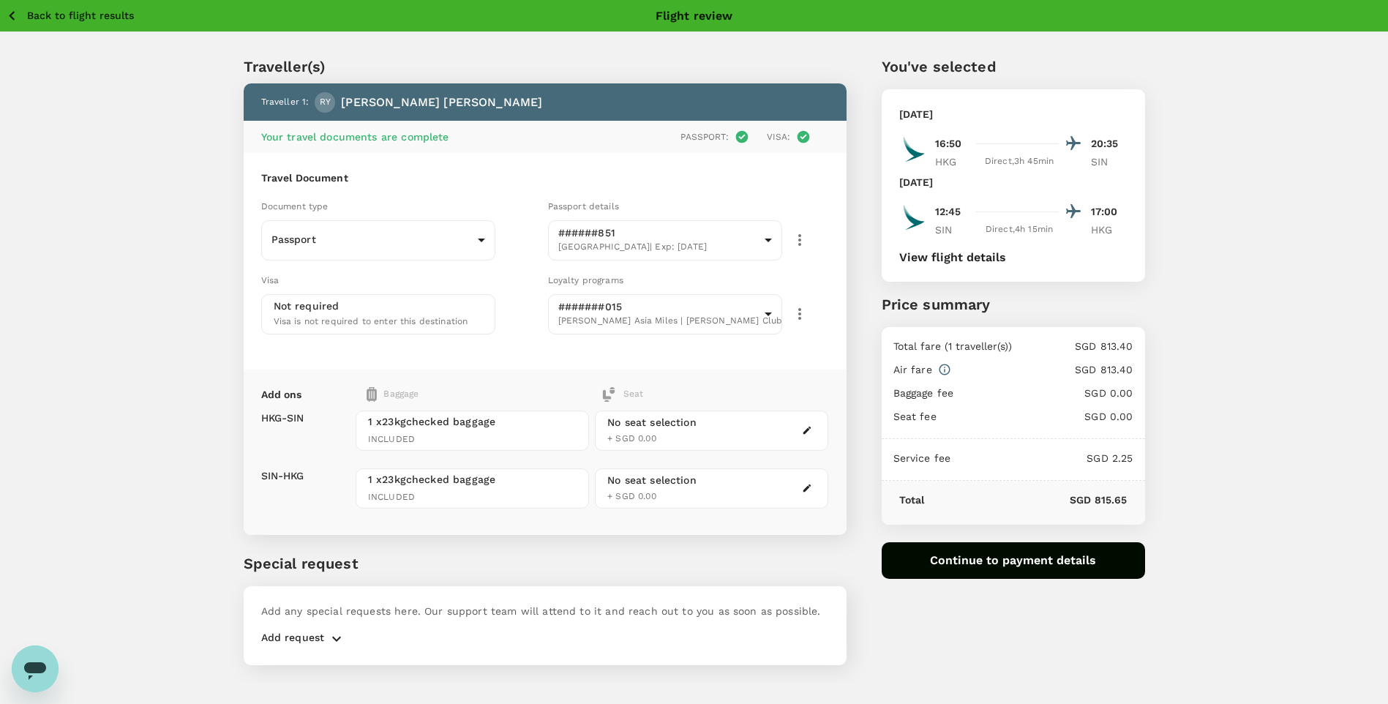
click at [1291, 381] on div "Traveller(s) Traveller 1 : [PERSON_NAME] Your travel documents are complete Pas…" at bounding box center [694, 357] width 1388 height 651
click at [1211, 375] on div "Traveller(s) Traveller 1 : [PERSON_NAME] Your travel documents are complete Pas…" at bounding box center [694, 357] width 1388 height 651
click at [1292, 299] on div "Traveller(s) Traveller 1 : [PERSON_NAME] Your travel documents are complete Pas…" at bounding box center [694, 357] width 1388 height 651
click at [1140, 291] on div "You've selected [DATE] 16:50 20:35 HKG Direct , 3h 45min SIN [DATE] 12:45 17:00…" at bounding box center [1013, 317] width 263 height 523
click at [1181, 281] on div "Traveller(s) Traveller 1 : [PERSON_NAME] Your travel documents are complete Pas…" at bounding box center [694, 357] width 1388 height 651
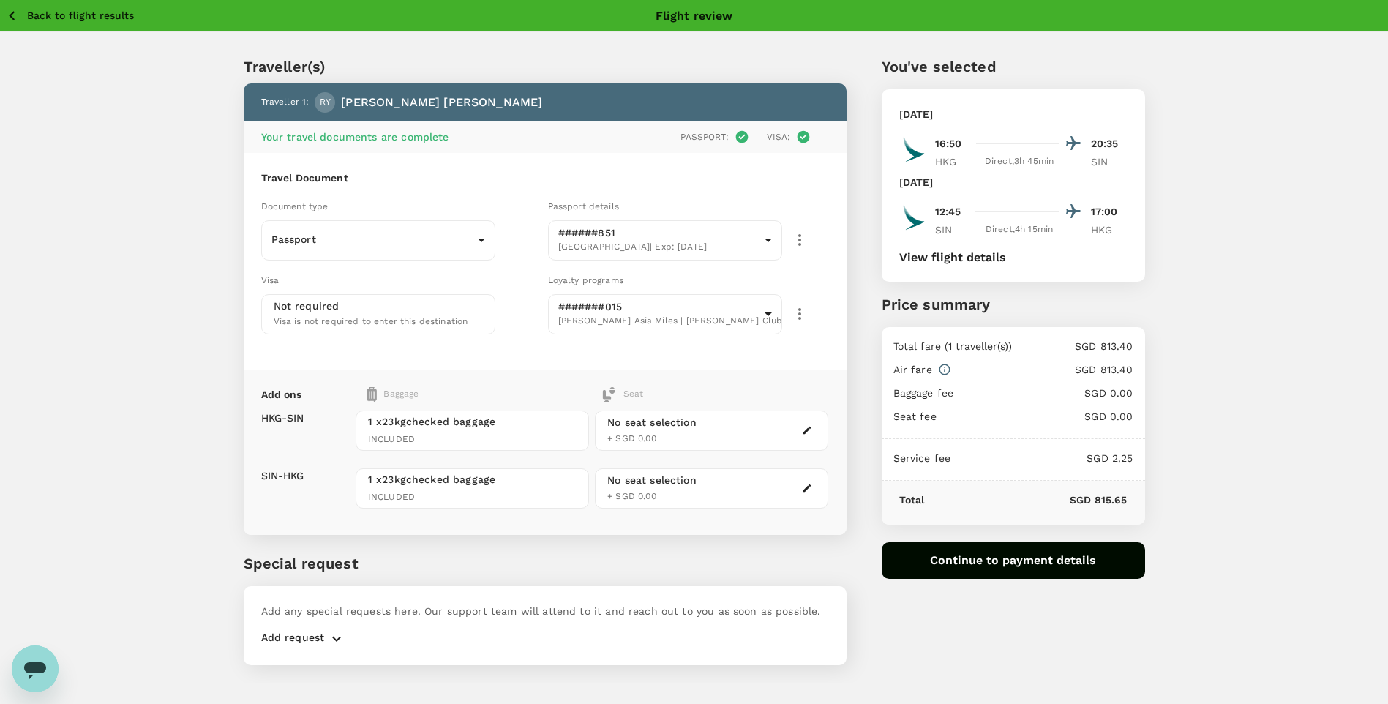
click at [106, 22] on p "Back to flight results" at bounding box center [80, 15] width 107 height 15
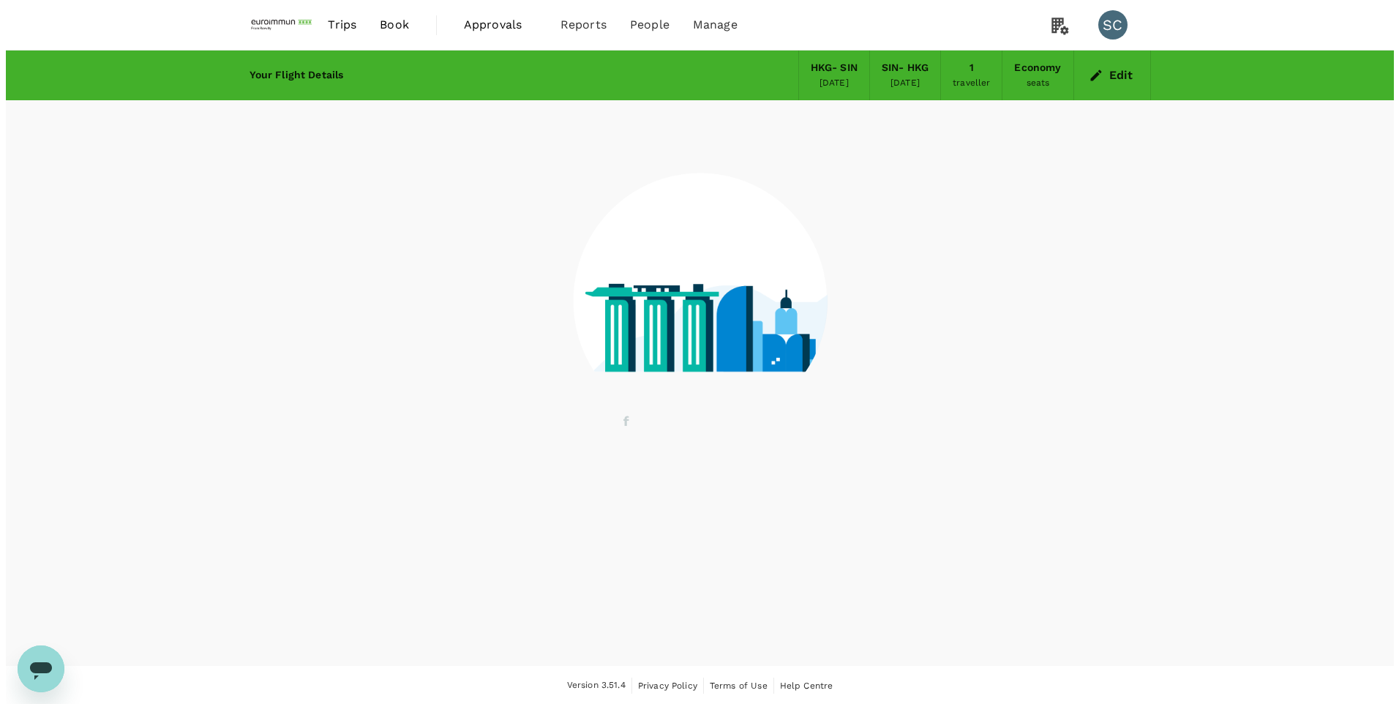
scroll to position [1, 0]
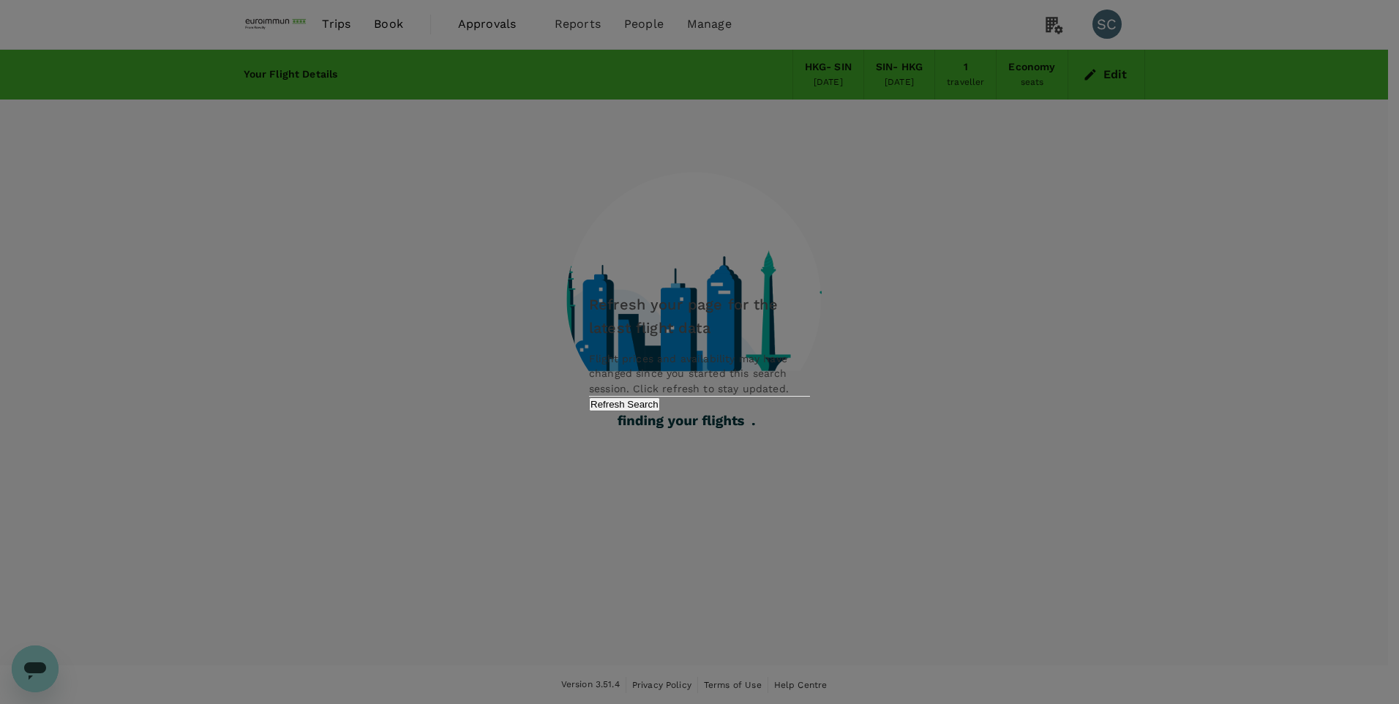
click at [660, 411] on button "Refresh Search" at bounding box center [624, 404] width 71 height 14
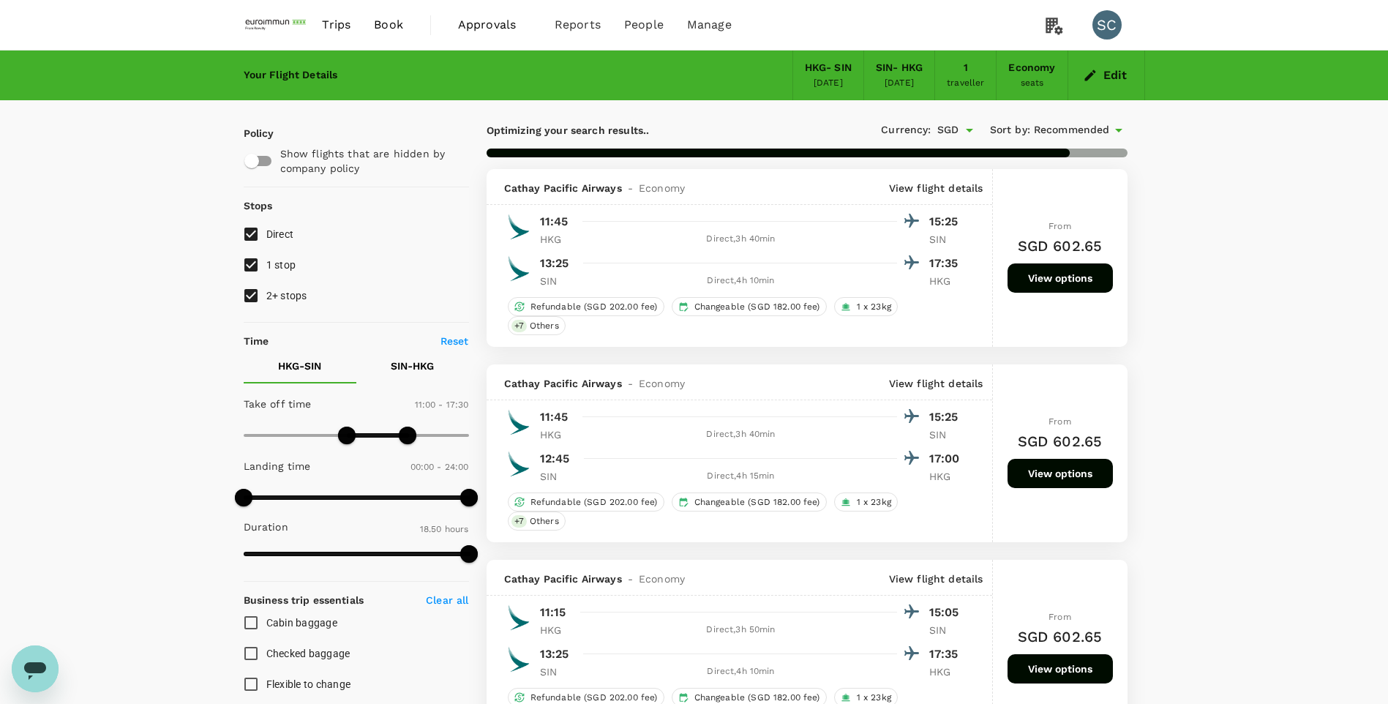
checkbox input "false"
checkbox input "true"
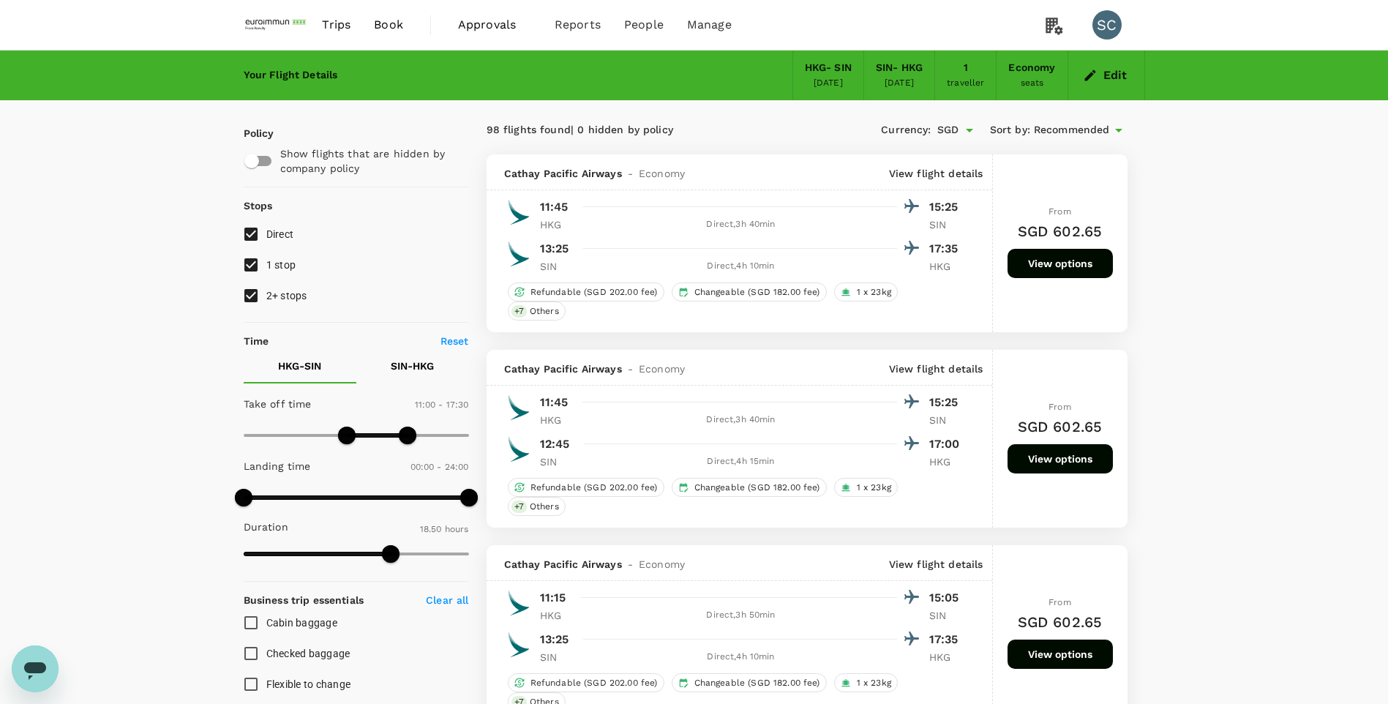
type input "900"
drag, startPoint x: 343, startPoint y: 433, endPoint x: 382, endPoint y: 433, distance: 38.8
click at [382, 433] on span at bounding box center [384, 436] width 18 height 18
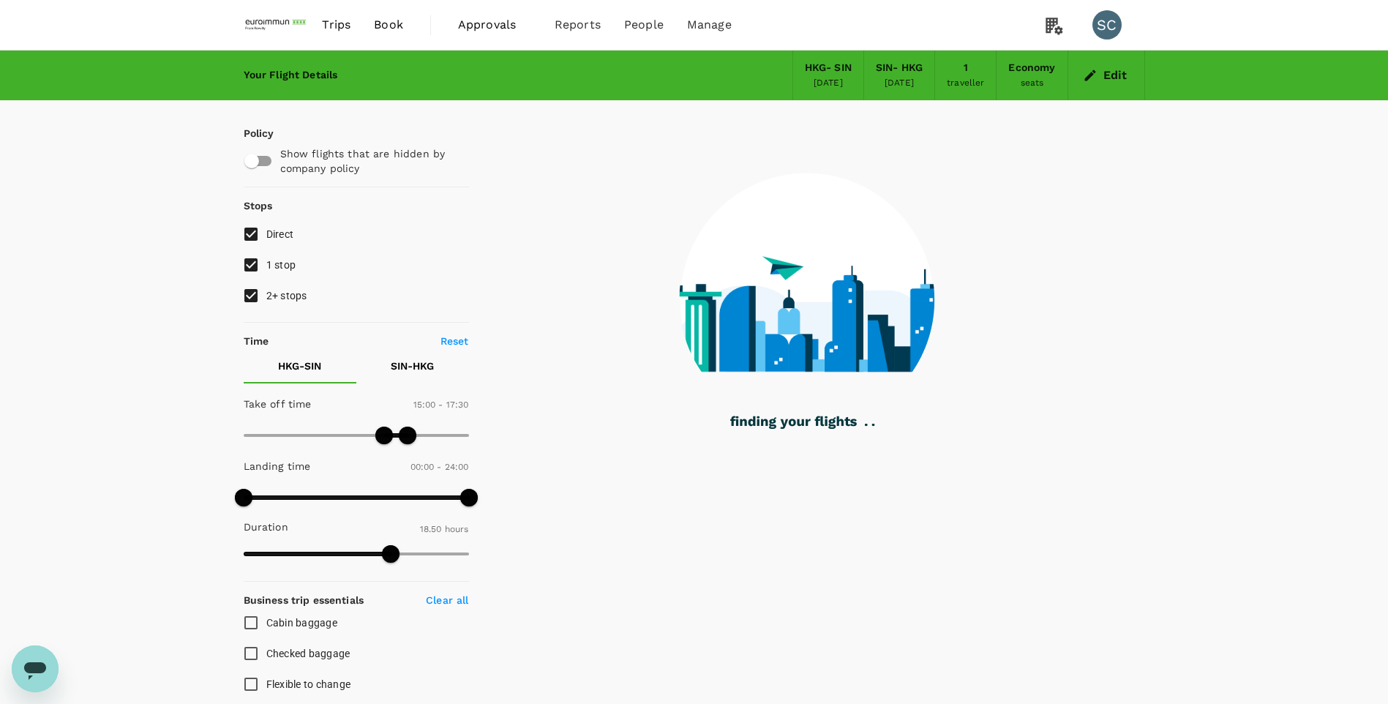
click at [415, 360] on p "SIN - HKG" at bounding box center [412, 366] width 43 height 15
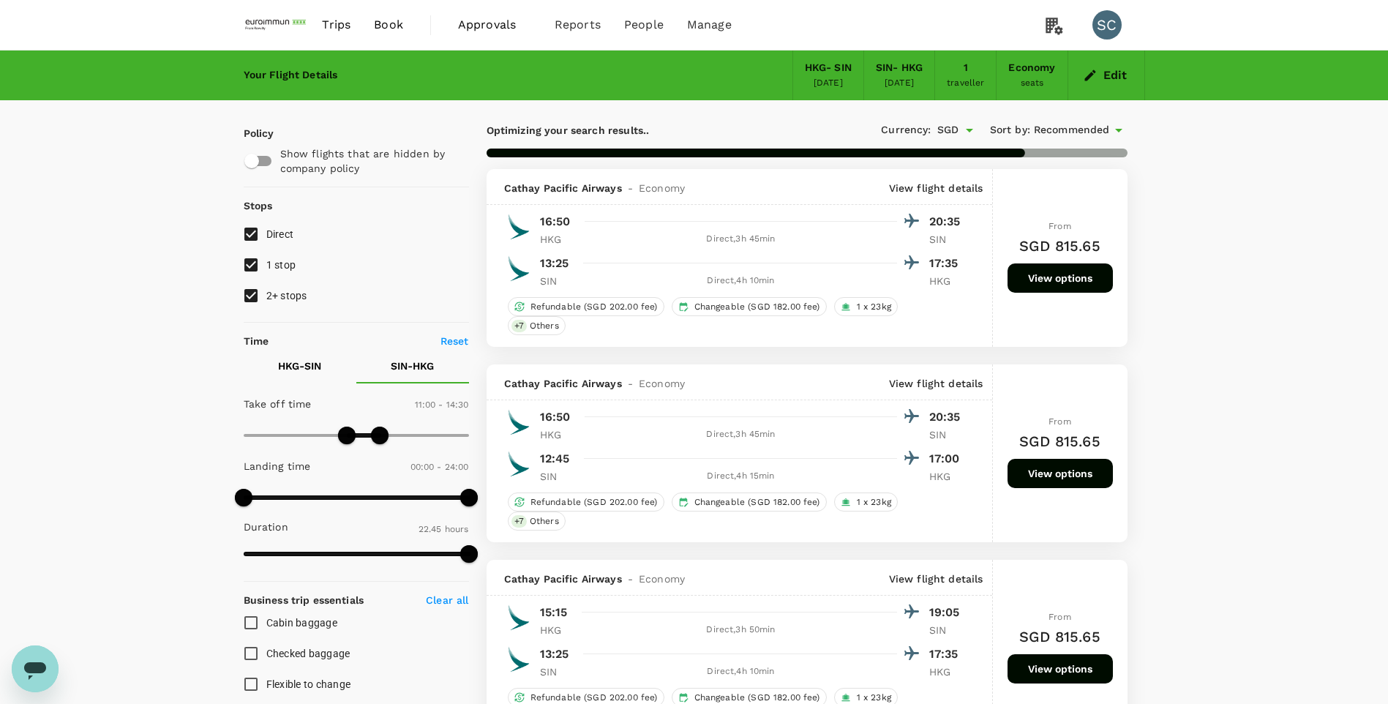
checkbox input "false"
checkbox input "true"
type input "750"
drag, startPoint x: 352, startPoint y: 436, endPoint x: 360, endPoint y: 435, distance: 8.1
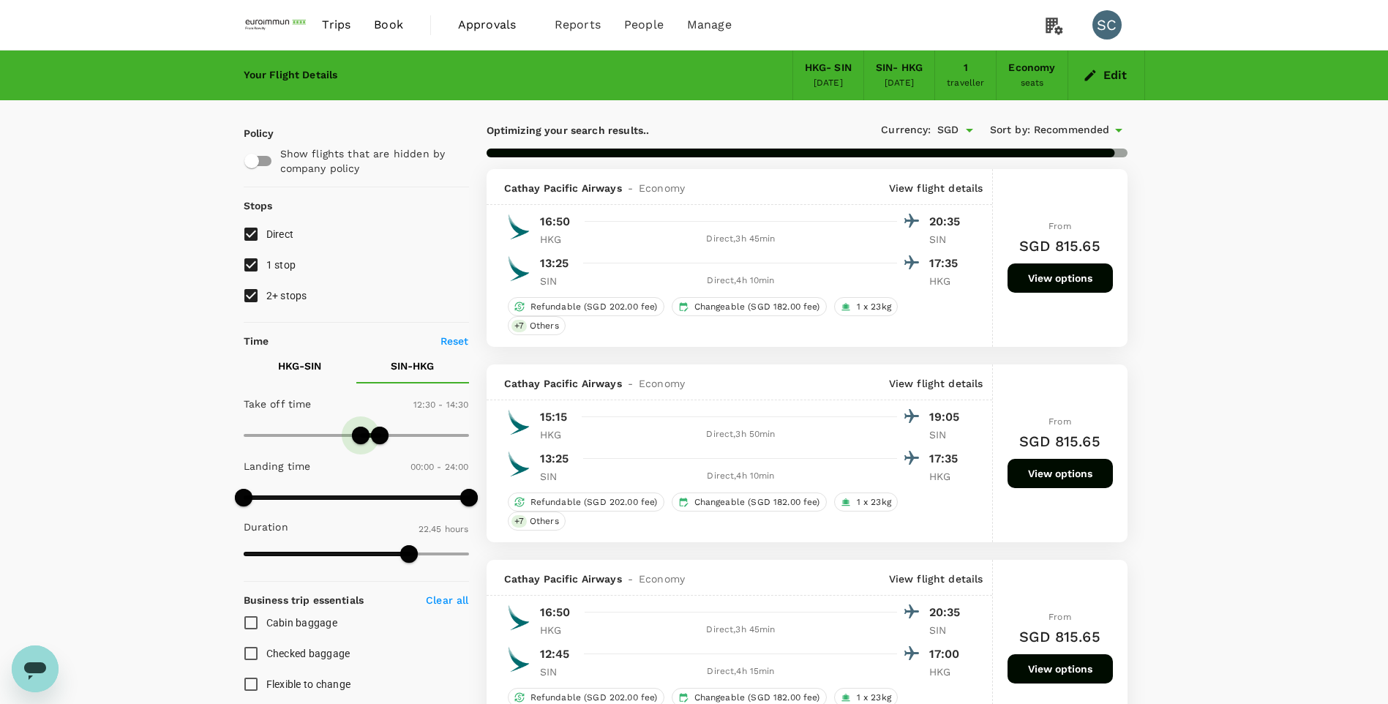
click at [360, 435] on span at bounding box center [361, 436] width 18 height 18
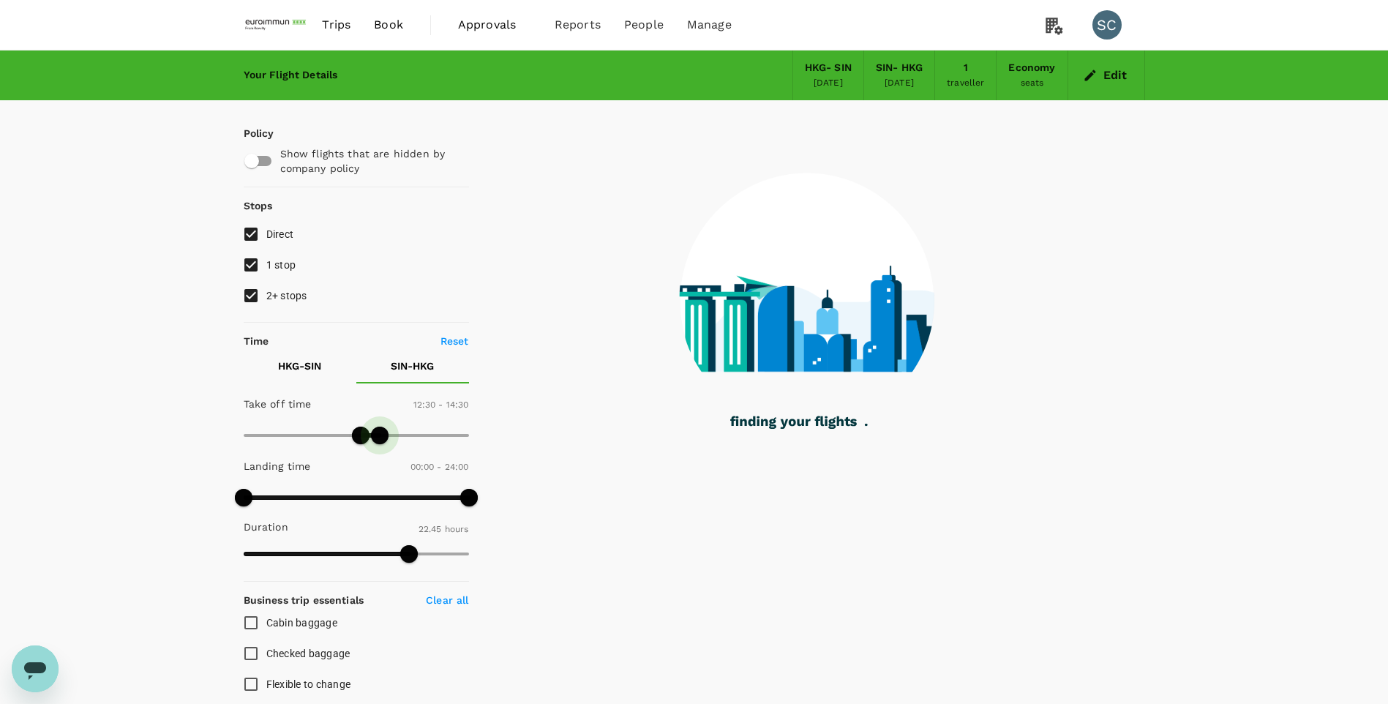
type input "840"
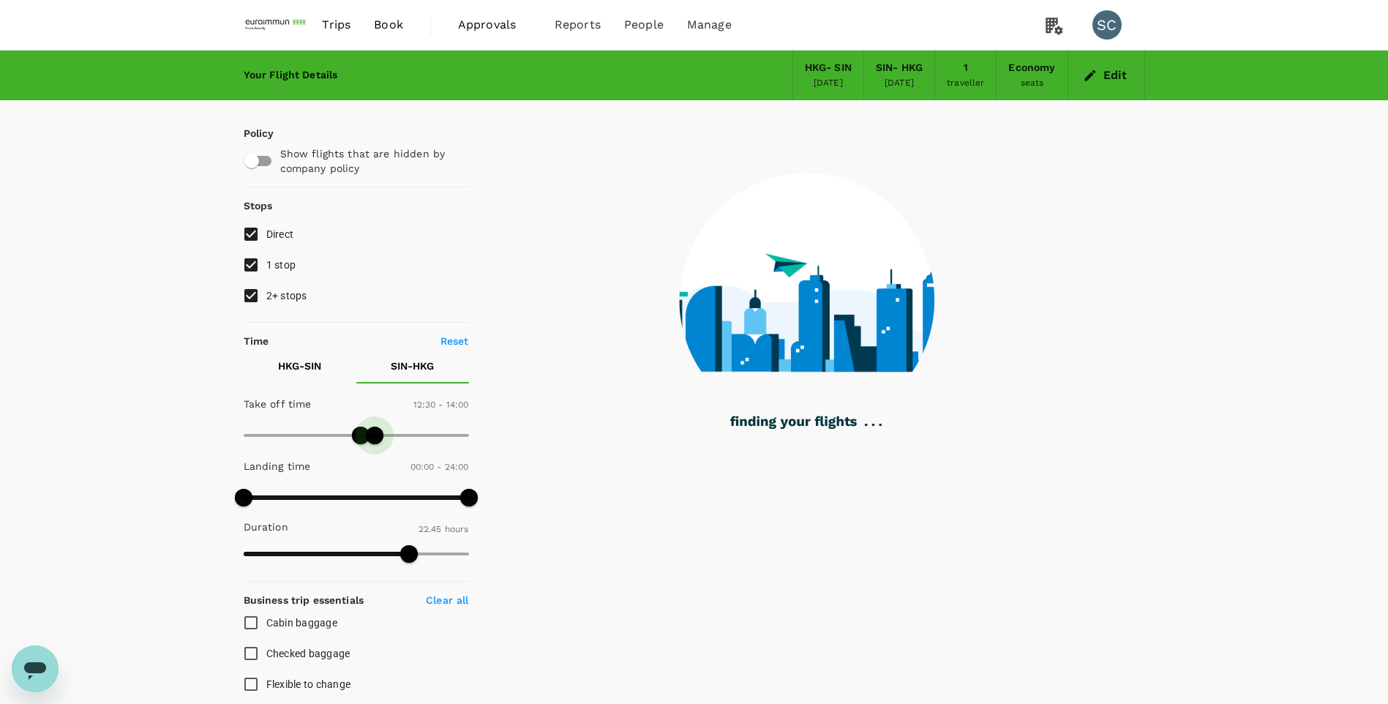
click at [375, 438] on span at bounding box center [375, 436] width 18 height 18
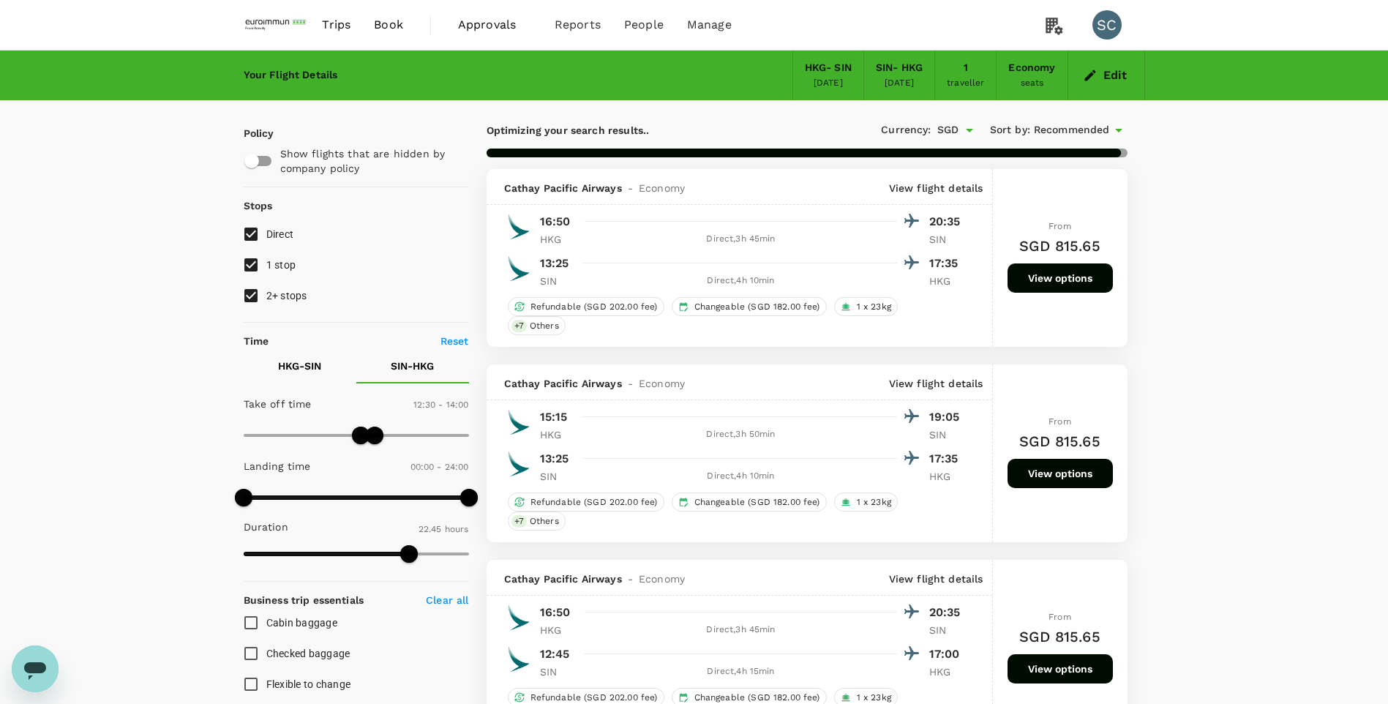
checkbox input "false"
checkbox input "true"
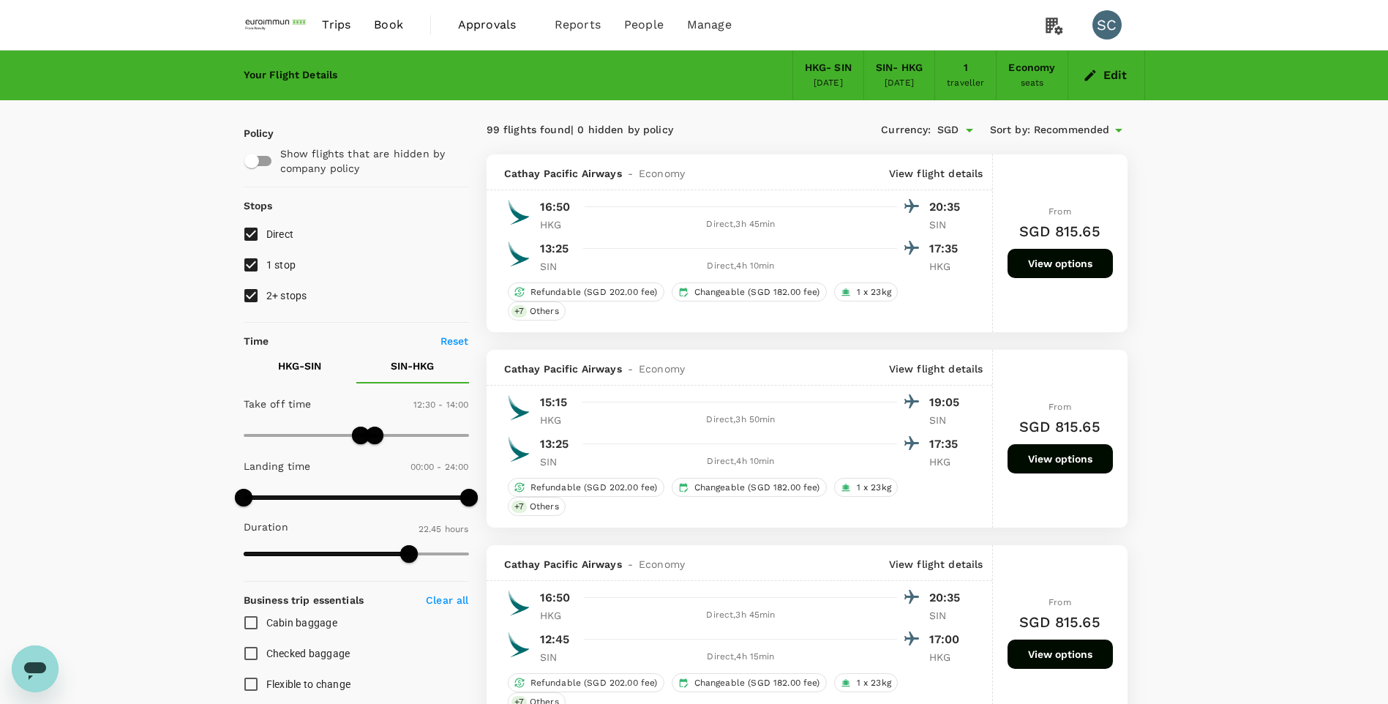
drag, startPoint x: 456, startPoint y: 654, endPoint x: 446, endPoint y: 651, distance: 10.2
click at [456, 654] on label "Checked baggage" at bounding box center [347, 653] width 222 height 31
click at [266, 654] on input "Checked baggage" at bounding box center [251, 653] width 31 height 31
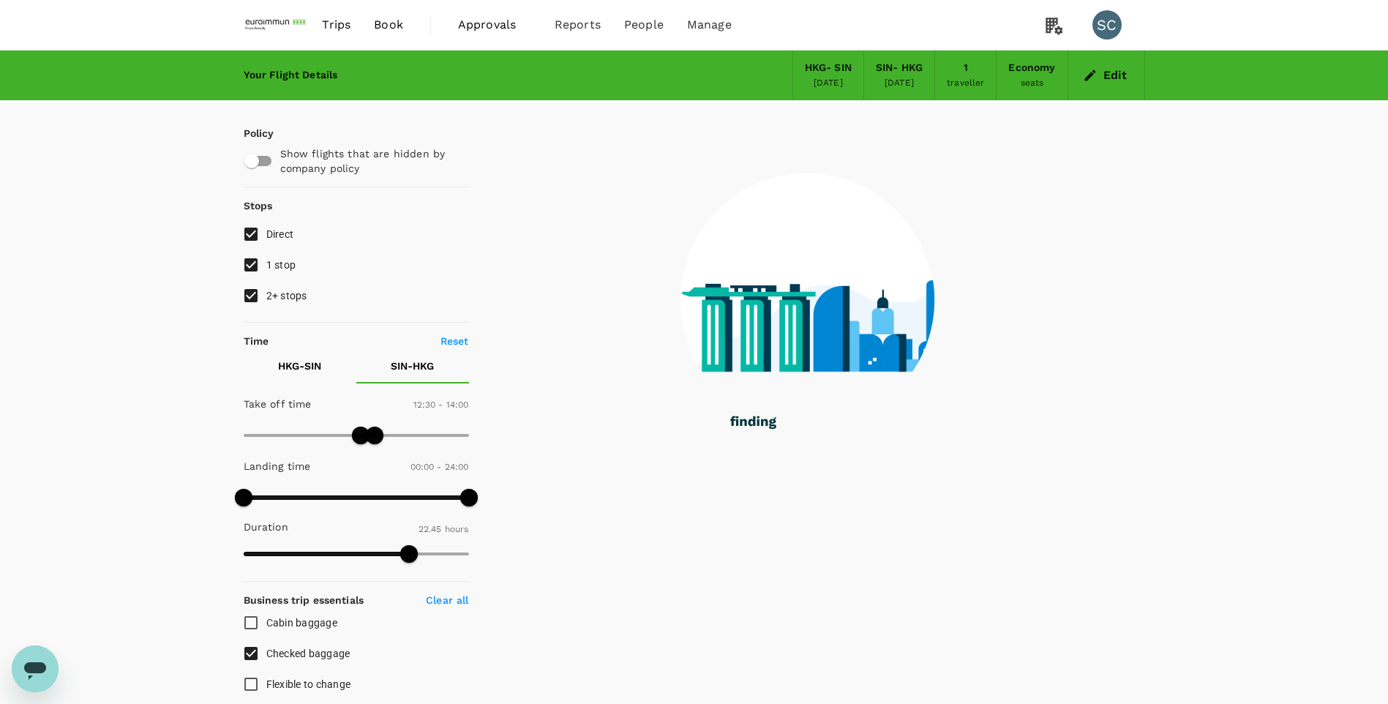
click at [251, 656] on input "Checked baggage" at bounding box center [251, 653] width 31 height 31
checkbox input "false"
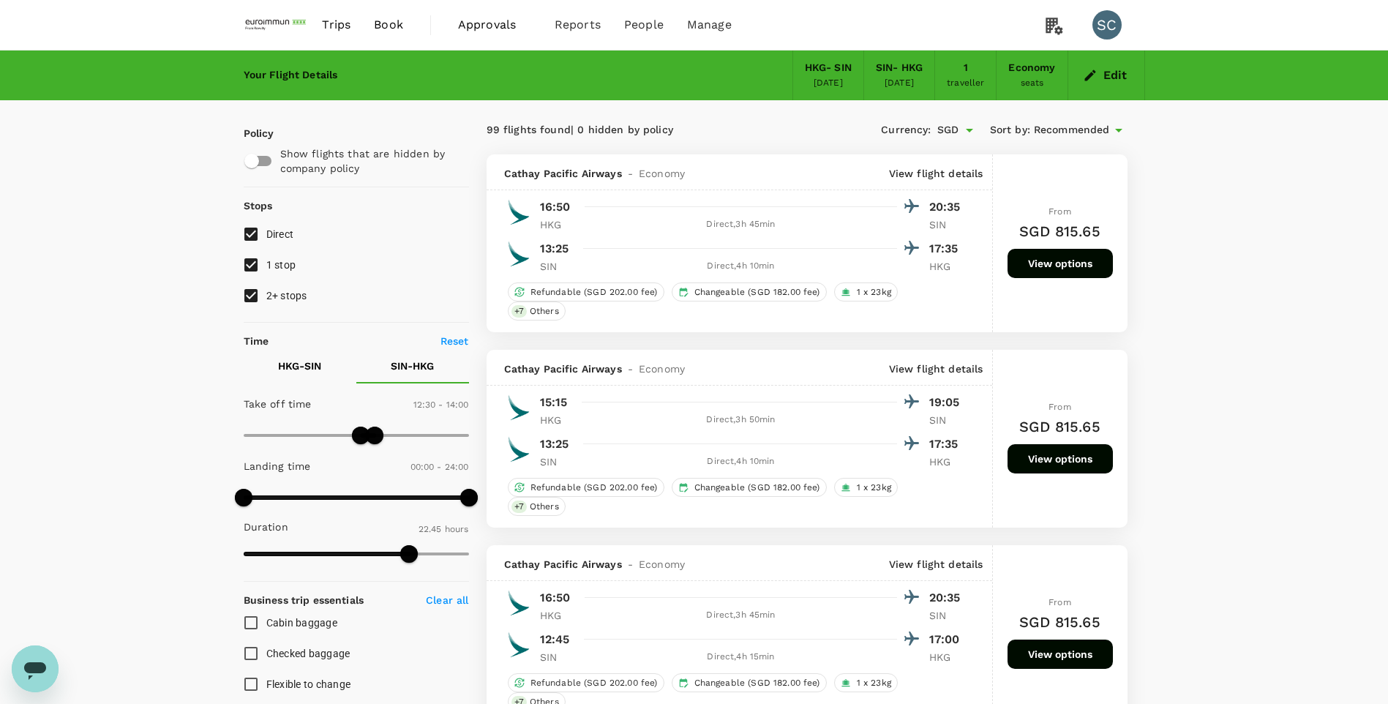
click at [256, 267] on input "1 stop" at bounding box center [251, 265] width 31 height 31
checkbox input "false"
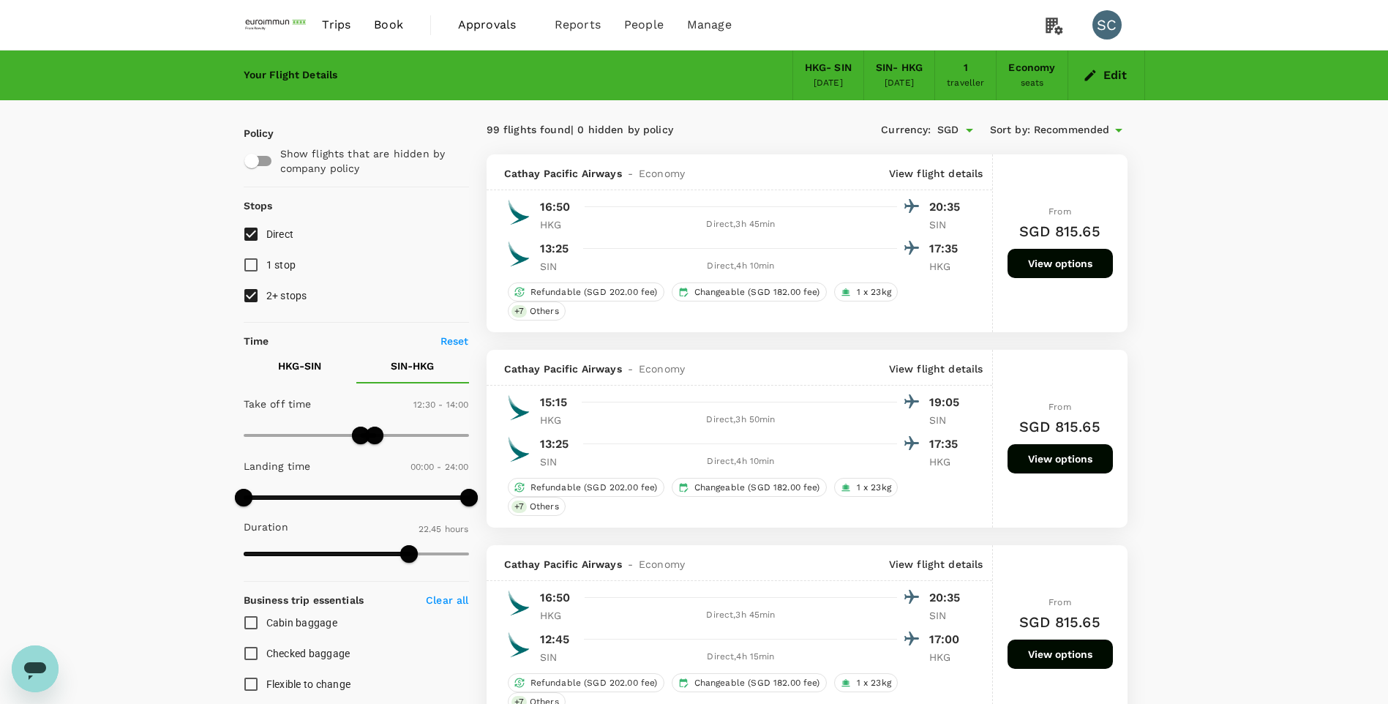
click at [250, 295] on input "2+ stops" at bounding box center [251, 295] width 31 height 31
checkbox input "false"
